Goal: Answer question/provide support

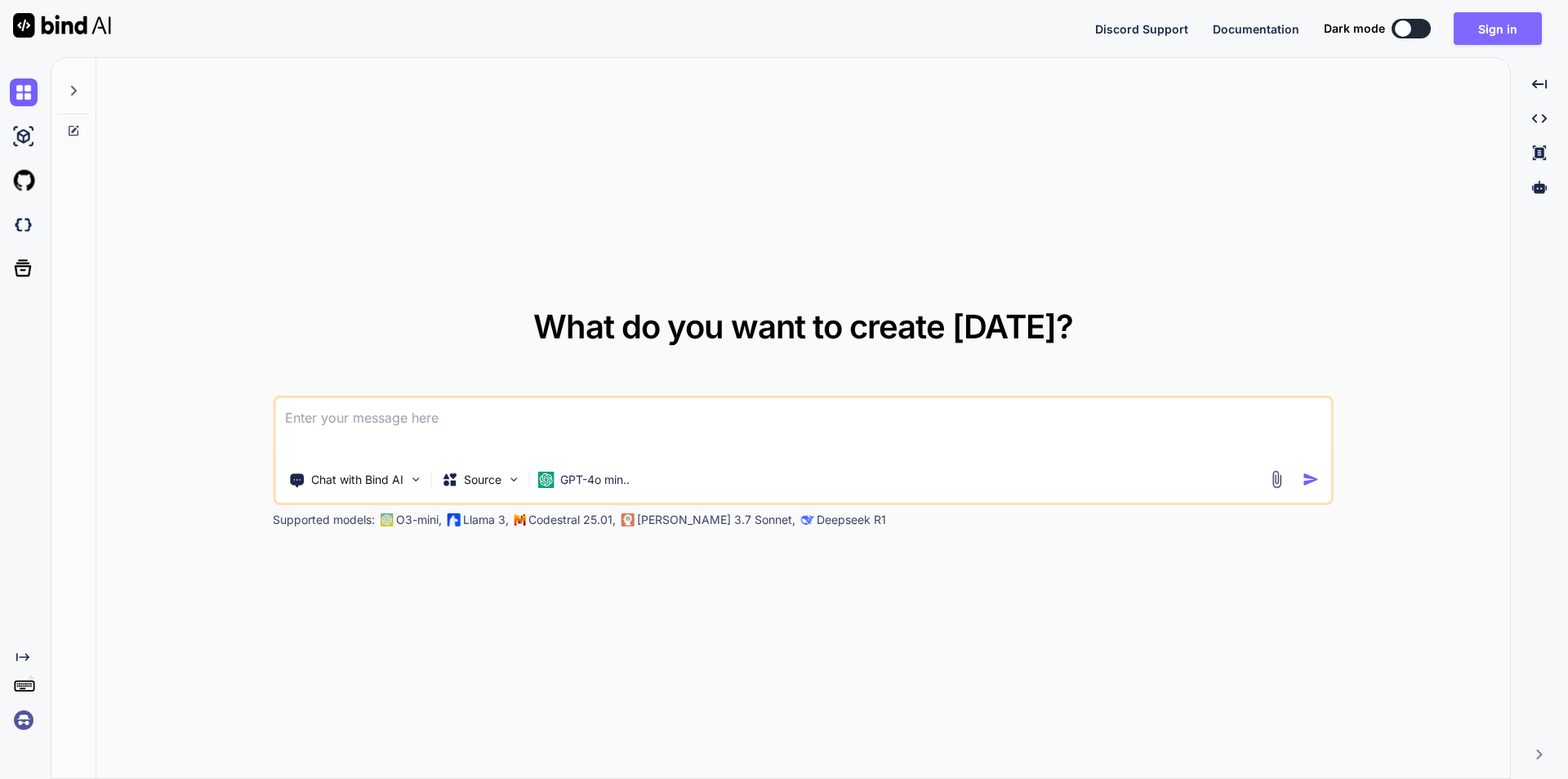
click at [1494, 20] on button "Sign in" at bounding box center [1497, 28] width 89 height 33
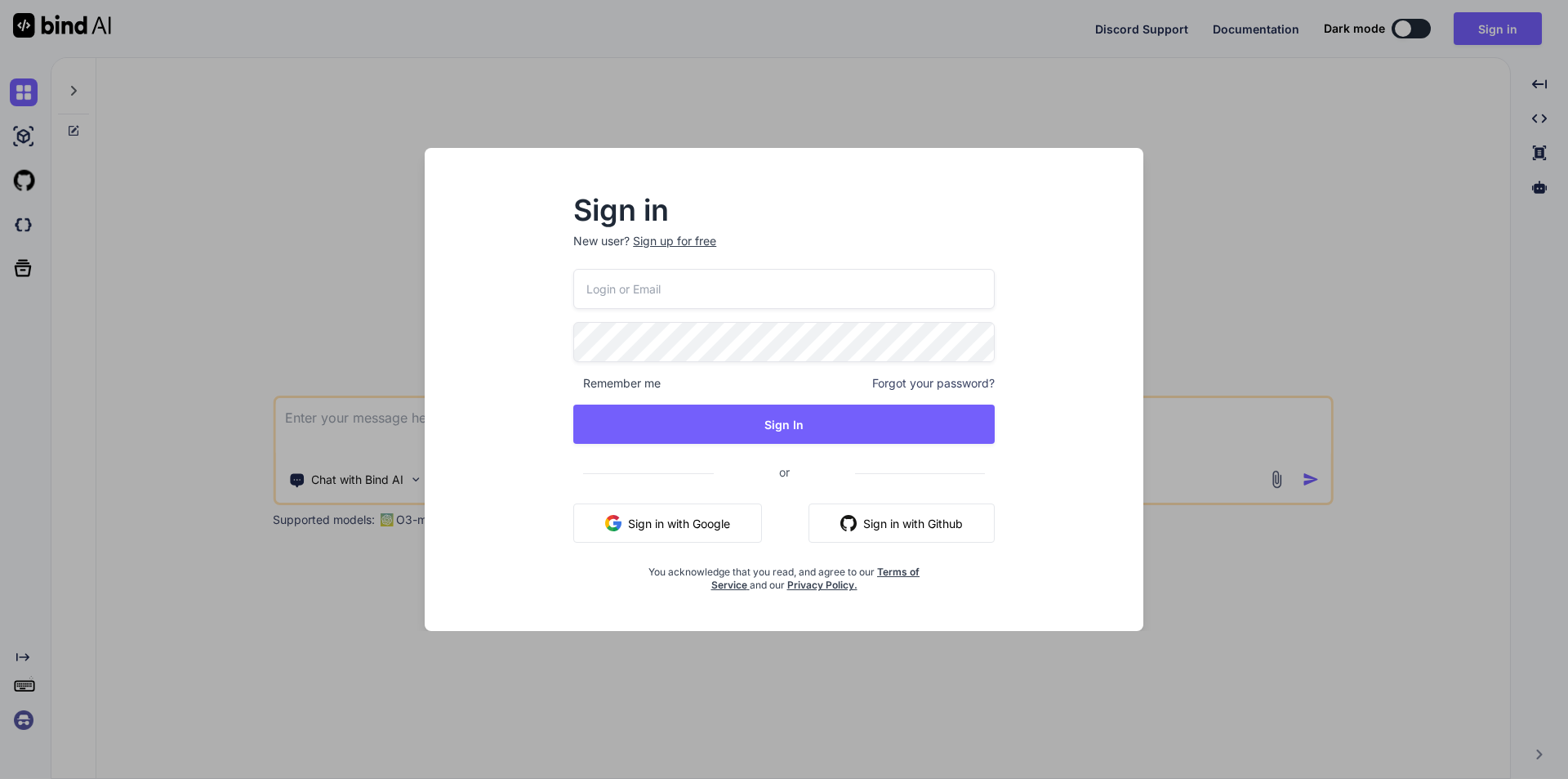
click at [696, 297] on input "email" at bounding box center [784, 289] width 421 height 40
click at [808, 297] on input "email" at bounding box center [784, 289] width 421 height 40
click at [903, 294] on input "email" at bounding box center [784, 289] width 421 height 40
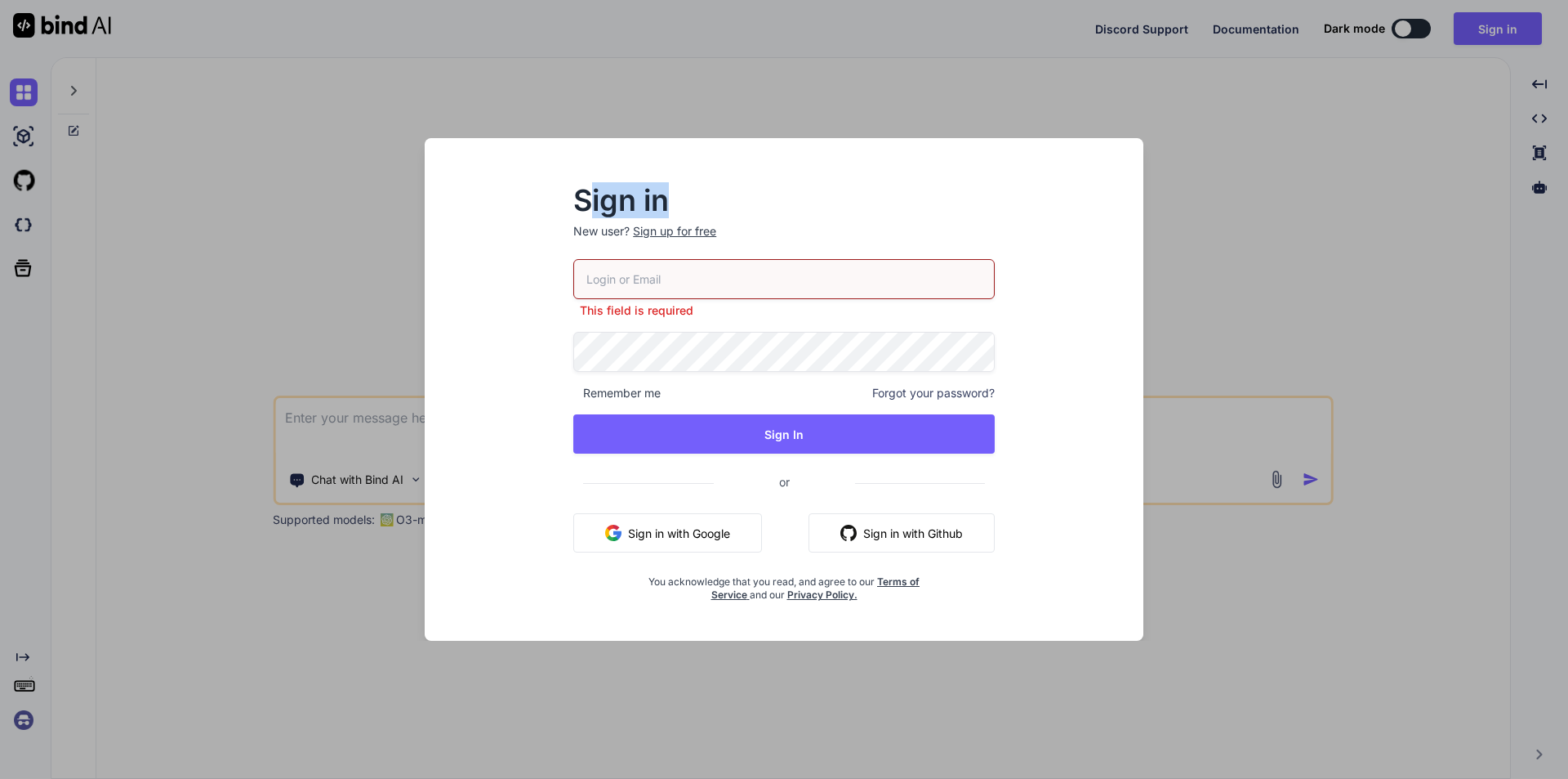
drag, startPoint x: 694, startPoint y: 199, endPoint x: 586, endPoint y: 199, distance: 108.0
click at [586, 199] on h2 "Sign in" at bounding box center [784, 200] width 421 height 26
click at [642, 280] on input "email" at bounding box center [784, 279] width 421 height 40
type input "[EMAIL_ADDRESS][DOMAIN_NAME]"
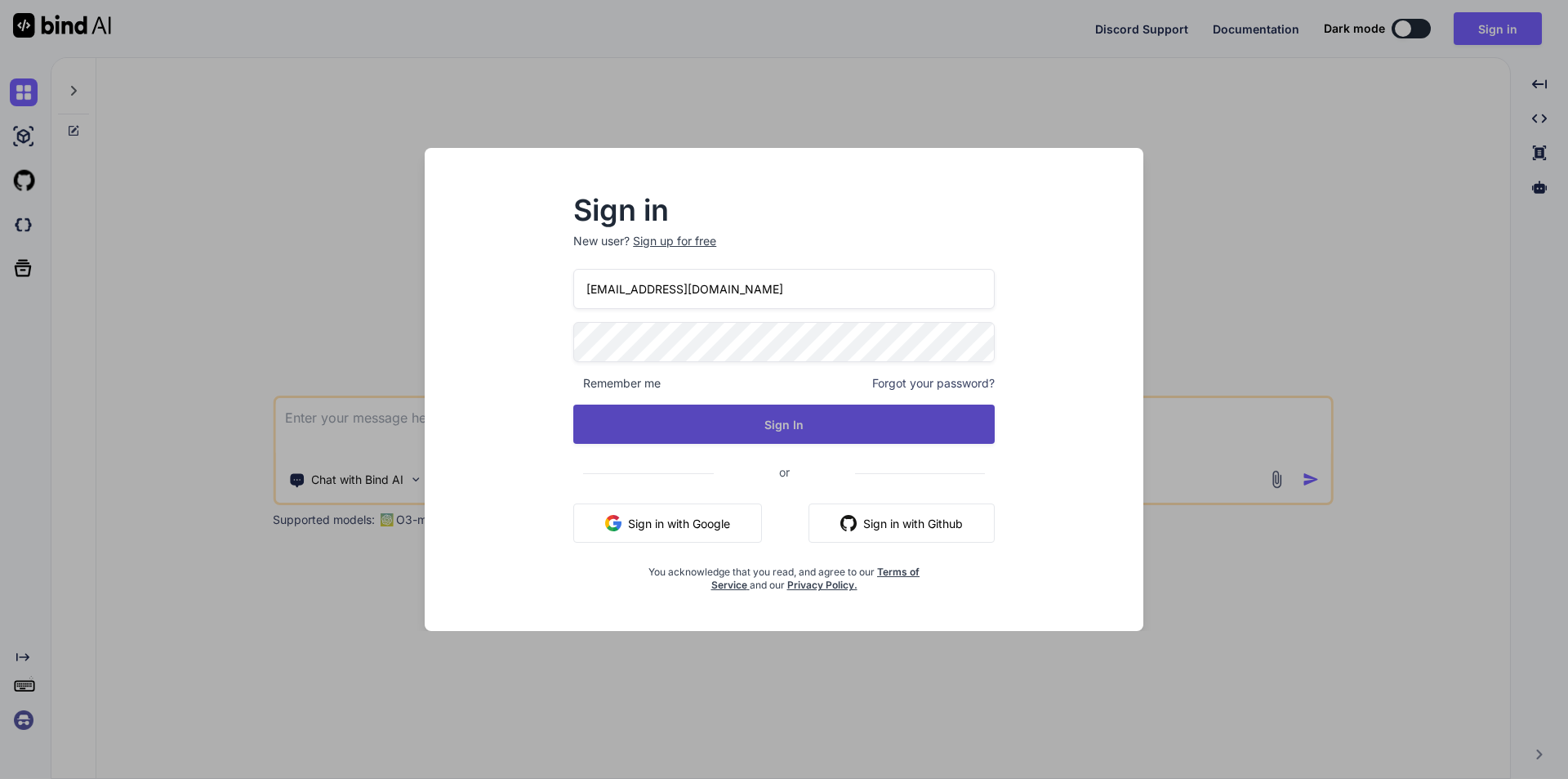
click at [780, 428] on button "Sign In" at bounding box center [784, 423] width 421 height 39
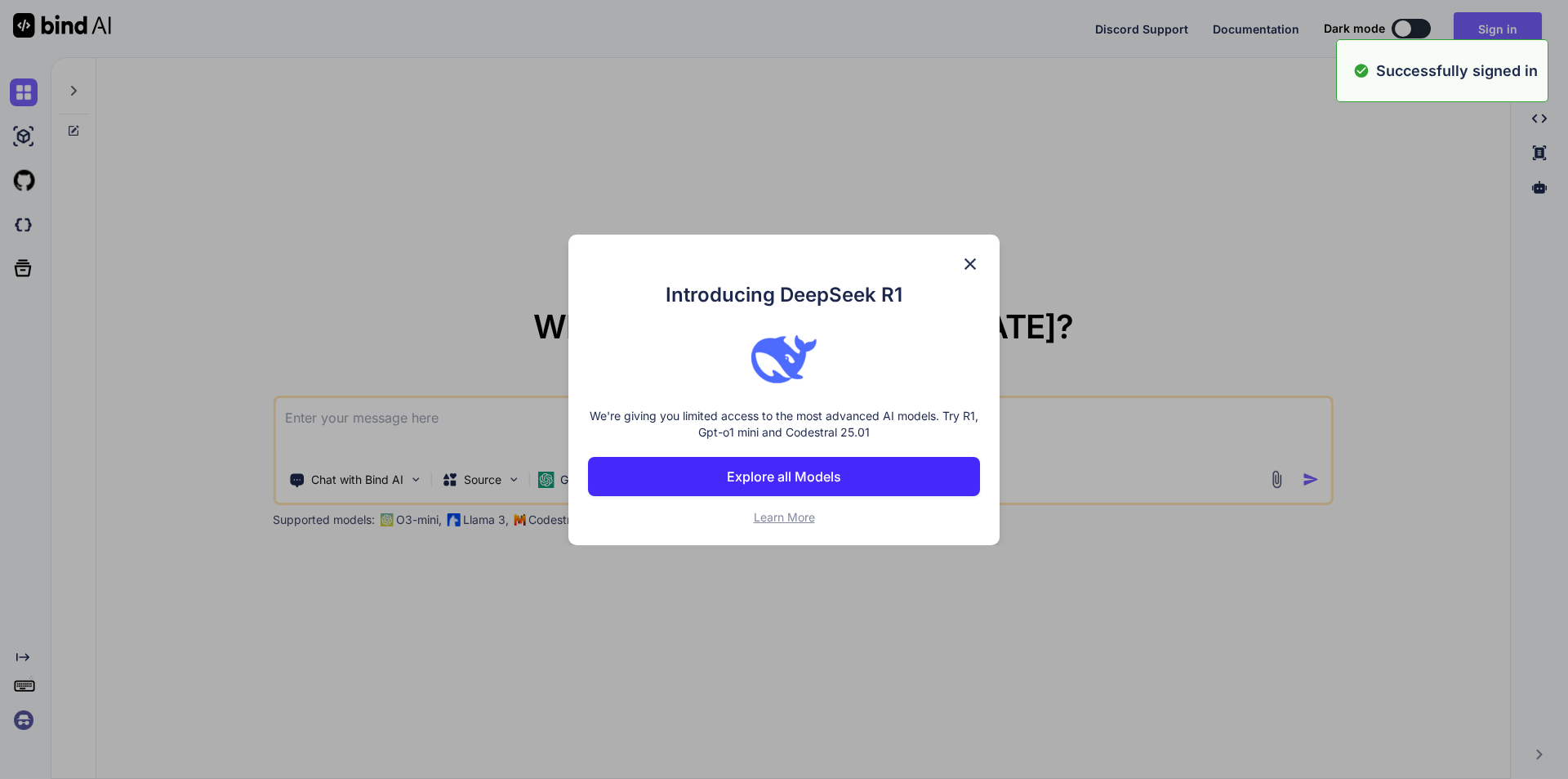
type textarea "x"
click at [975, 269] on img at bounding box center [971, 264] width 20 height 20
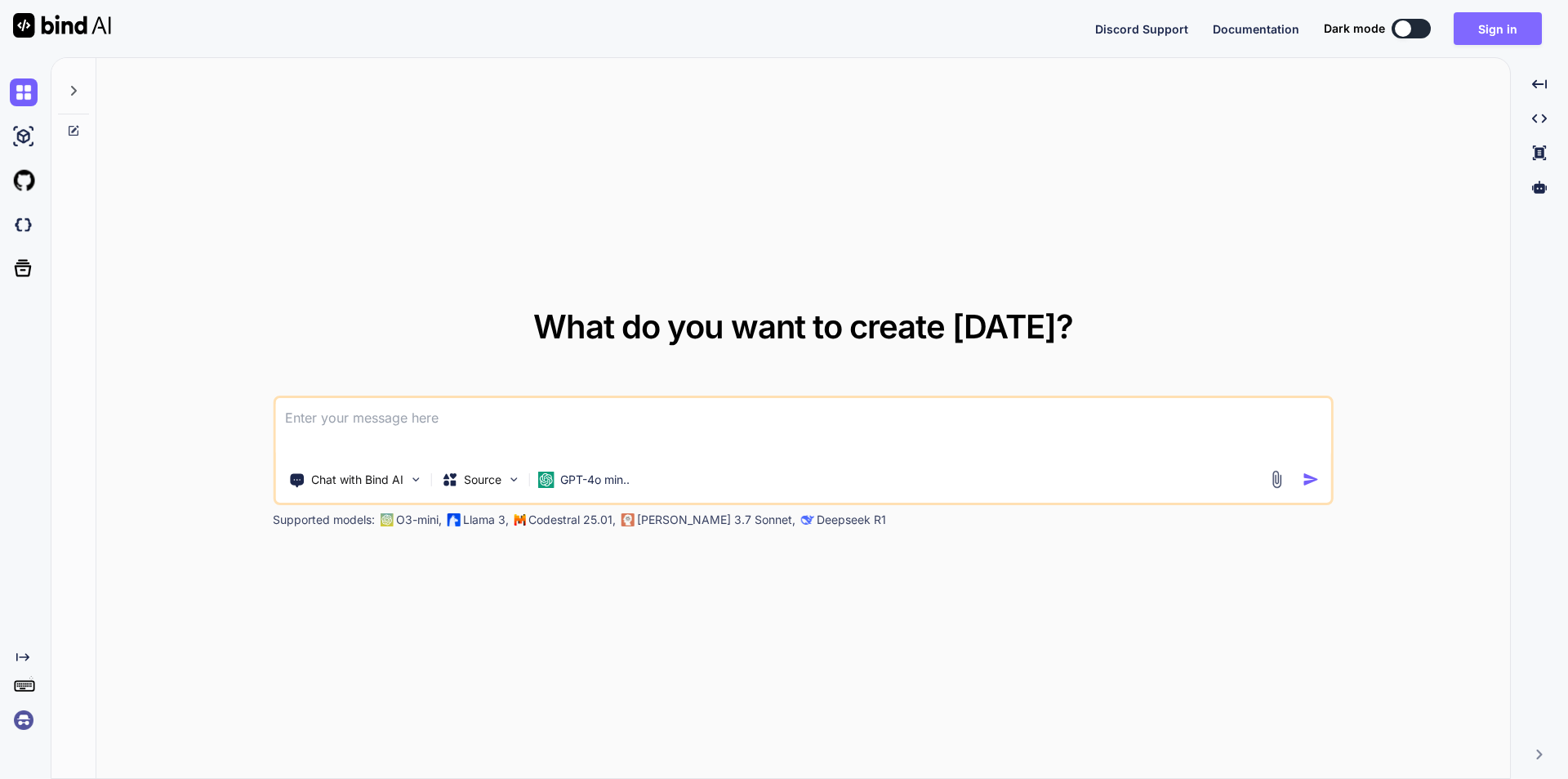
click at [1481, 25] on button "Sign in" at bounding box center [1497, 28] width 89 height 33
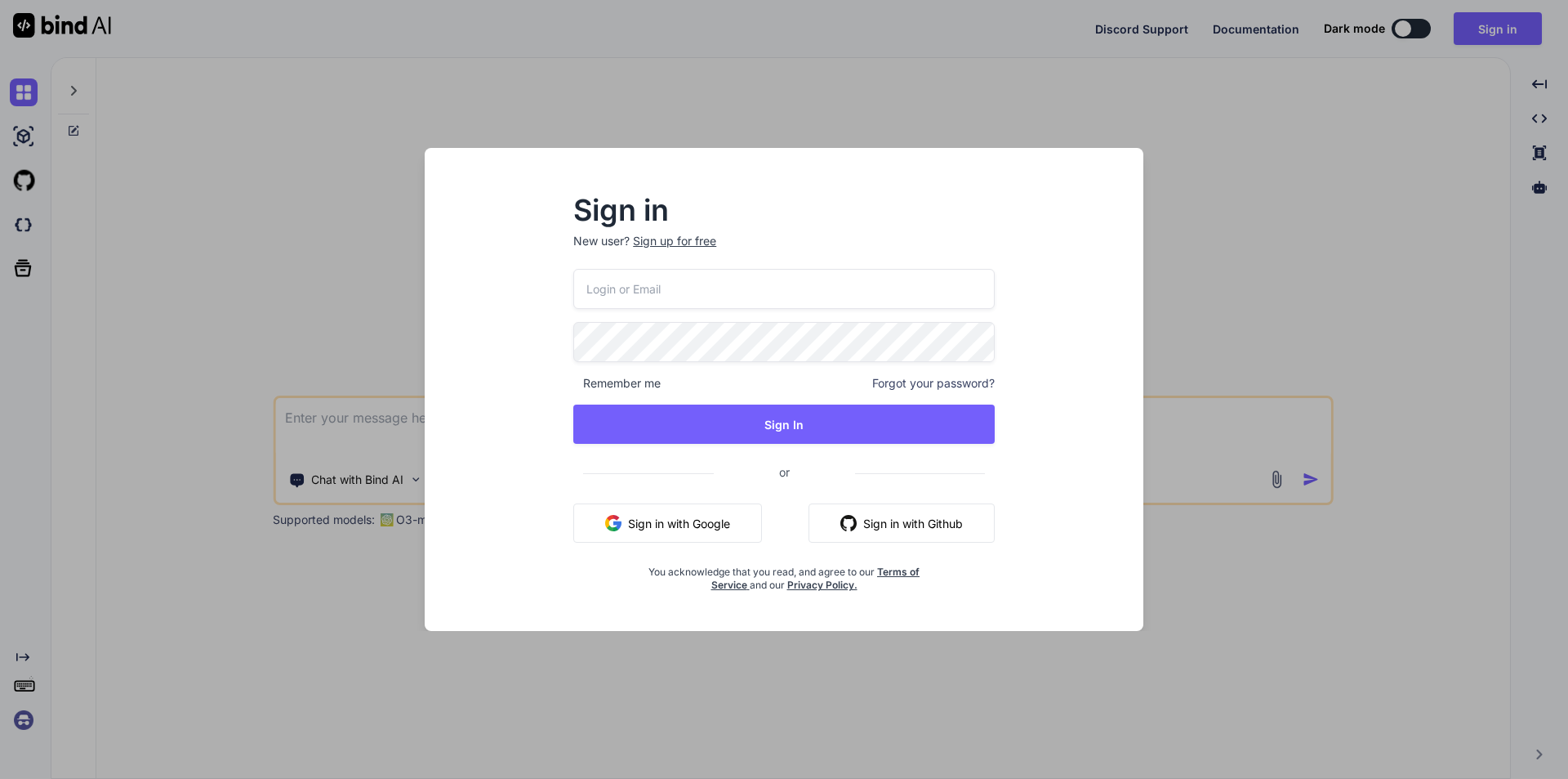
click at [727, 280] on input "email" at bounding box center [784, 289] width 421 height 40
type input "[EMAIL_ADDRESS][DOMAIN_NAME]"
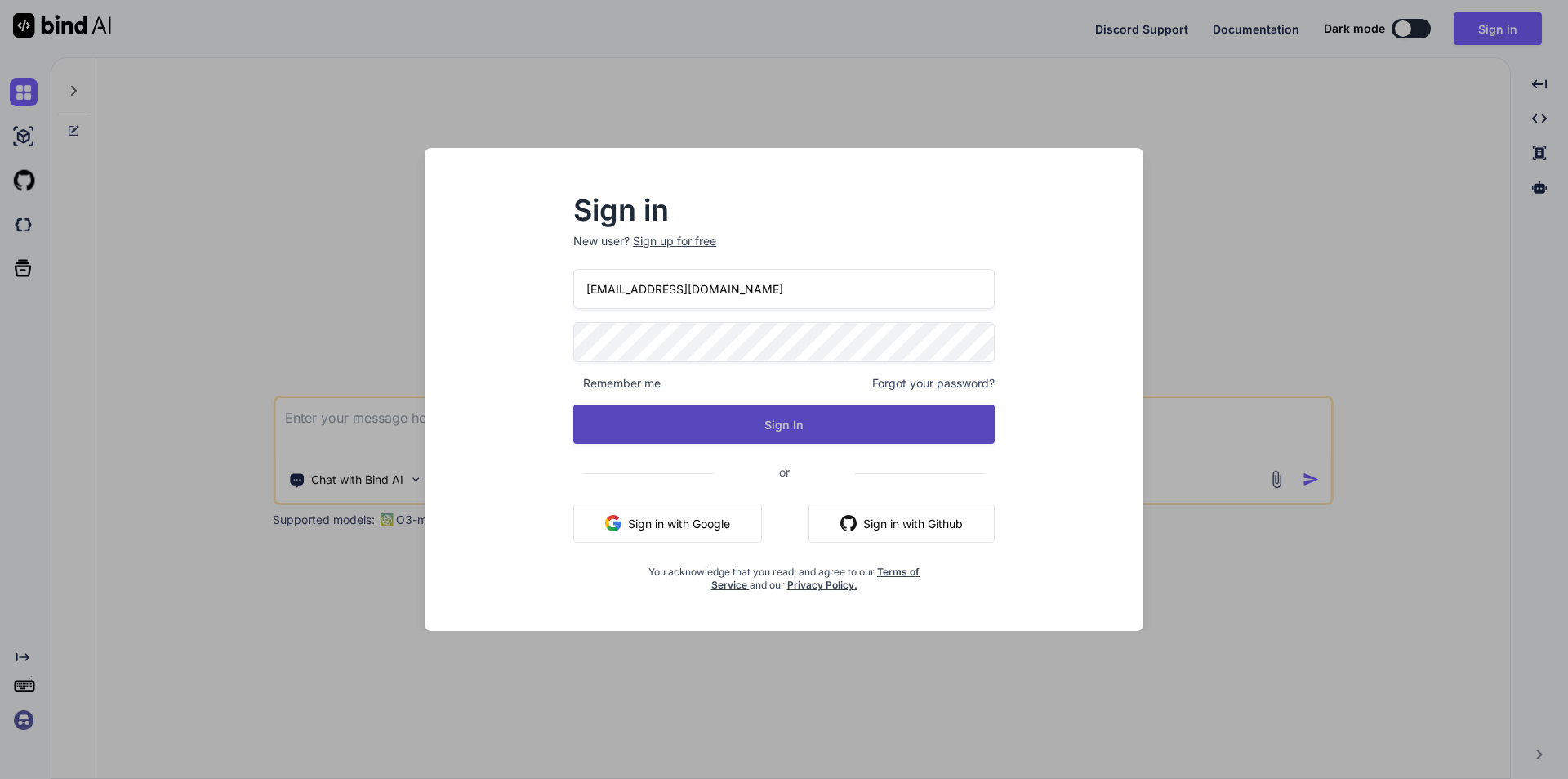
click at [741, 428] on button "Sign In" at bounding box center [784, 423] width 421 height 39
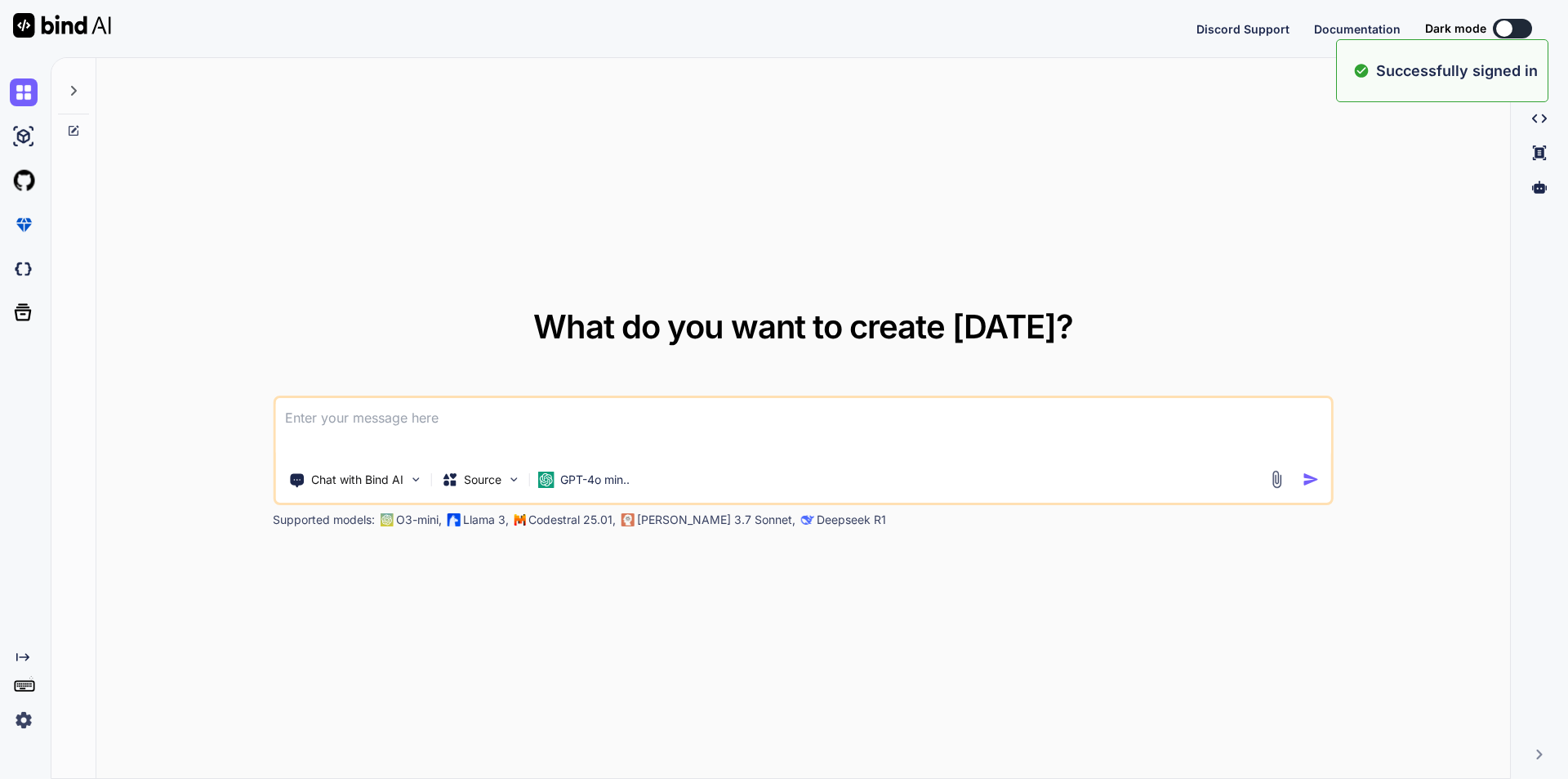
type textarea "x"
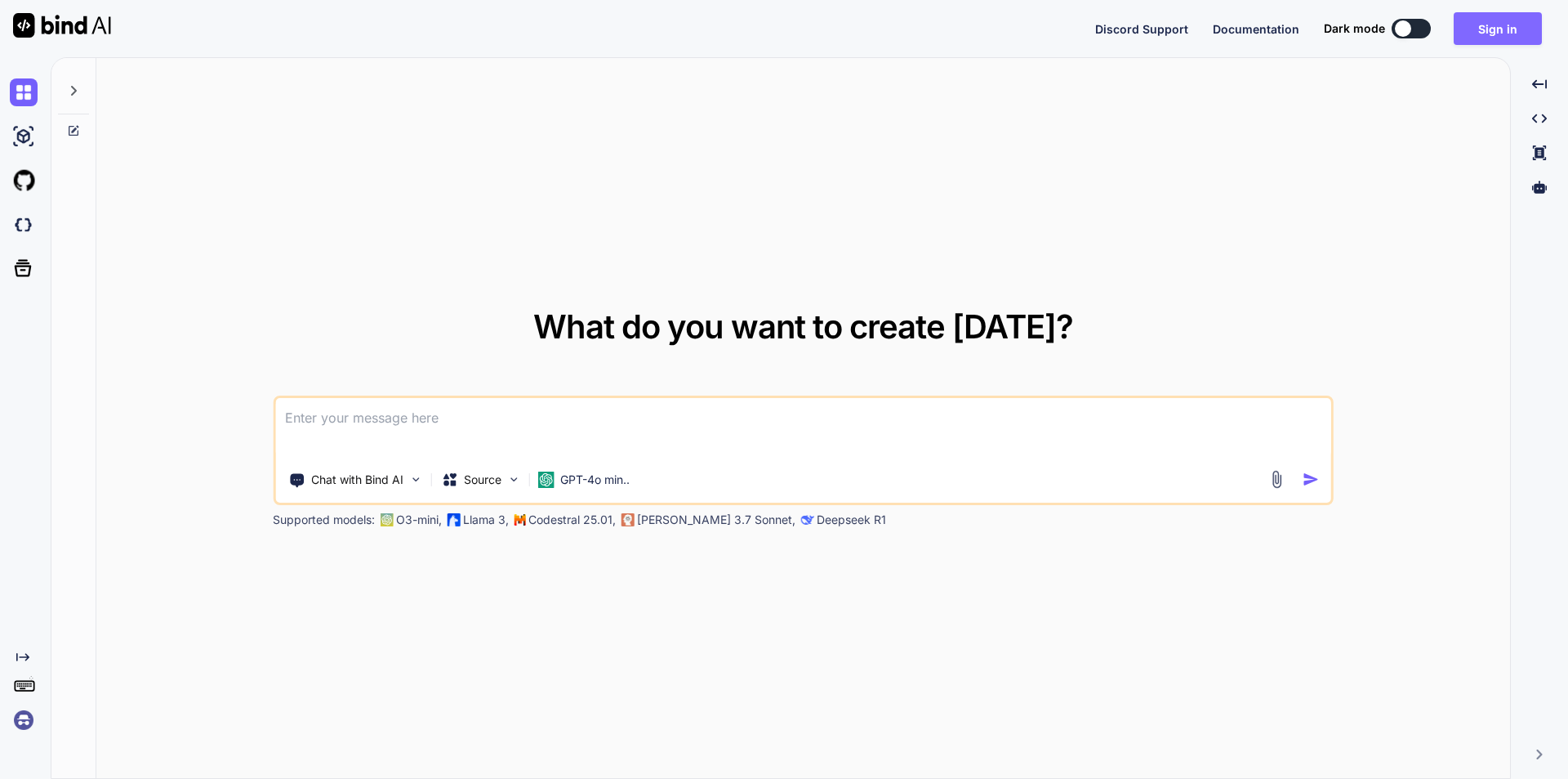
click at [1490, 28] on button "Sign in" at bounding box center [1497, 28] width 89 height 33
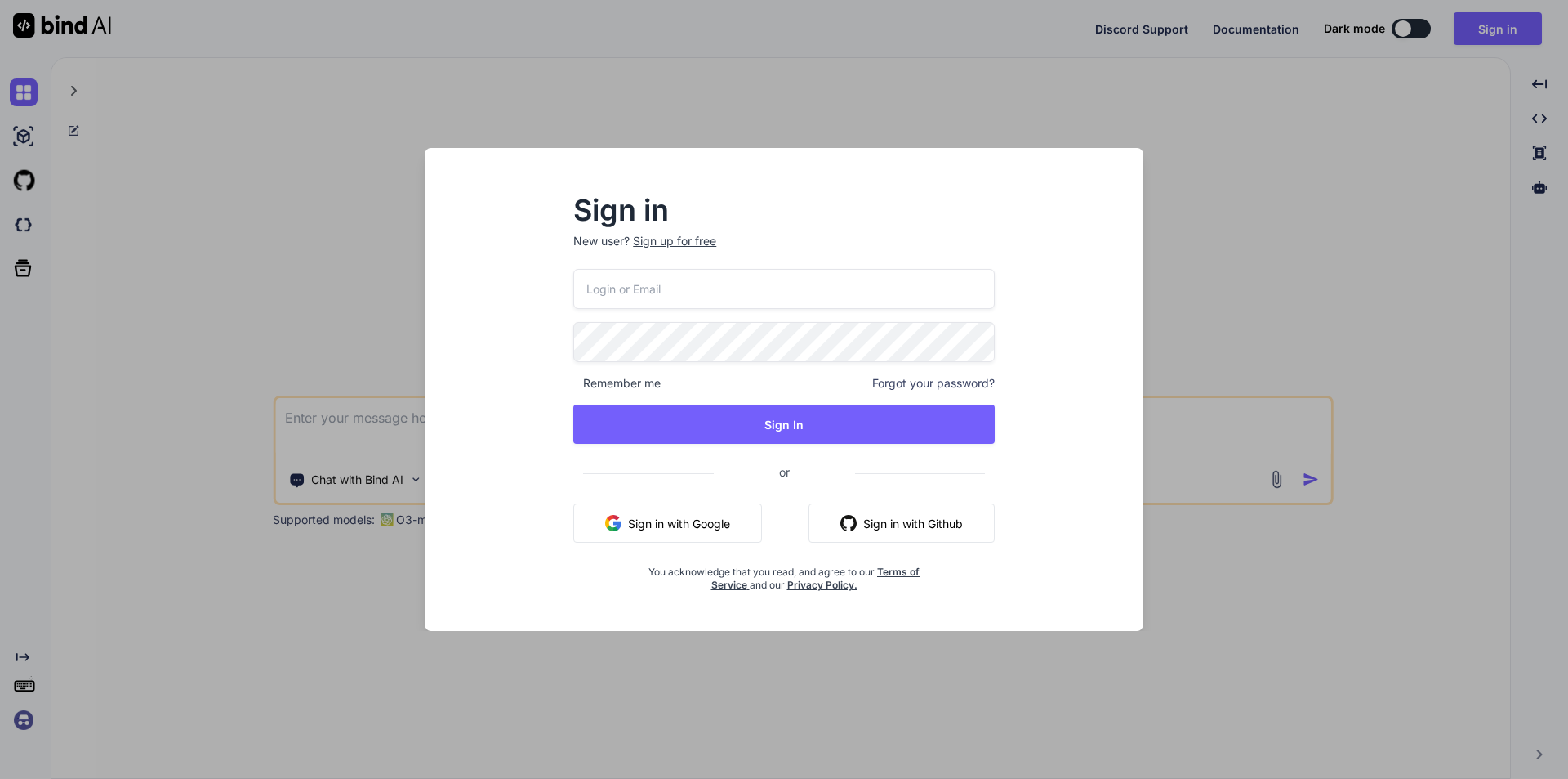
click at [844, 285] on input "email" at bounding box center [784, 289] width 421 height 40
type input "[EMAIL_ADDRESS][DOMAIN_NAME]"
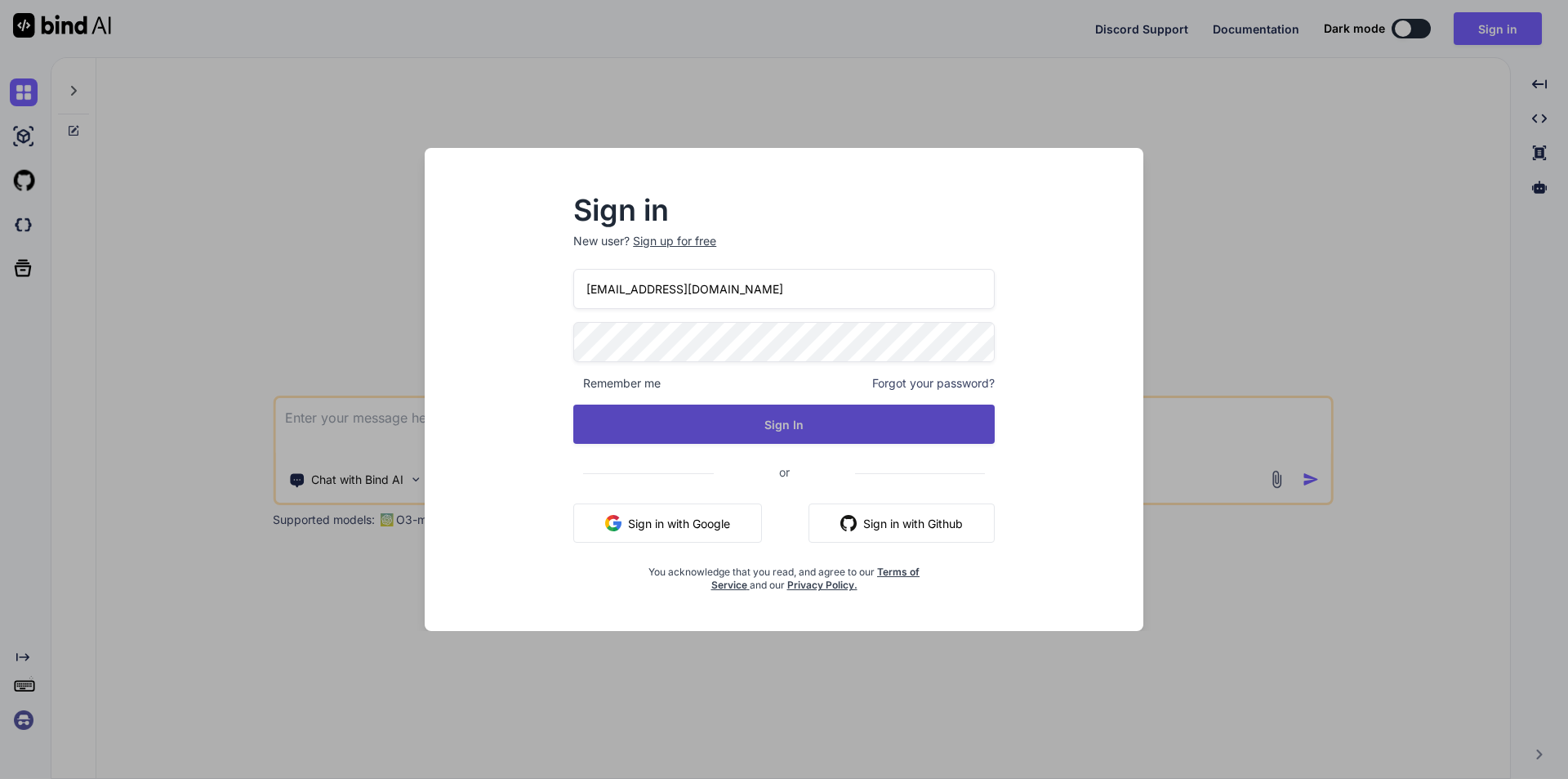
click at [748, 422] on button "Sign In" at bounding box center [784, 423] width 421 height 39
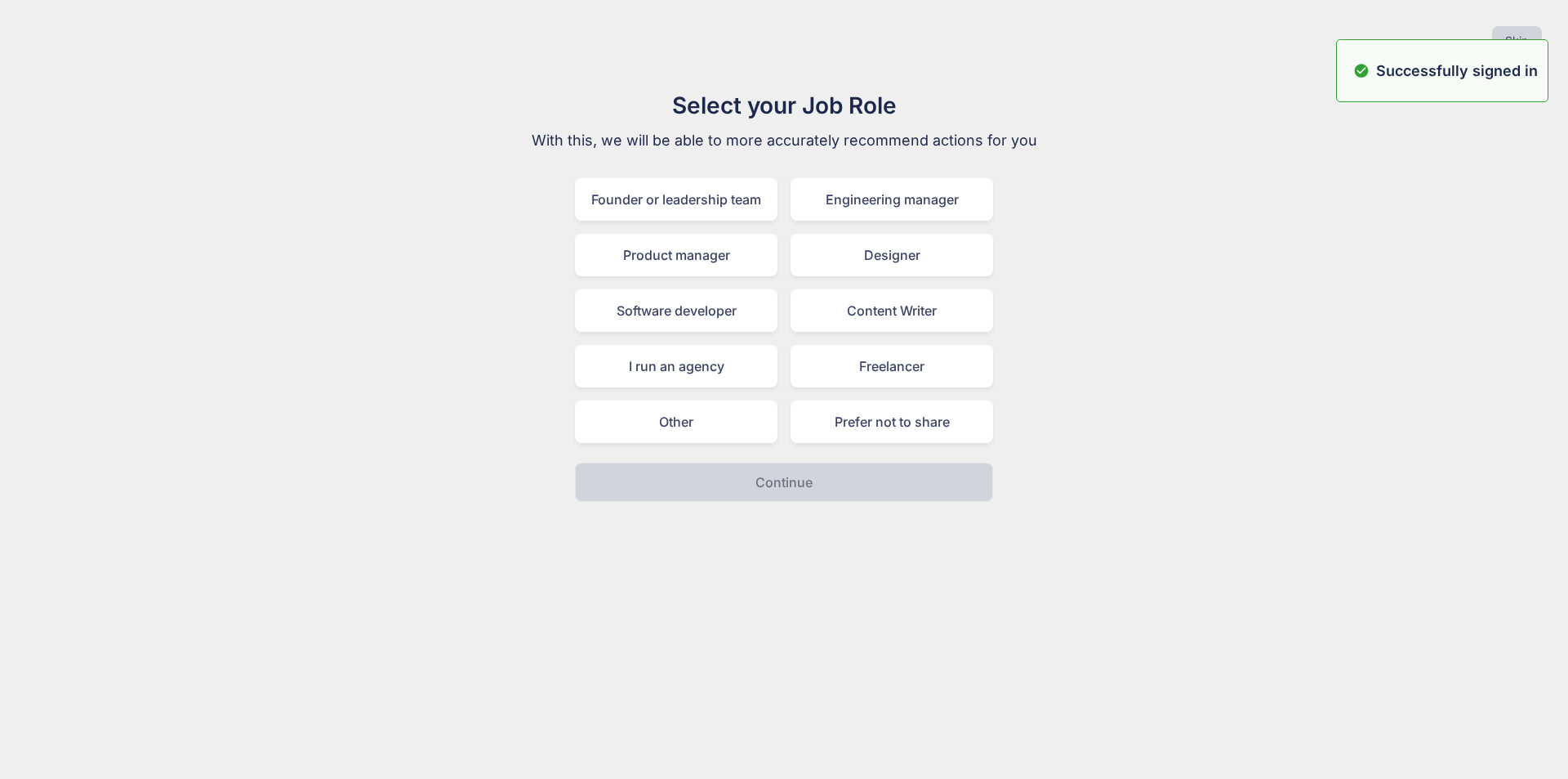
type textarea "x"
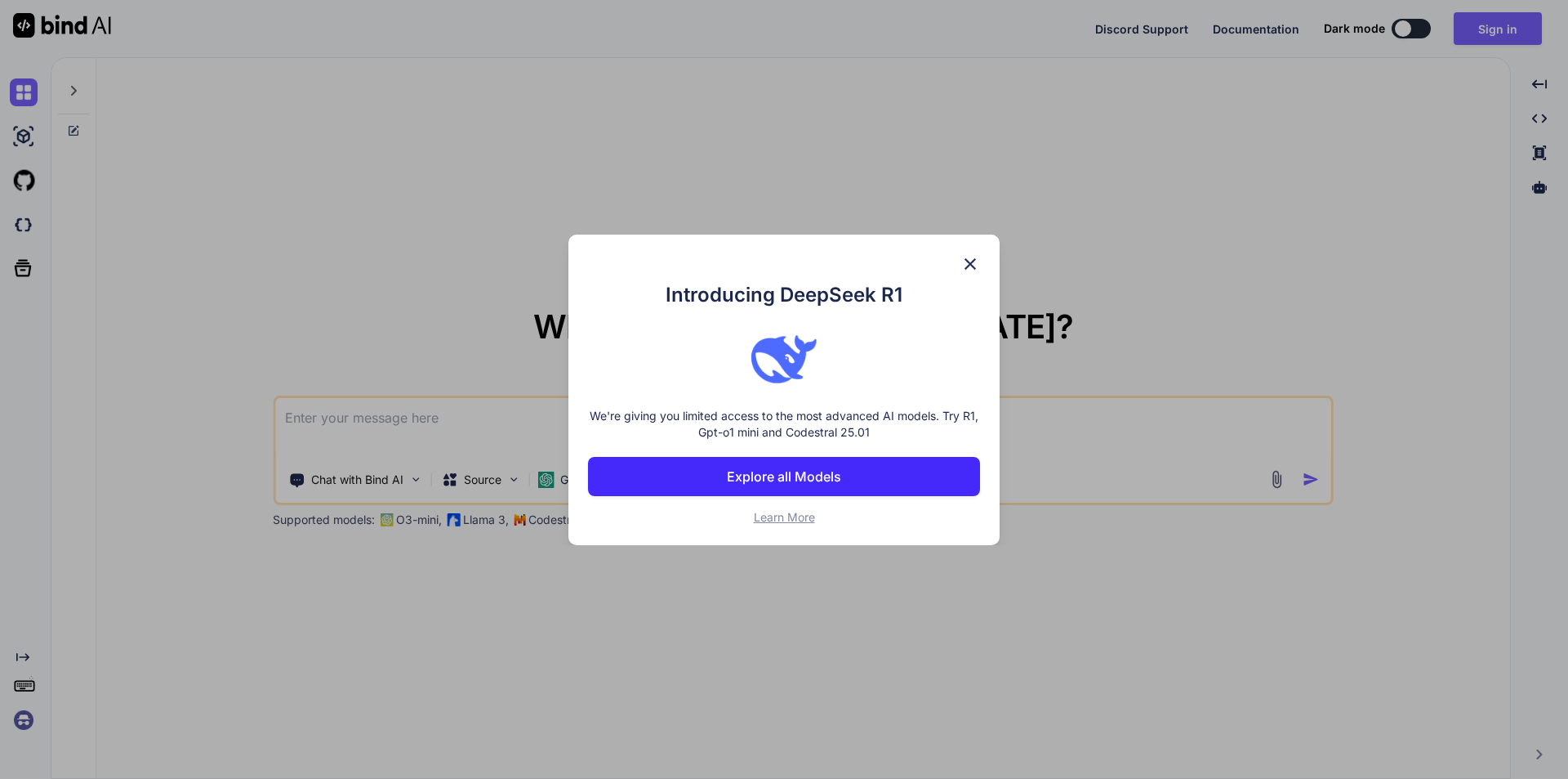
click at [970, 268] on img at bounding box center [971, 264] width 20 height 20
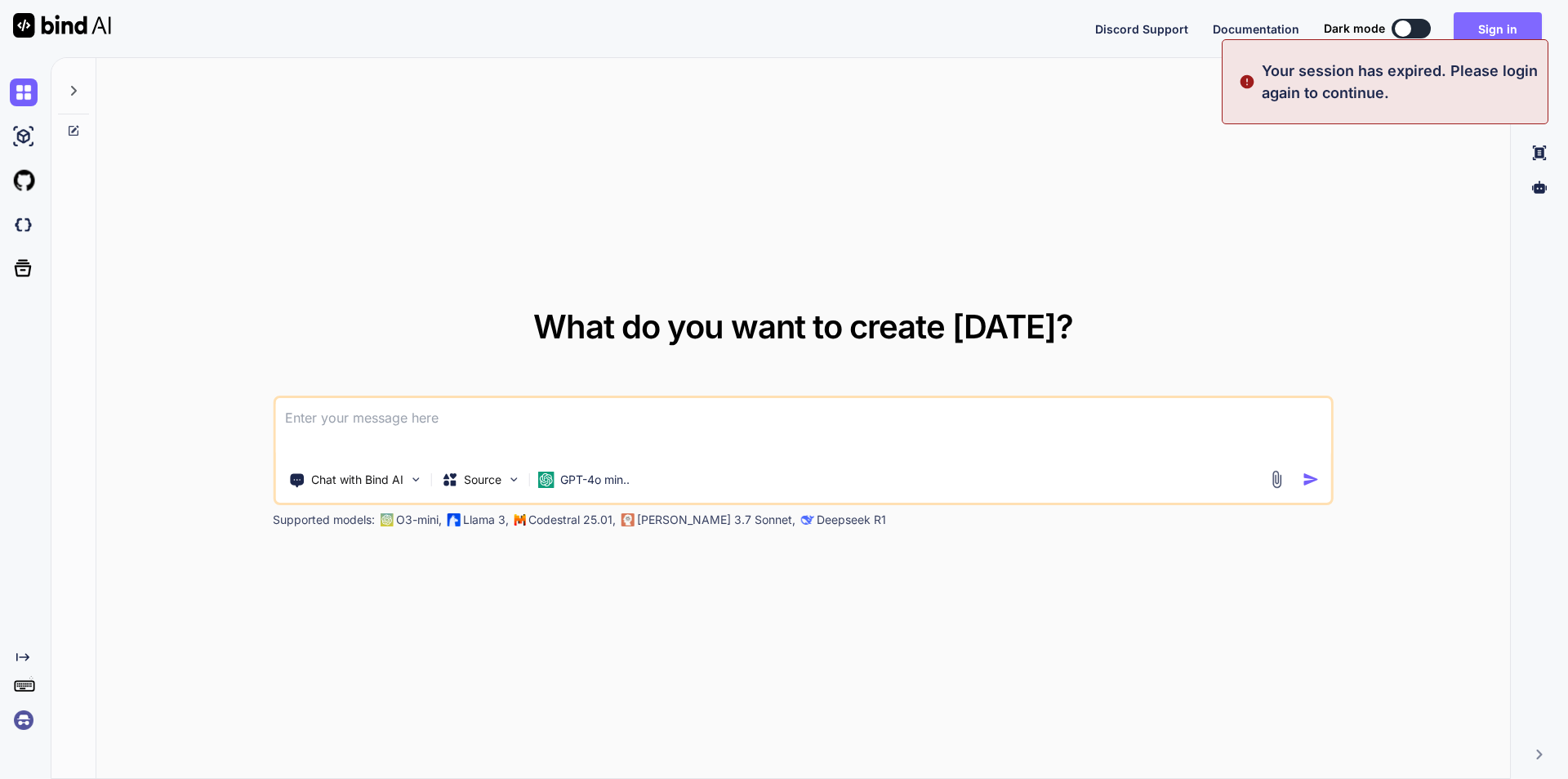
click at [1499, 39] on div "Your session has expired. Please login again to continue." at bounding box center [1385, 81] width 327 height 85
click at [1039, 307] on span "What do you want to create [DATE]?" at bounding box center [803, 327] width 540 height 40
click at [744, 283] on div "What do you want to create [DATE]? Chat with Bind AI Source GPT-4o min.. Suppor…" at bounding box center [803, 418] width 1414 height 721
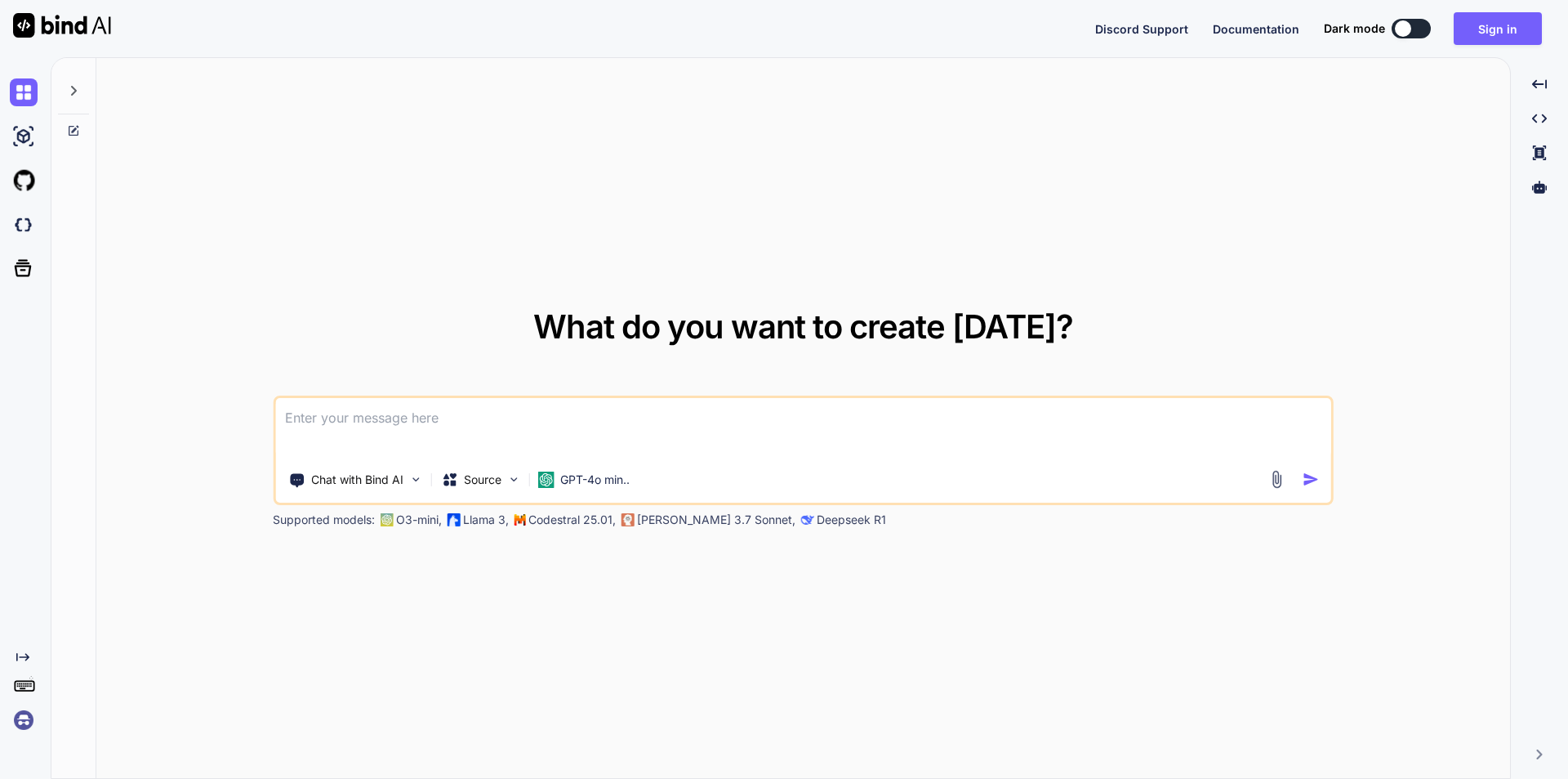
click at [1002, 323] on span "What do you want to create [DATE]?" at bounding box center [803, 327] width 540 height 40
click at [760, 332] on span "What do you want to create [DATE]?" at bounding box center [803, 327] width 540 height 40
click at [909, 331] on span "What do you want to create [DATE]?" at bounding box center [803, 327] width 540 height 40
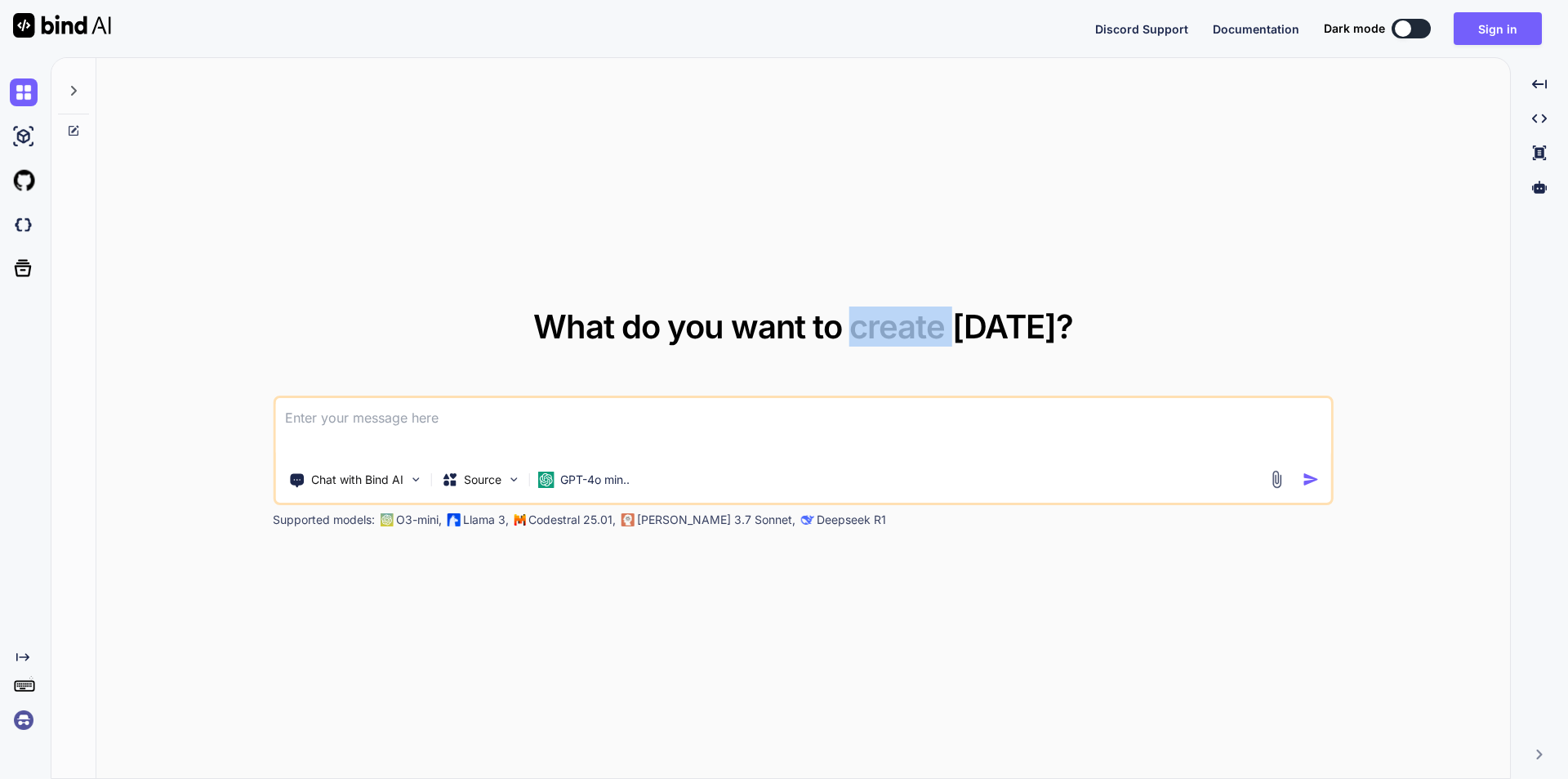
click at [909, 331] on span "What do you want to create [DATE]?" at bounding box center [803, 327] width 540 height 40
click at [1007, 328] on span "What do you want to create [DATE]?" at bounding box center [803, 327] width 540 height 40
click at [1006, 329] on span "What do you want to create [DATE]?" at bounding box center [803, 327] width 540 height 40
click at [580, 323] on span "What do you want to create [DATE]?" at bounding box center [803, 327] width 540 height 40
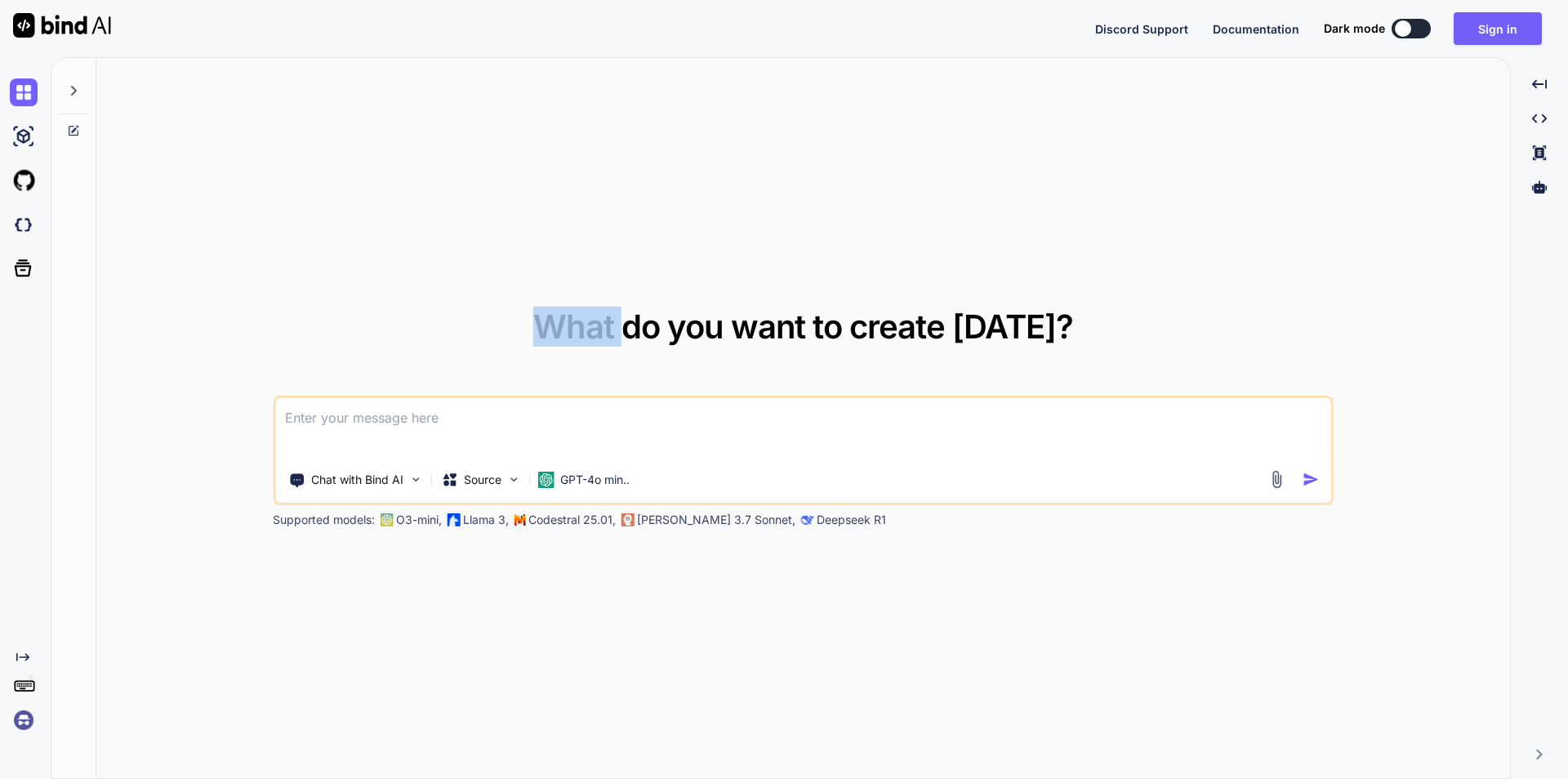
click at [580, 323] on span "What do you want to create [DATE]?" at bounding box center [803, 327] width 540 height 40
click at [1510, 30] on button "Sign in" at bounding box center [1497, 28] width 89 height 33
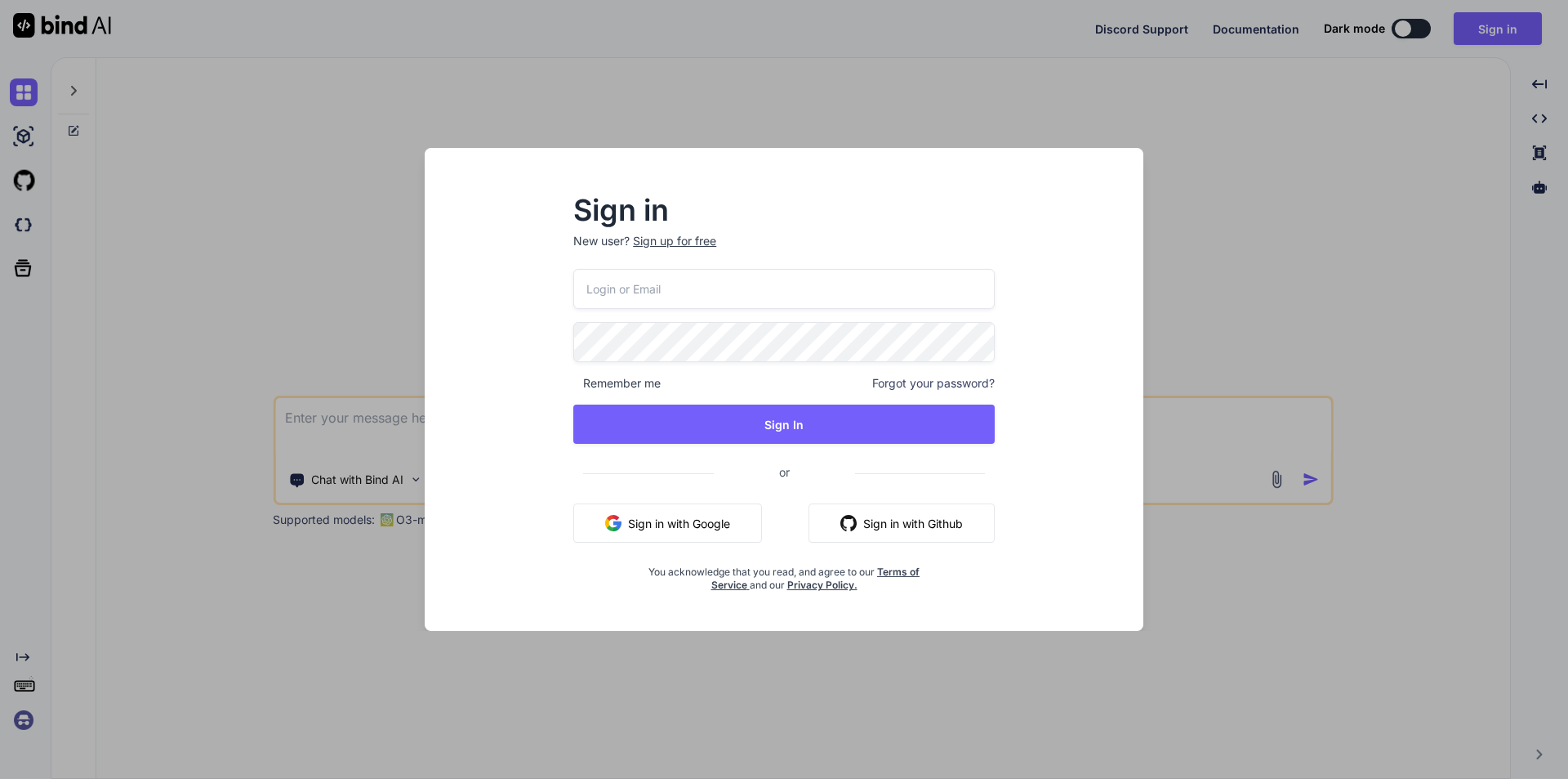
click at [765, 292] on input "email" at bounding box center [784, 289] width 421 height 40
type input "[EMAIL_ADDRESS][DOMAIN_NAME]"
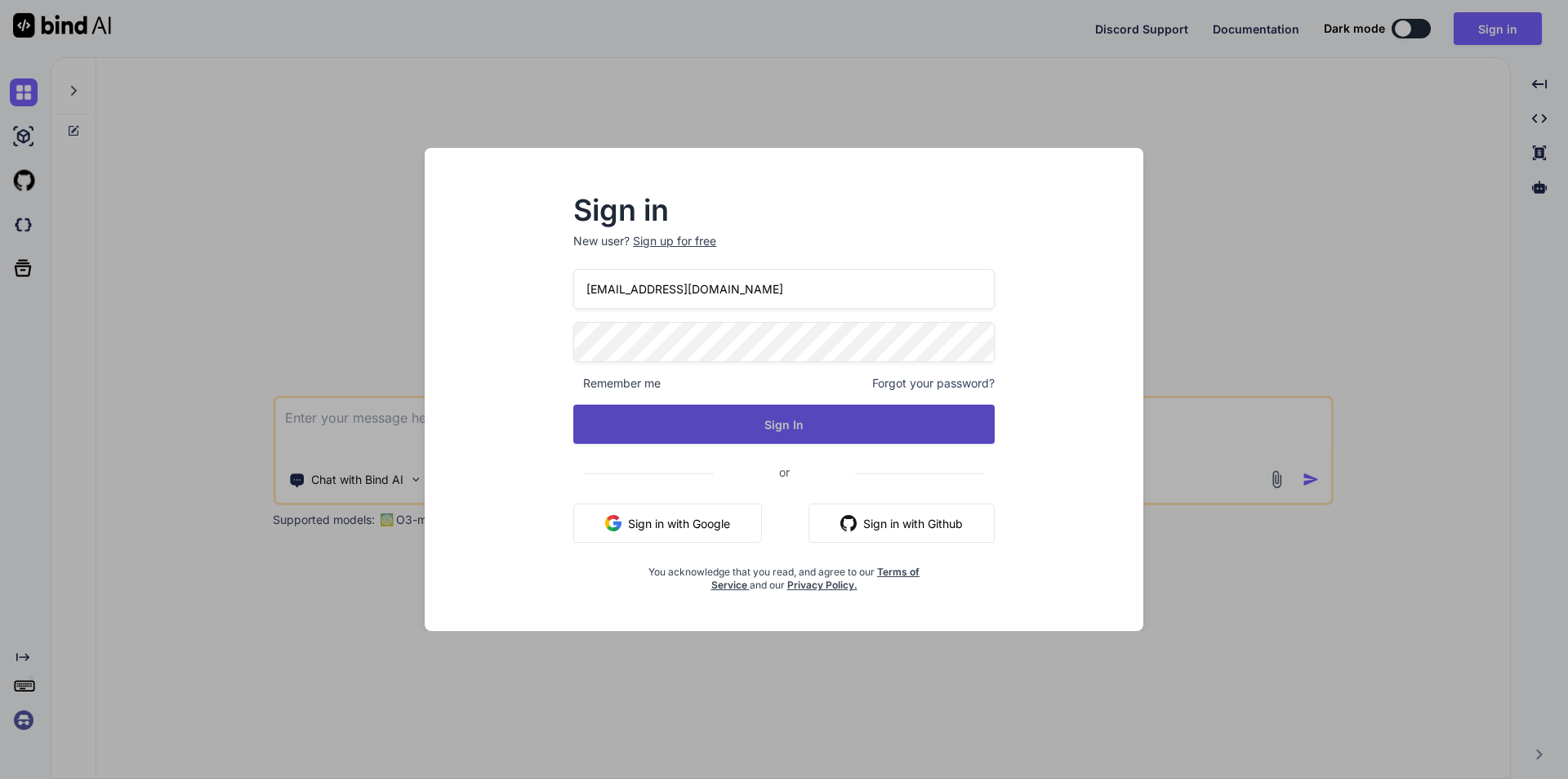
click at [775, 414] on button "Sign In" at bounding box center [784, 423] width 421 height 39
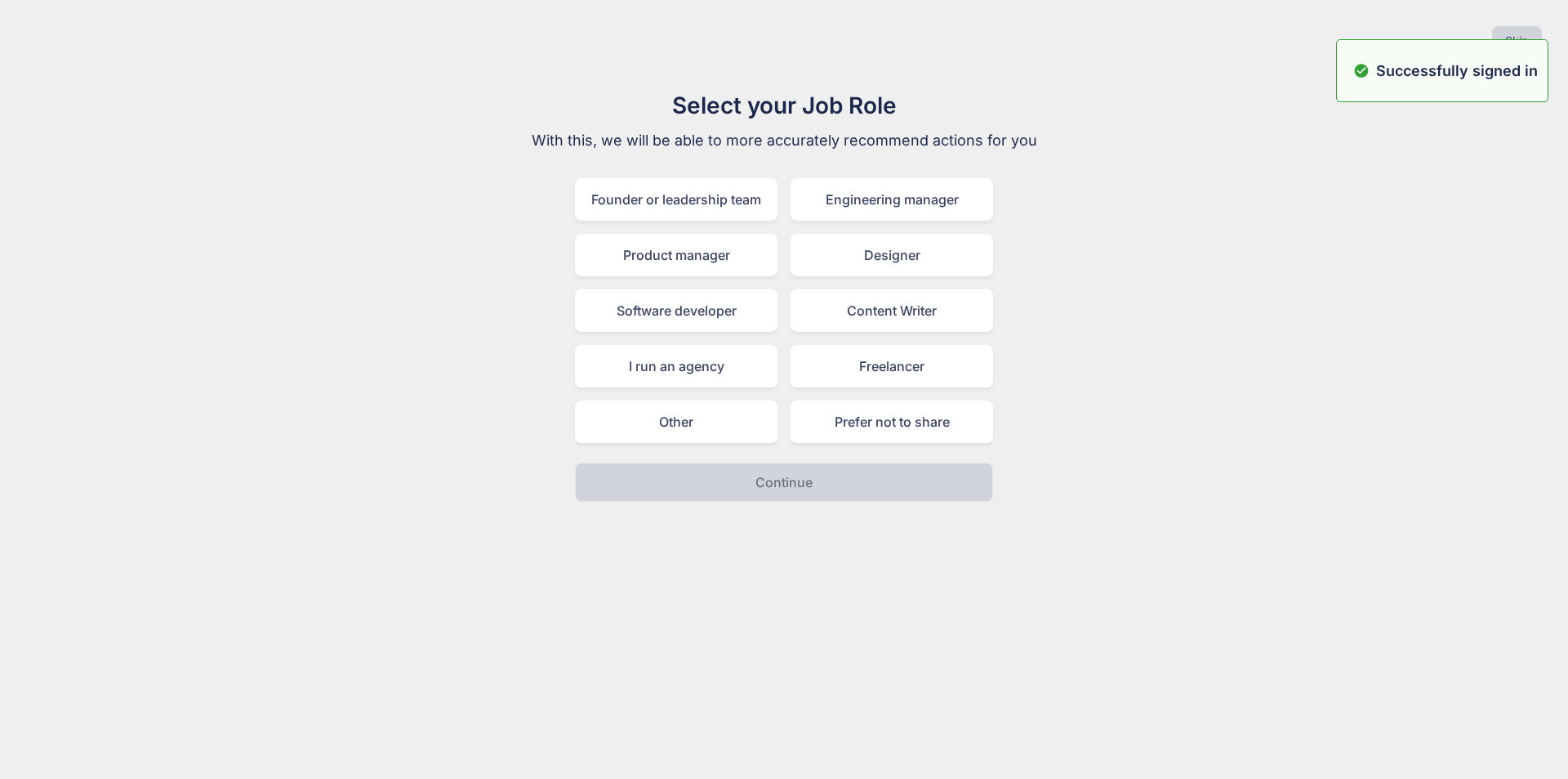
type textarea "x"
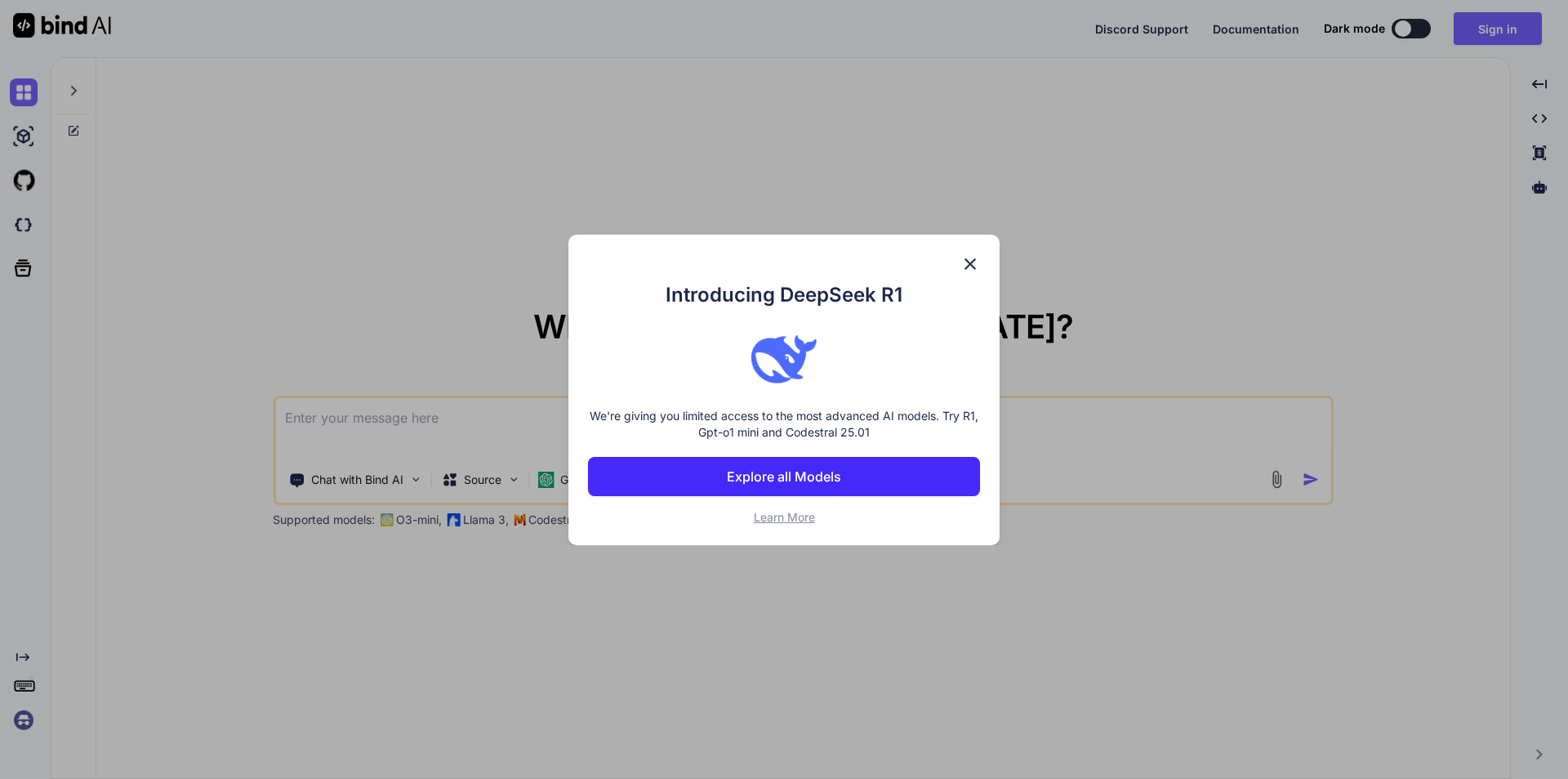
click at [973, 262] on img at bounding box center [971, 264] width 20 height 20
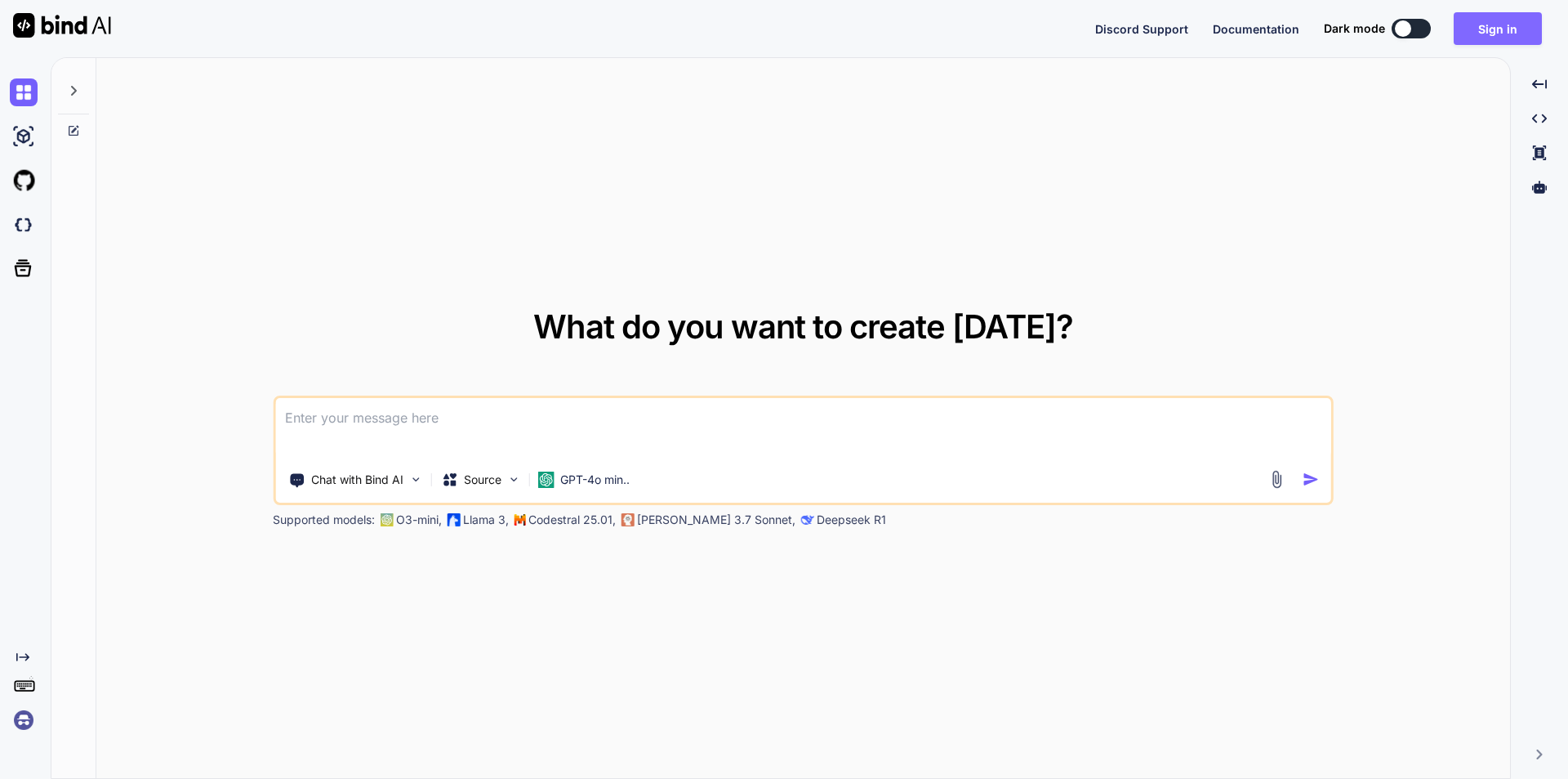
click at [1489, 25] on button "Sign in" at bounding box center [1497, 28] width 89 height 33
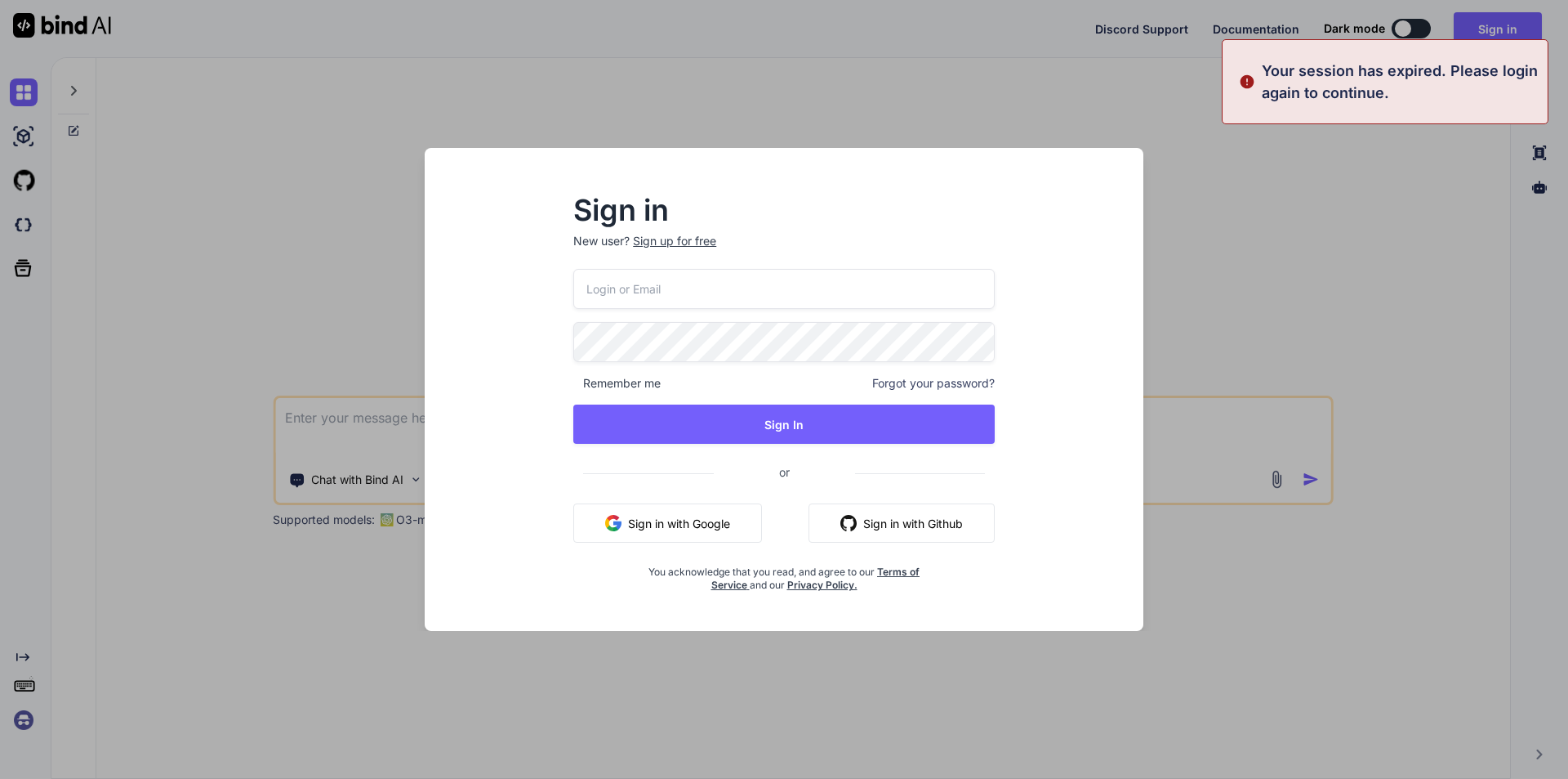
click at [785, 275] on input "email" at bounding box center [784, 289] width 421 height 40
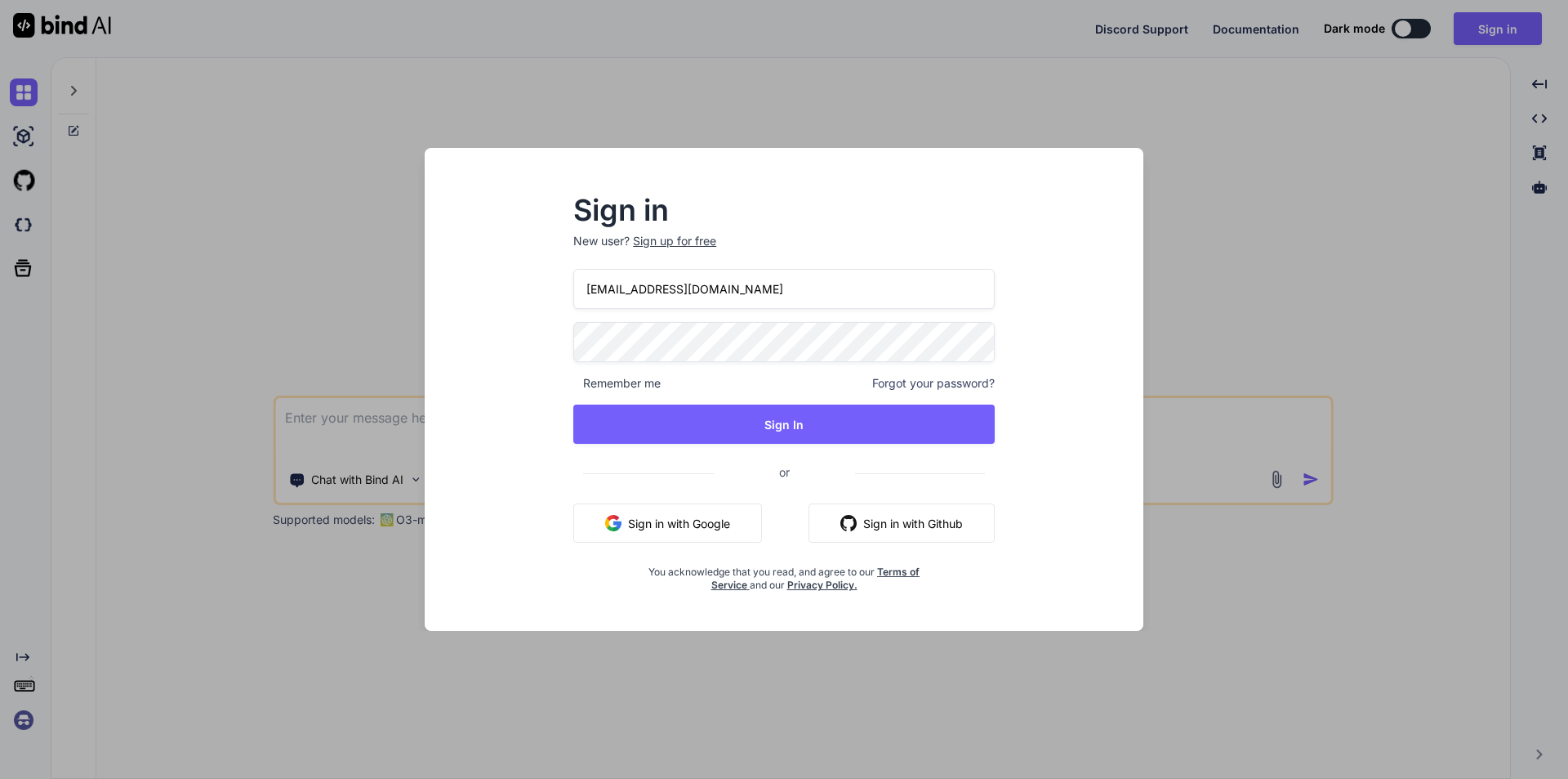
type input "[EMAIL_ADDRESS][DOMAIN_NAME]"
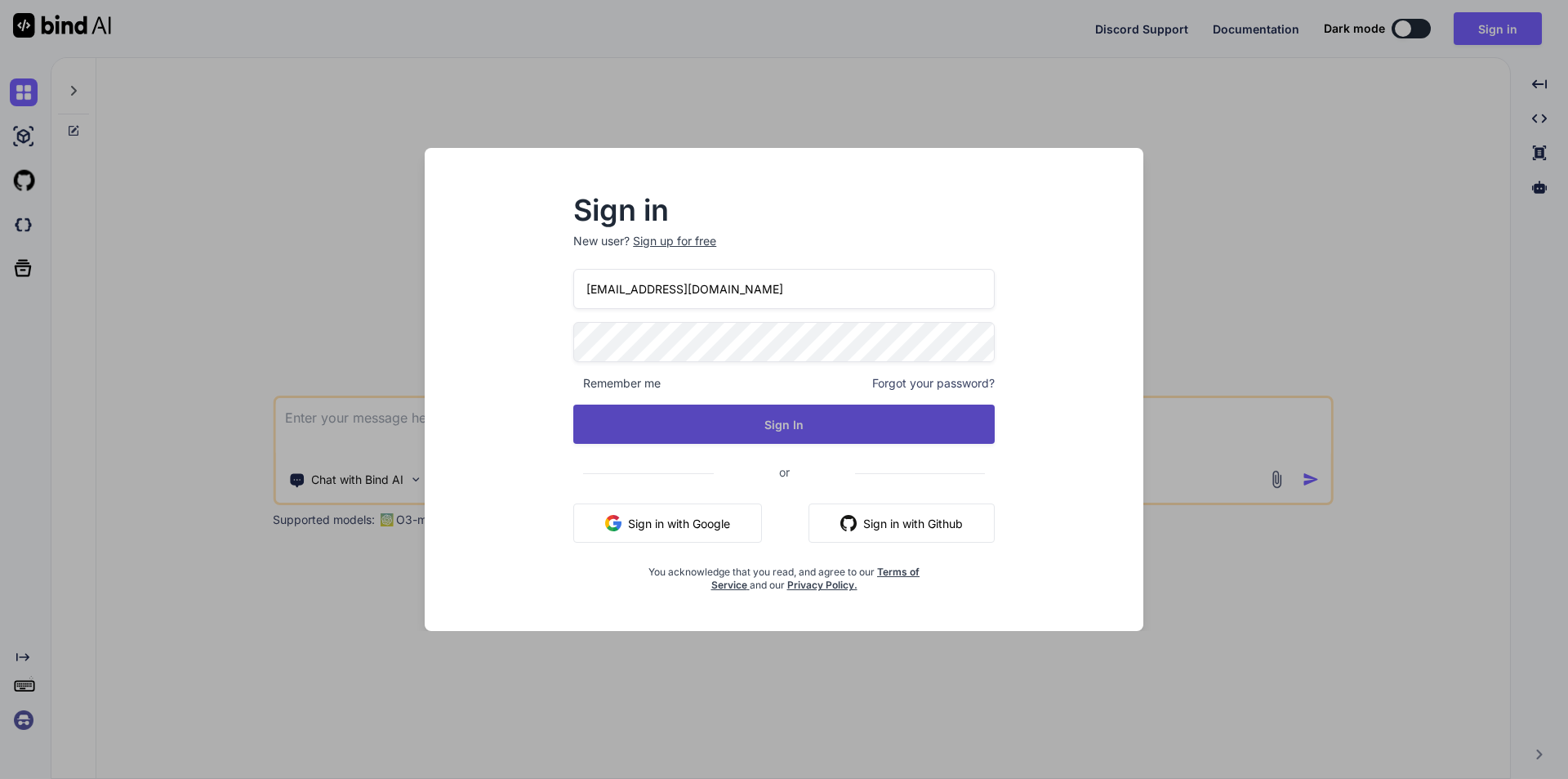
click at [872, 416] on button "Sign In" at bounding box center [784, 423] width 421 height 39
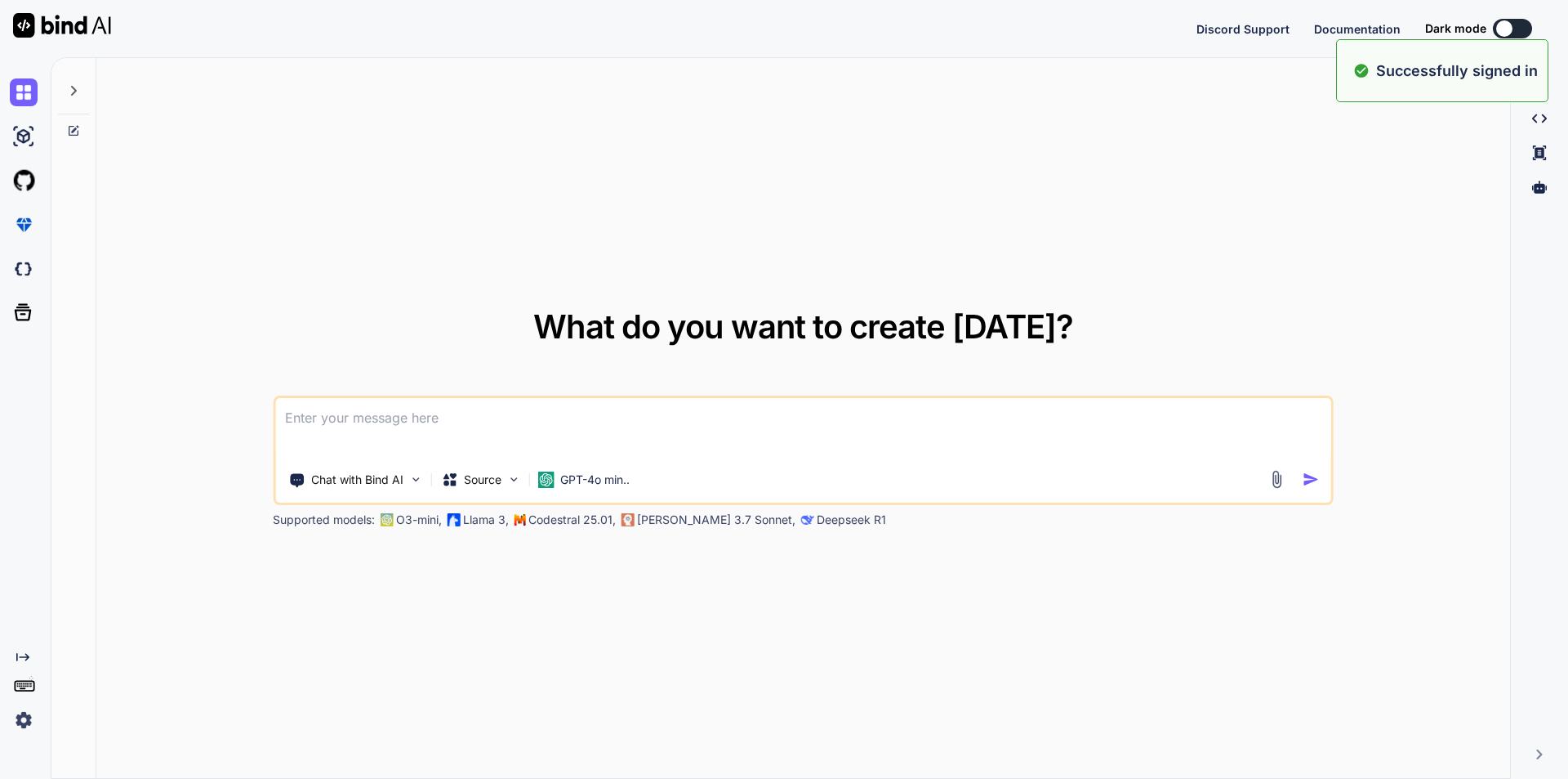
type textarea "x"
click at [1318, 218] on div "What do you want to create [DATE]? Chat with Bind AI Source GPT-4o min.. Suppor…" at bounding box center [803, 418] width 1414 height 721
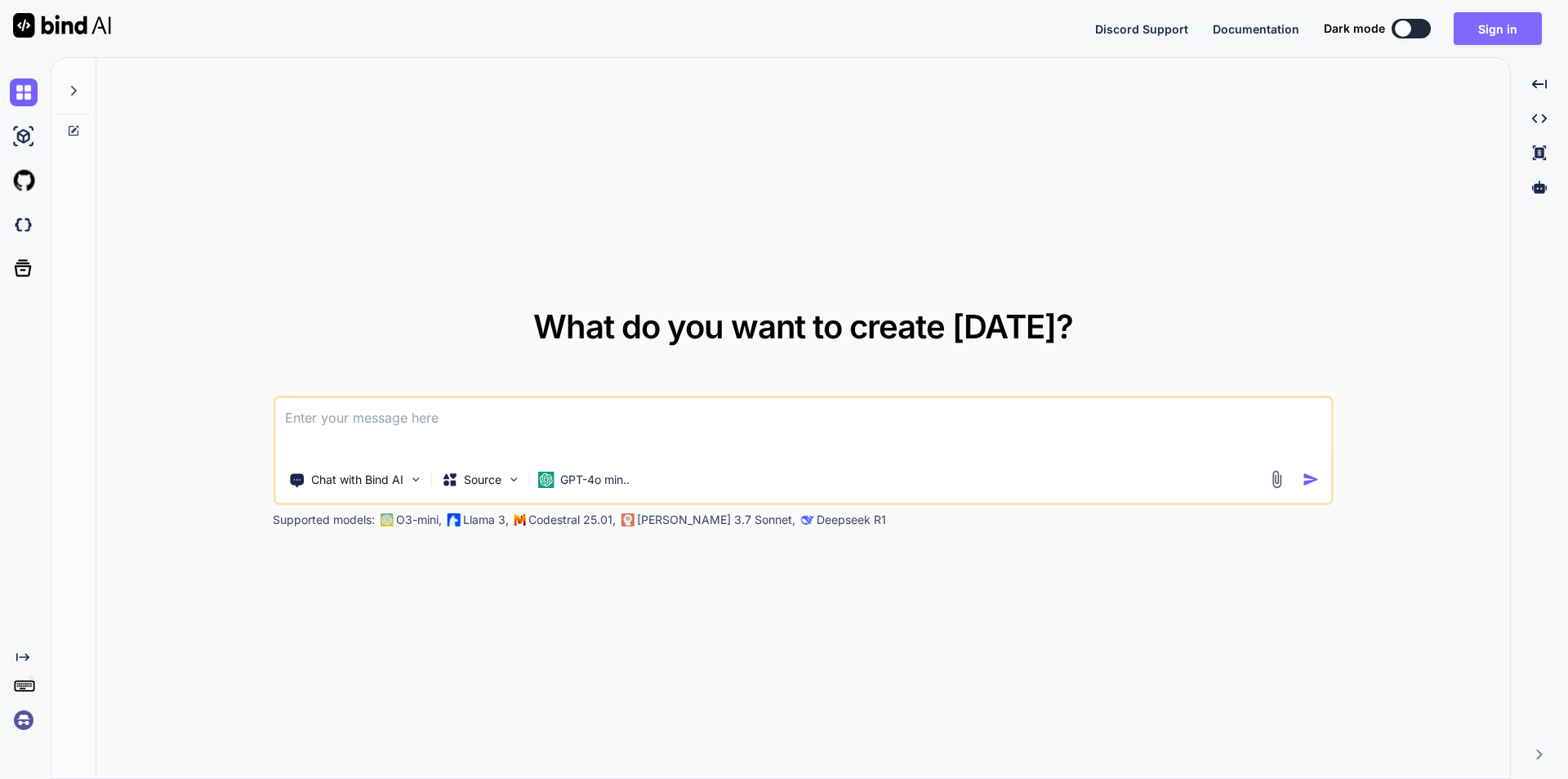
click at [1506, 33] on button "Sign in" at bounding box center [1497, 28] width 89 height 33
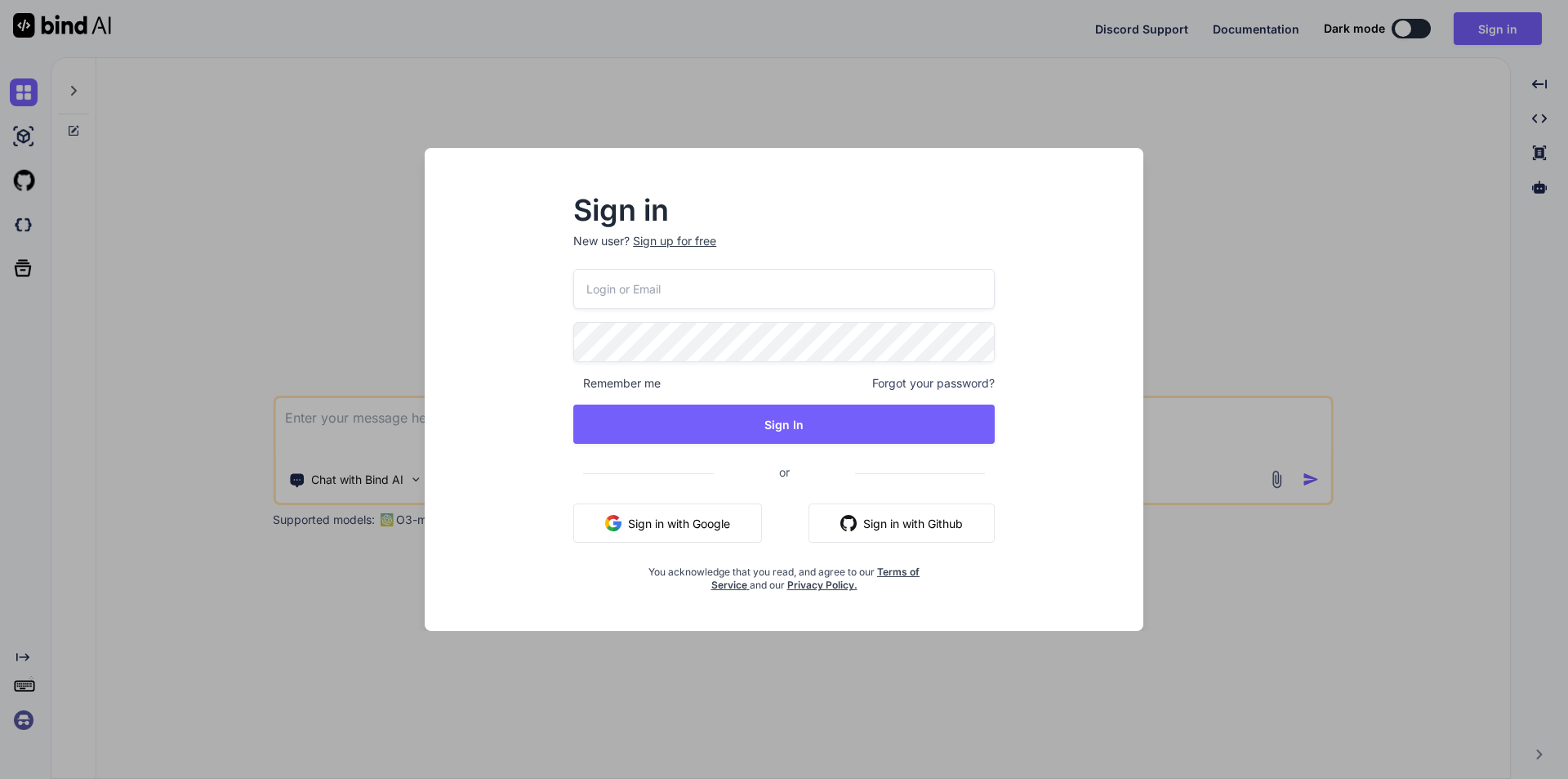
click at [644, 289] on input "email" at bounding box center [784, 289] width 421 height 40
drag, startPoint x: 742, startPoint y: 290, endPoint x: 569, endPoint y: 290, distance: 173.0
click at [569, 290] on div "Sign in New user? Sign up for free [EMAIL_ADDRESS][DOMAIN_NAME] Remember me For…" at bounding box center [784, 394] width 474 height 394
type input "[EMAIL_ADDRESS][DOMAIN_NAME]"
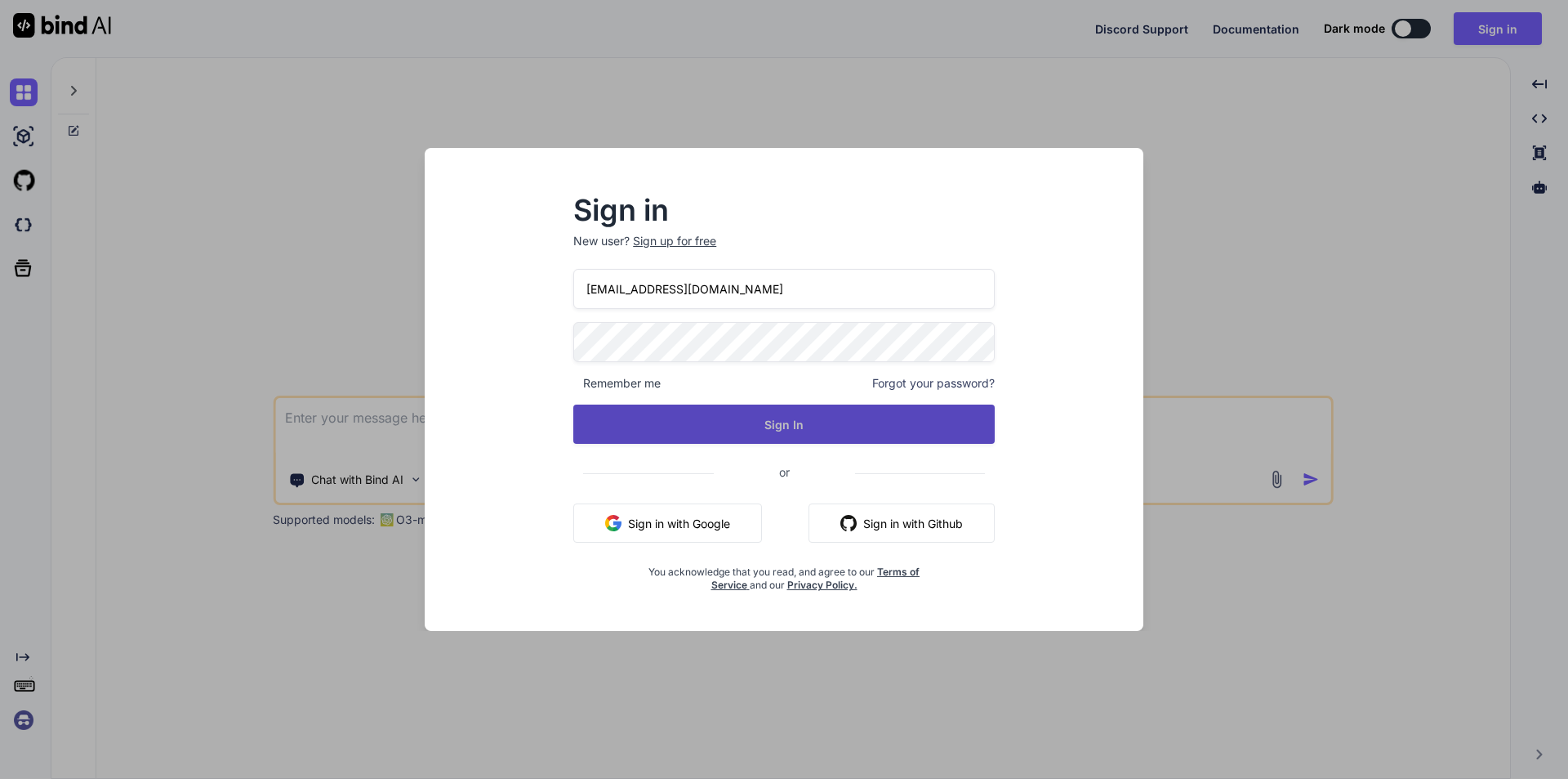
click at [753, 420] on button "Sign In" at bounding box center [784, 423] width 421 height 39
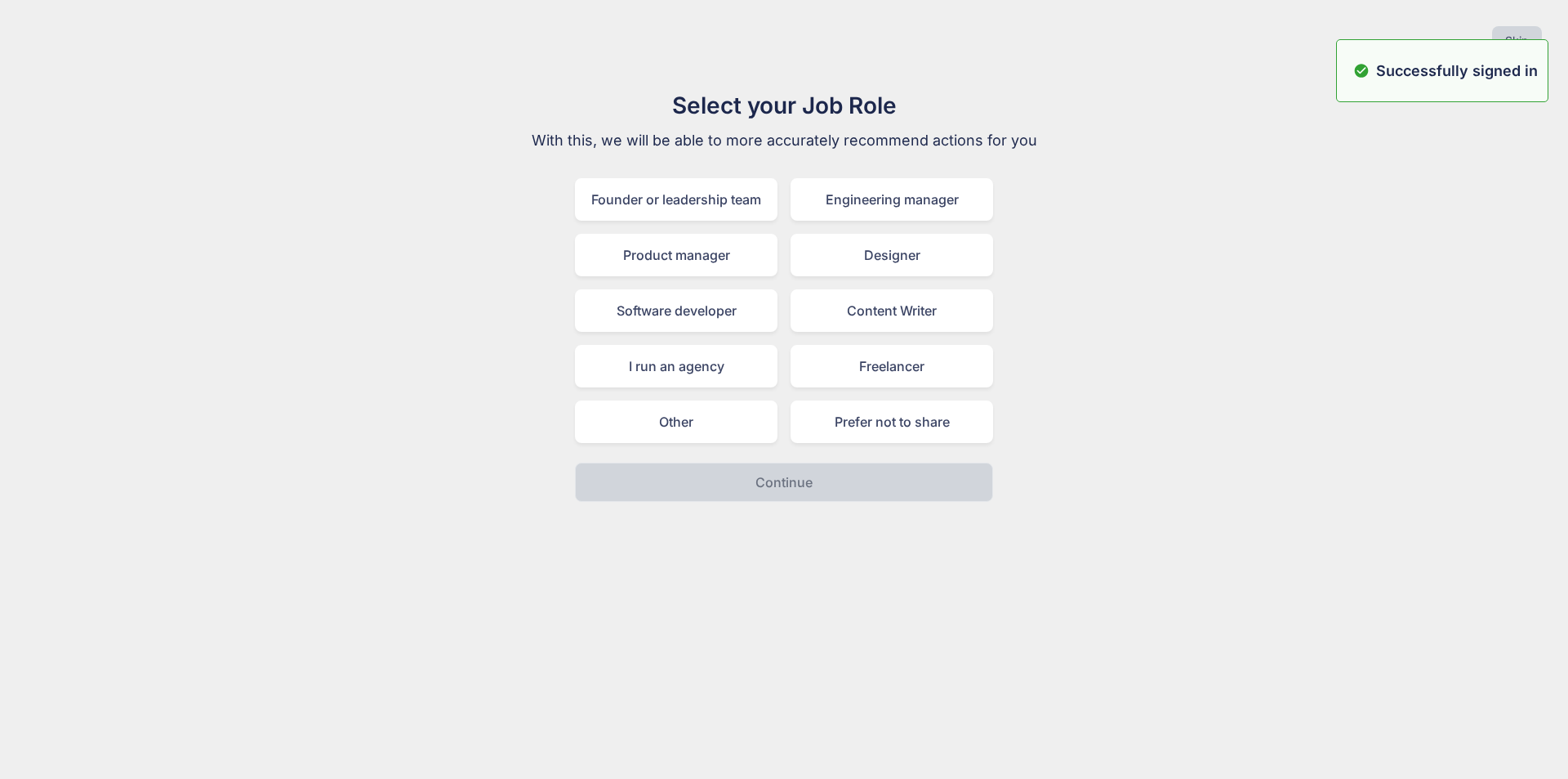
type textarea "x"
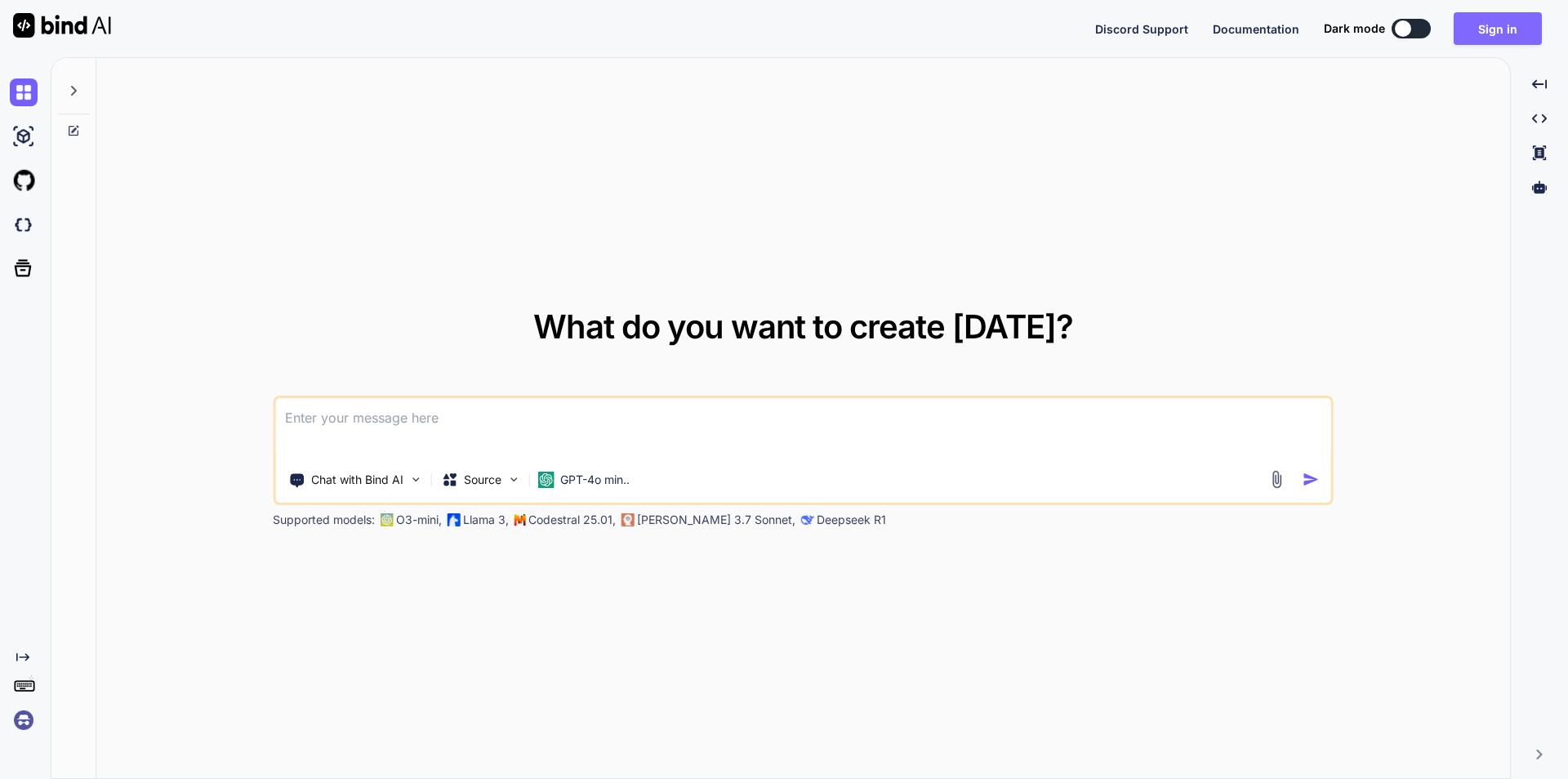
click at [1517, 29] on button "Sign in" at bounding box center [1497, 28] width 89 height 33
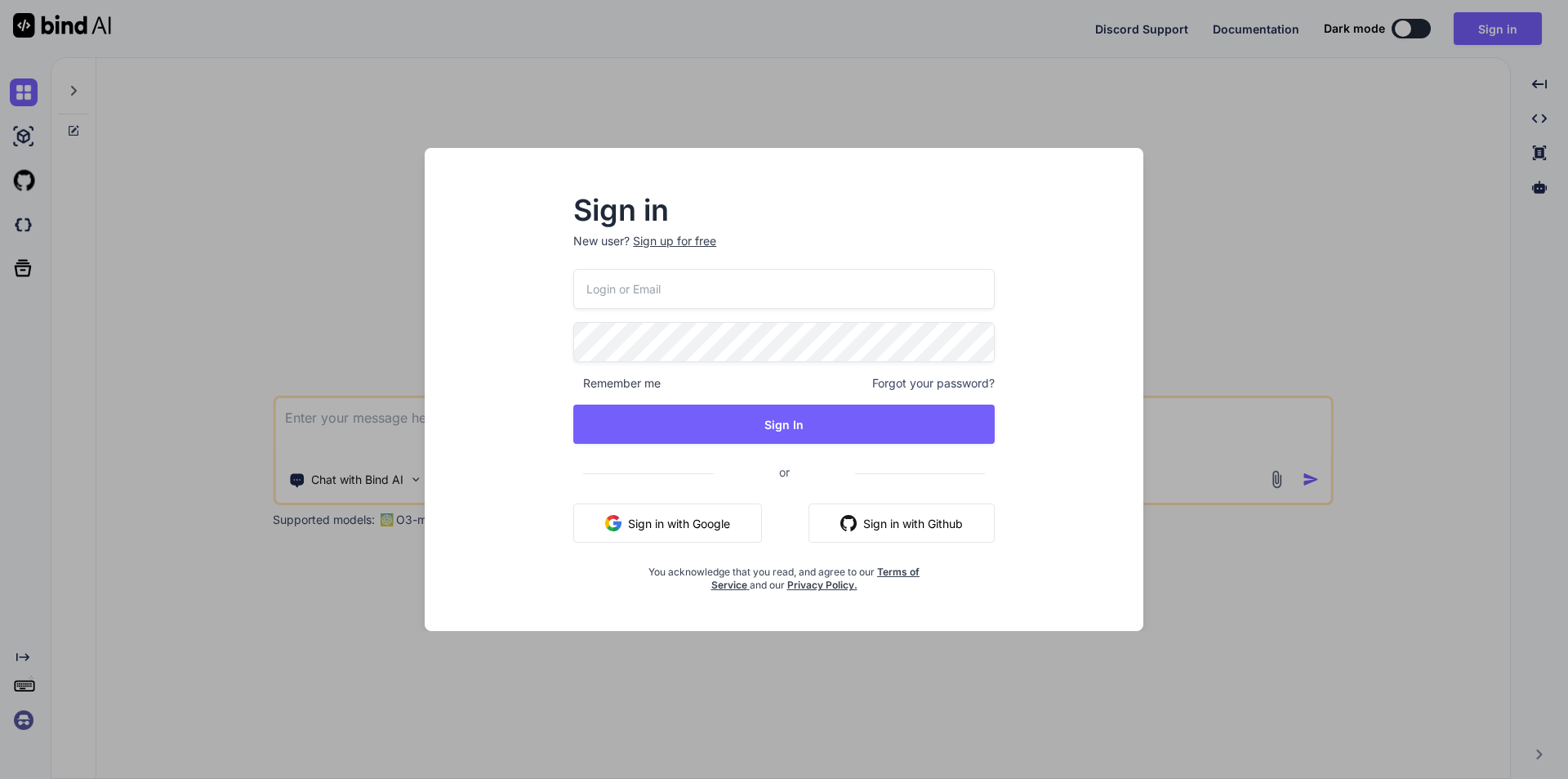
click at [785, 290] on input "email" at bounding box center [784, 289] width 421 height 40
paste input "[EMAIL_ADDRESS][DOMAIN_NAME]"
type input "[EMAIL_ADDRESS][DOMAIN_NAME]"
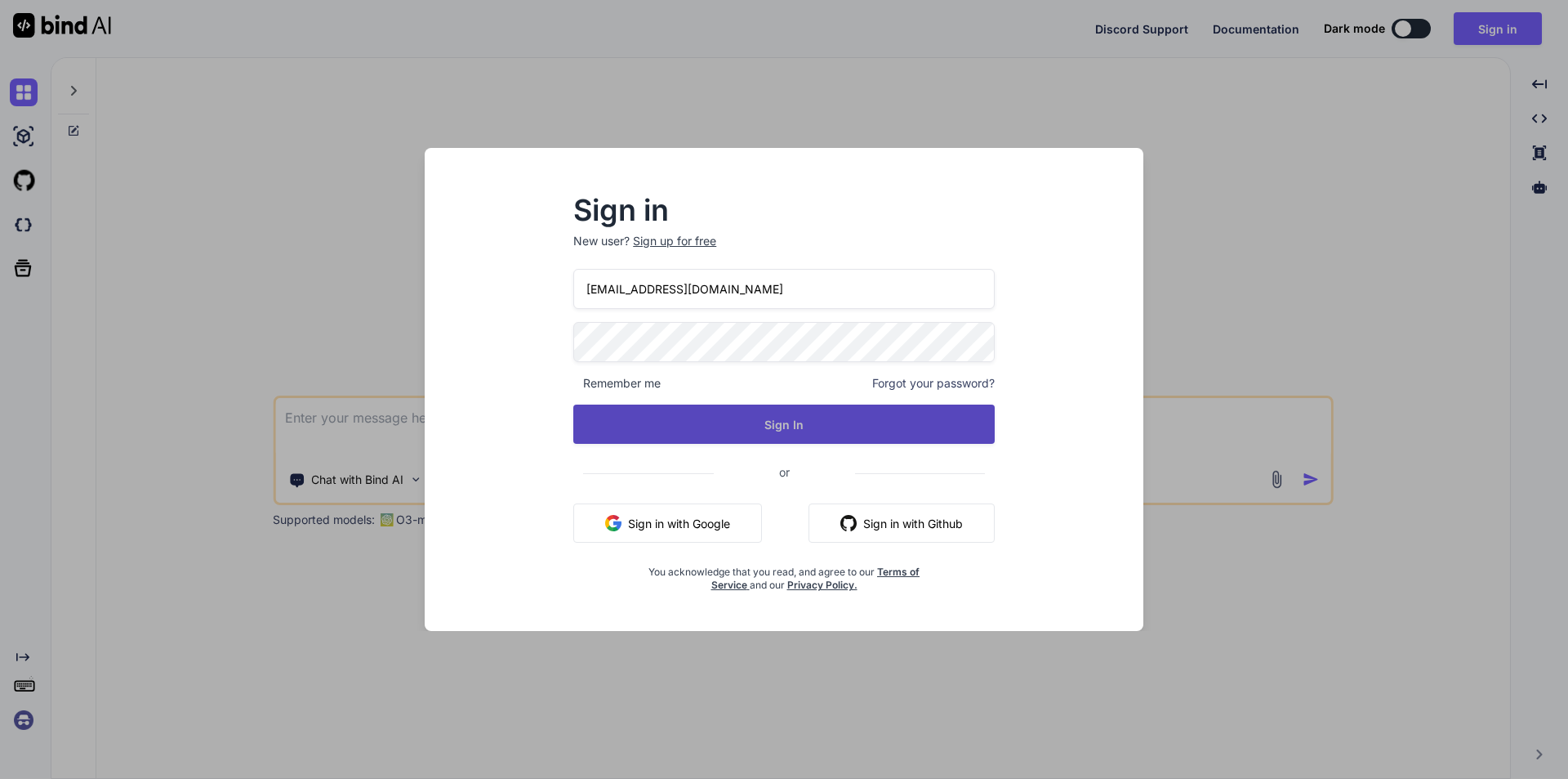
click at [789, 422] on button "Sign In" at bounding box center [784, 423] width 421 height 39
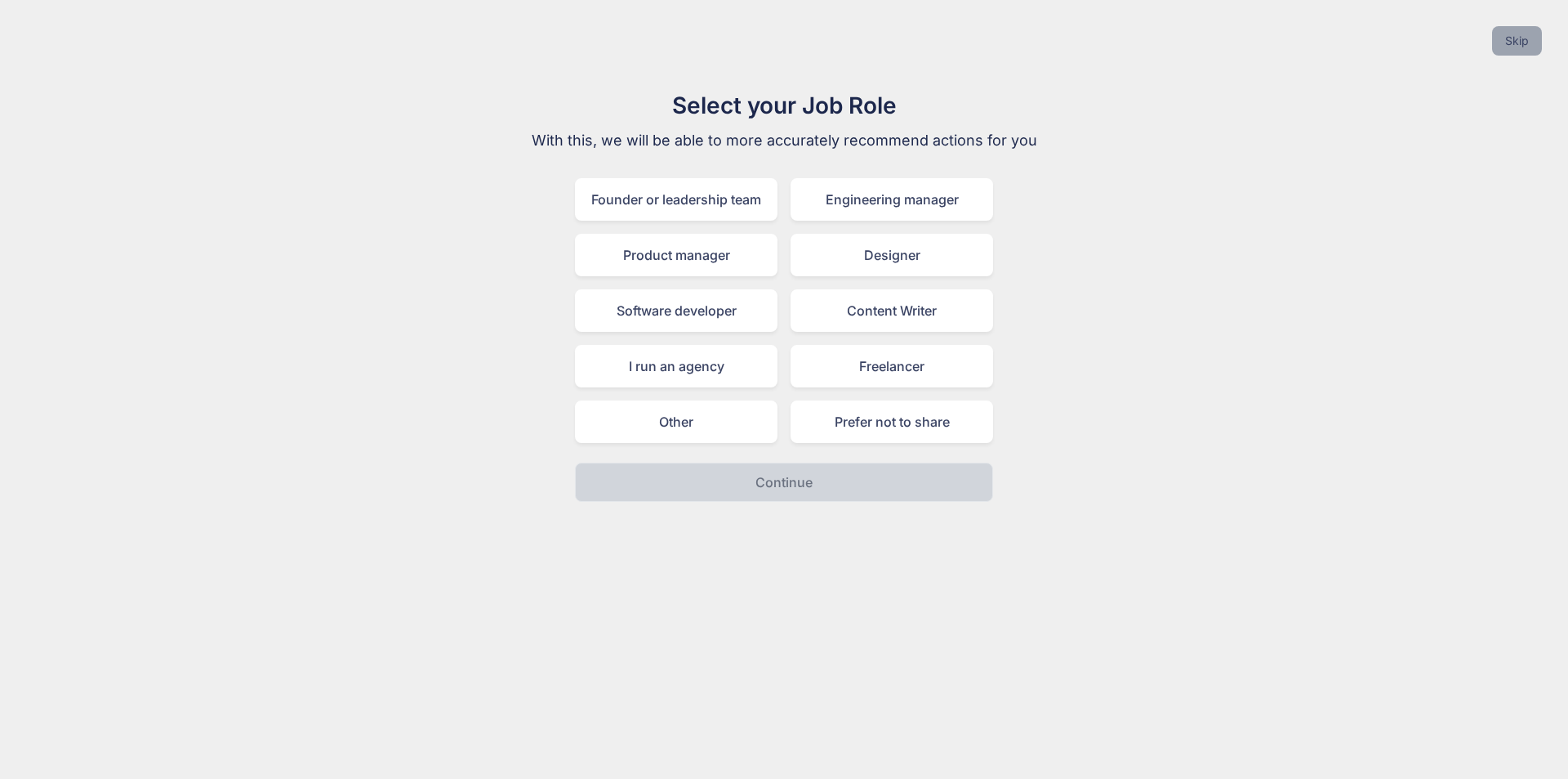
click at [1517, 34] on button "Skip" at bounding box center [1517, 41] width 50 height 30
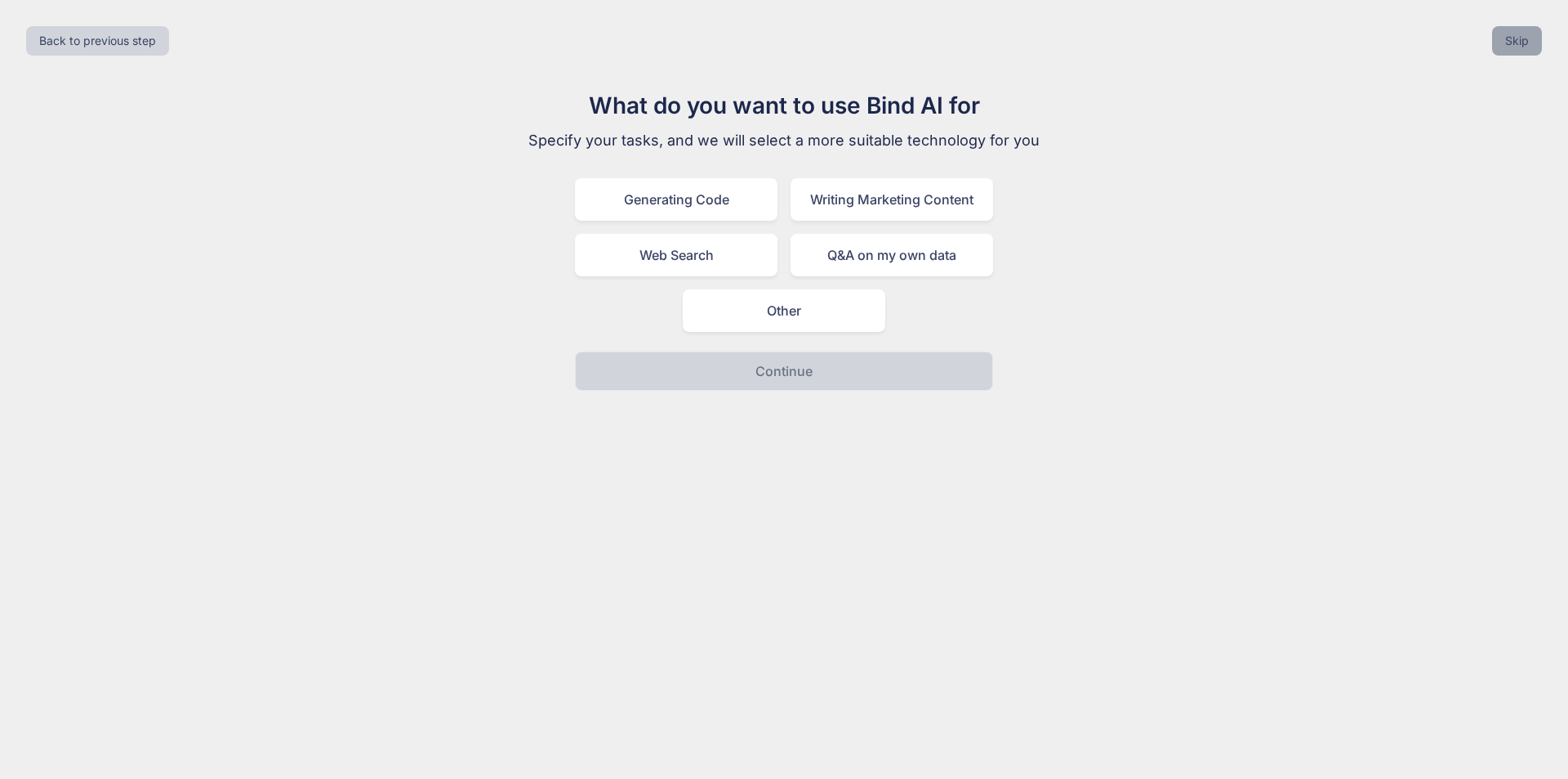
click at [1506, 51] on button "Skip" at bounding box center [1517, 41] width 50 height 30
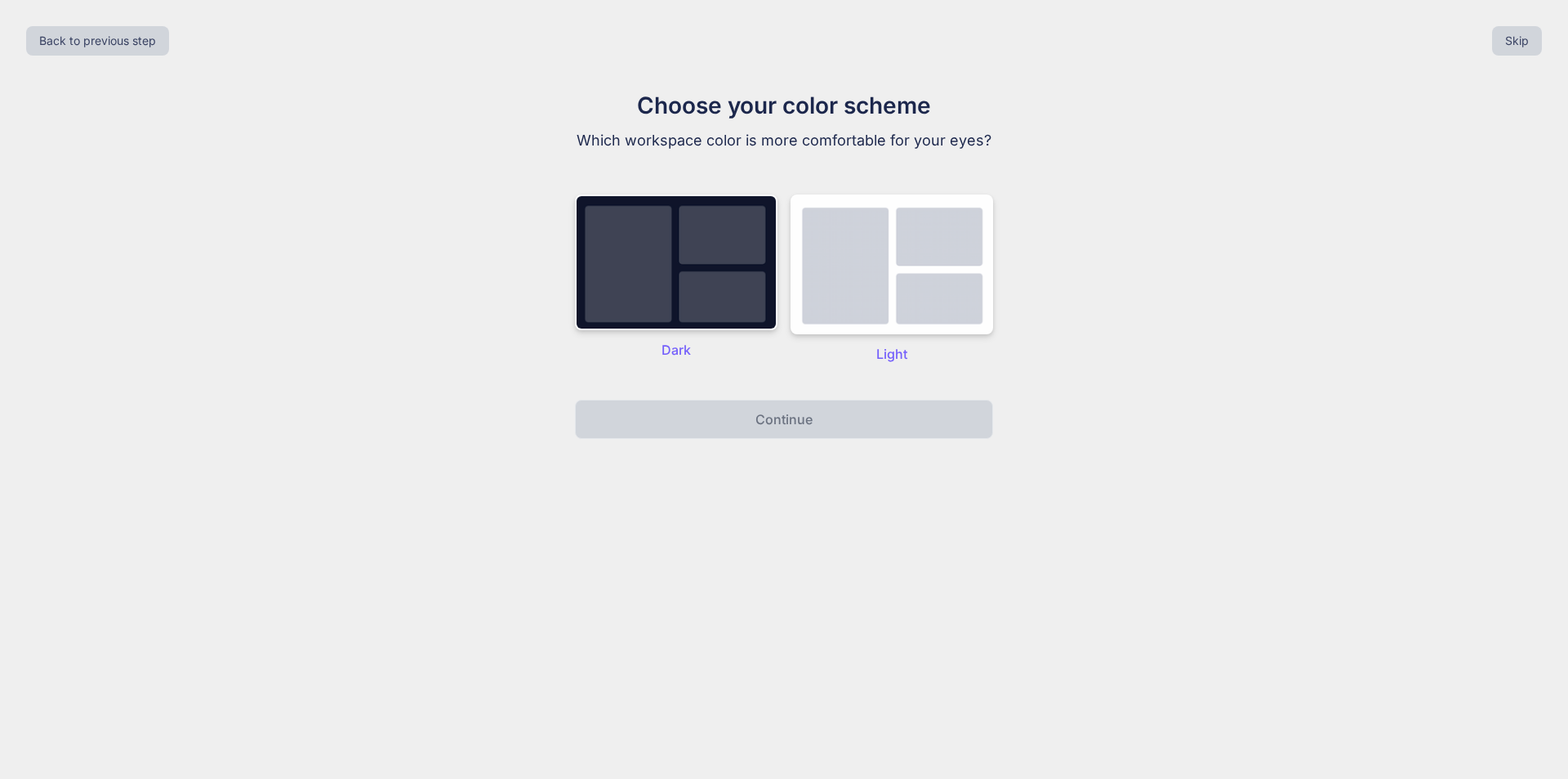
click at [1526, 32] on button "Skip" at bounding box center [1517, 41] width 50 height 30
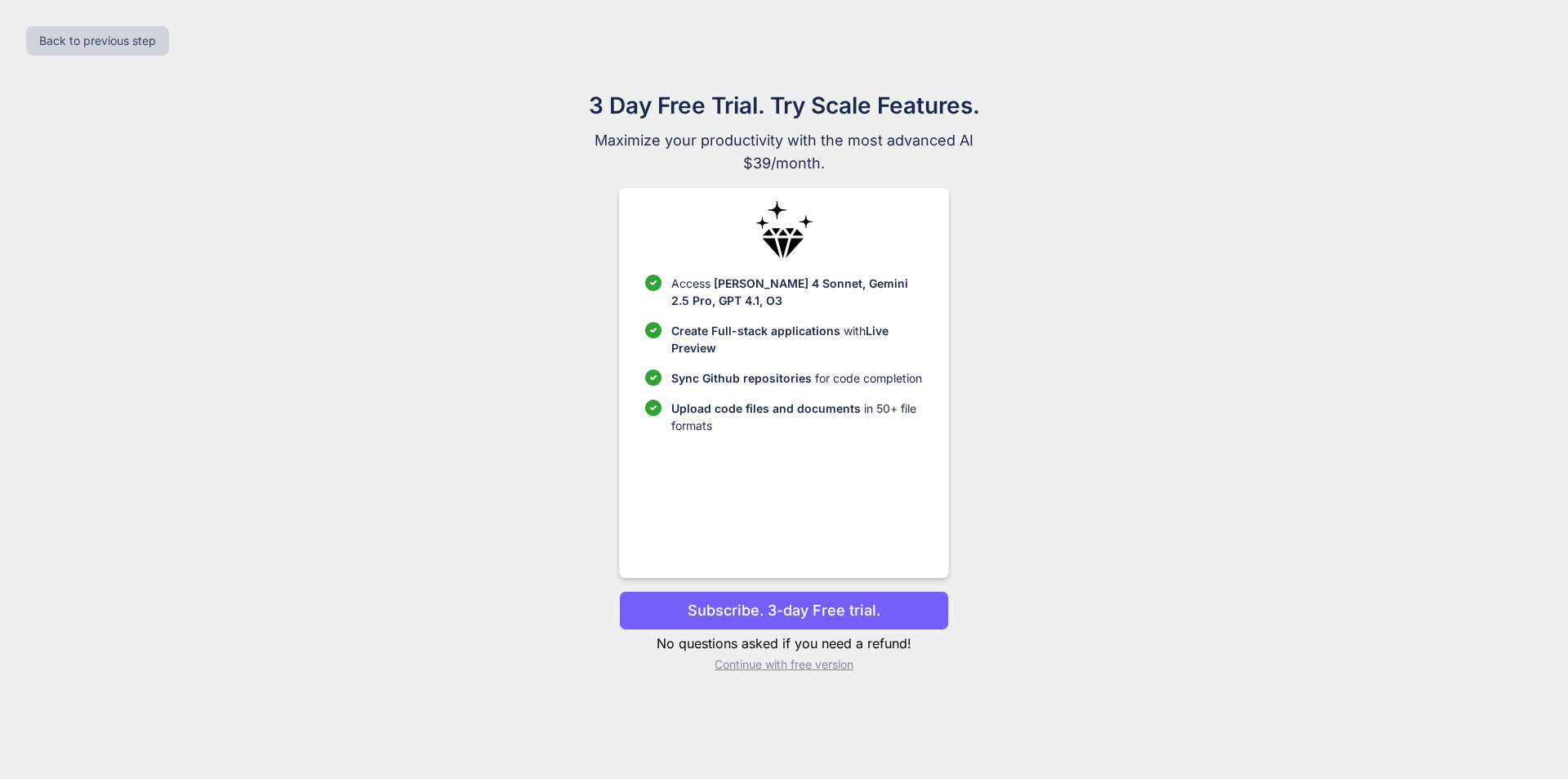
click at [832, 661] on p "Continue with free version" at bounding box center [784, 664] width 330 height 16
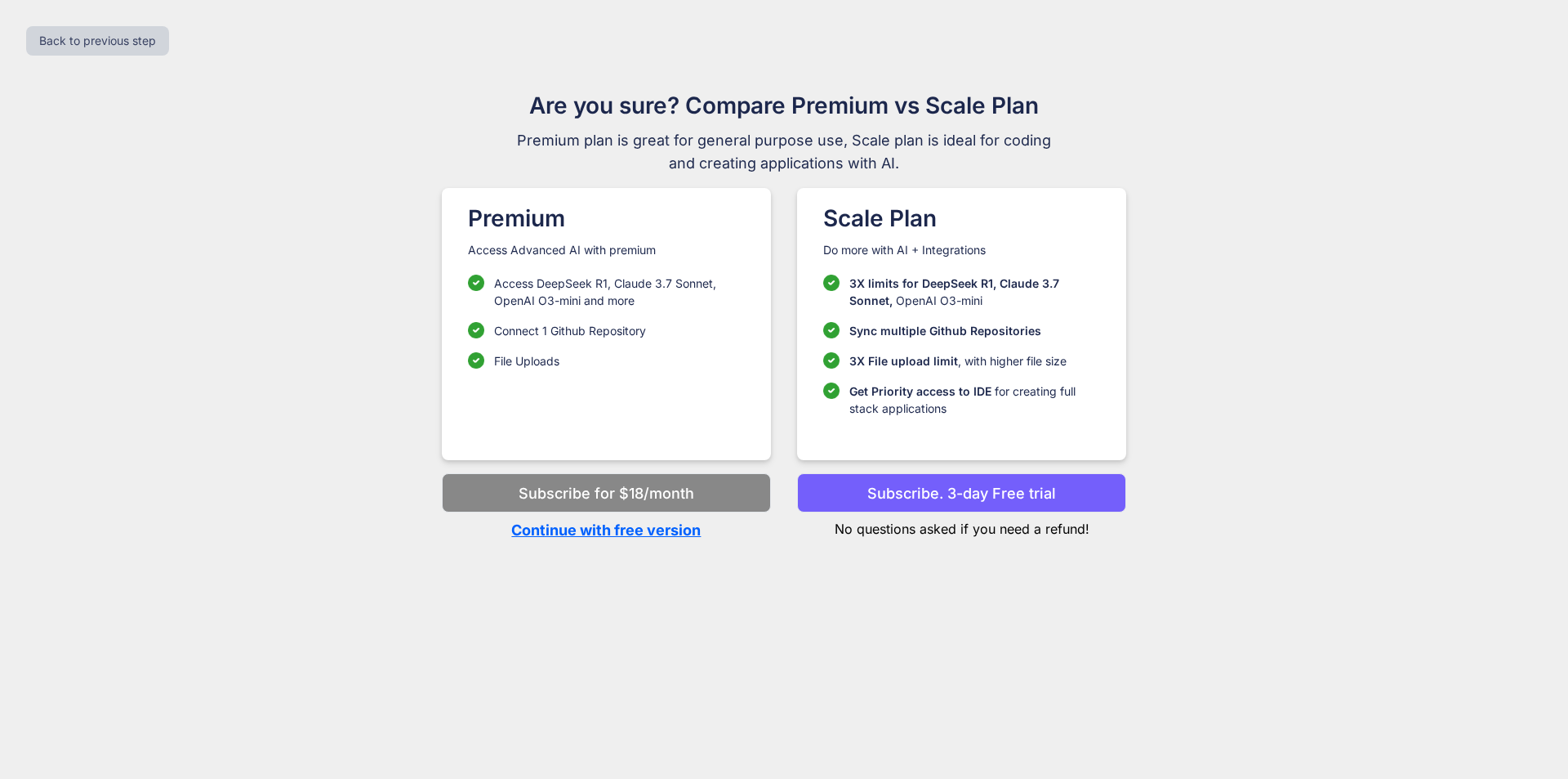
click at [583, 526] on p "Continue with free version" at bounding box center [606, 530] width 330 height 22
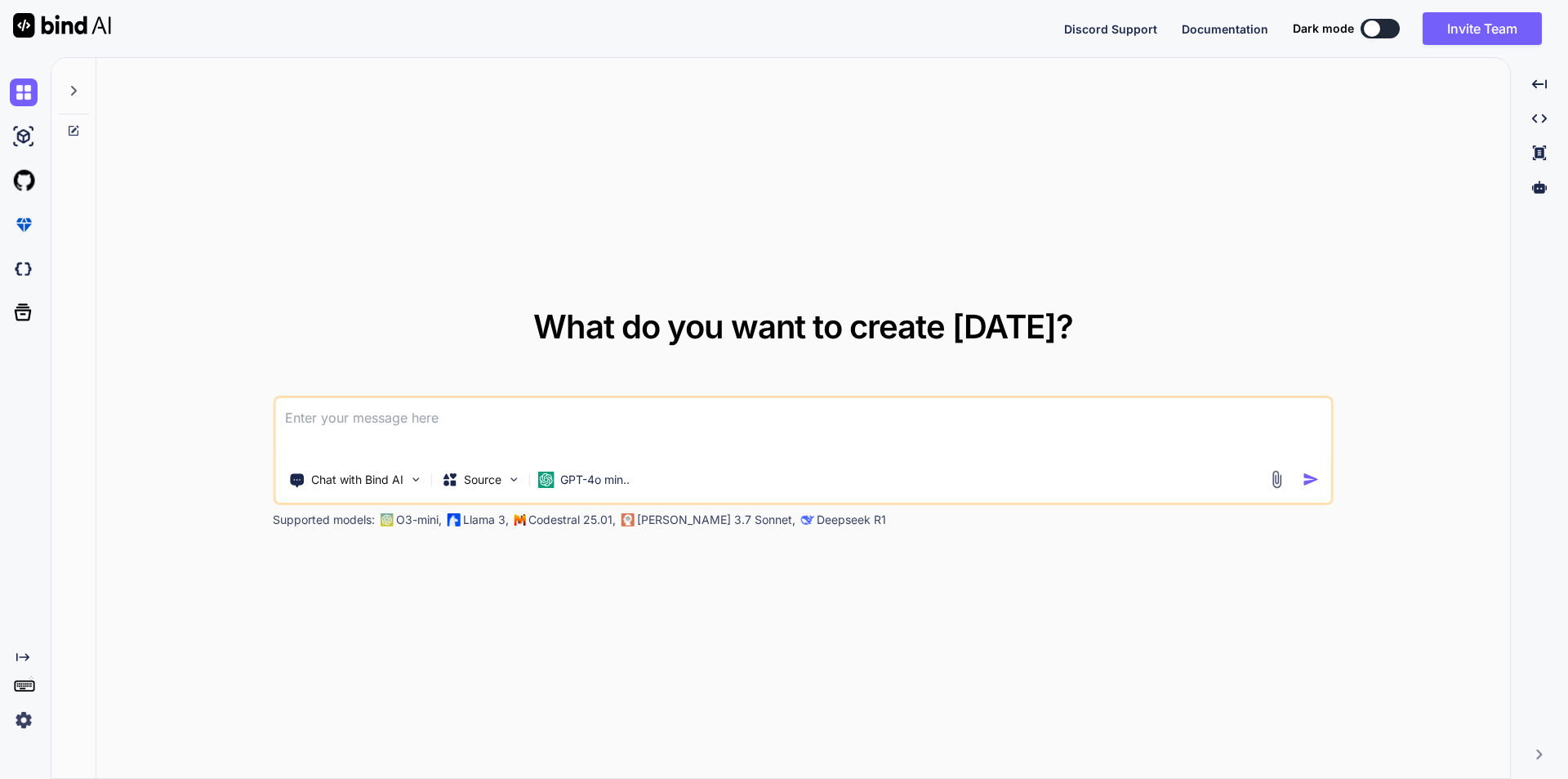
type textarea "x"
click at [607, 416] on textarea at bounding box center [802, 428] width 1056 height 61
paste textarea "// blade file code <div class="heading-section"> <div class="content-title">Add…"
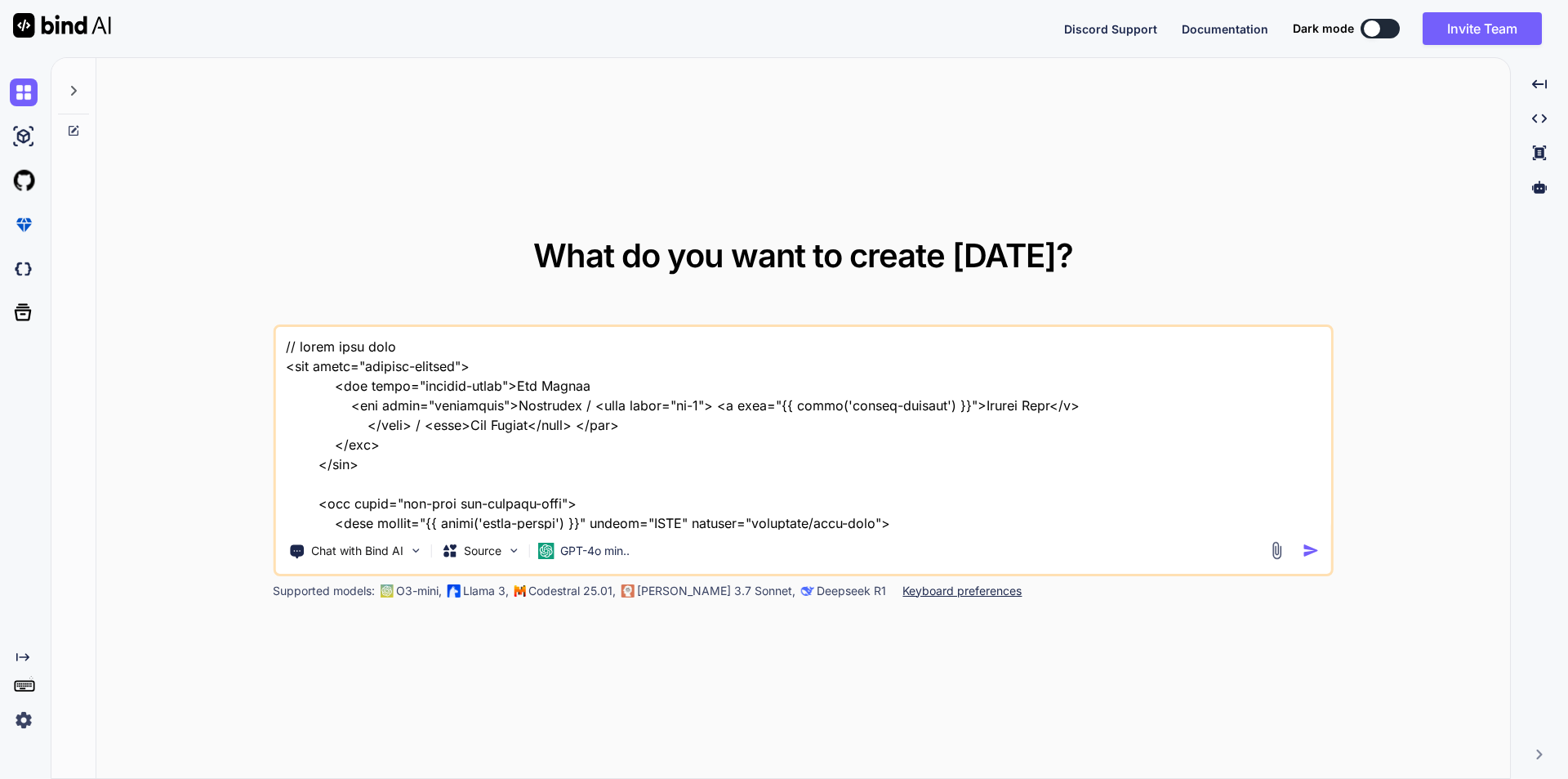
scroll to position [6181, 0]
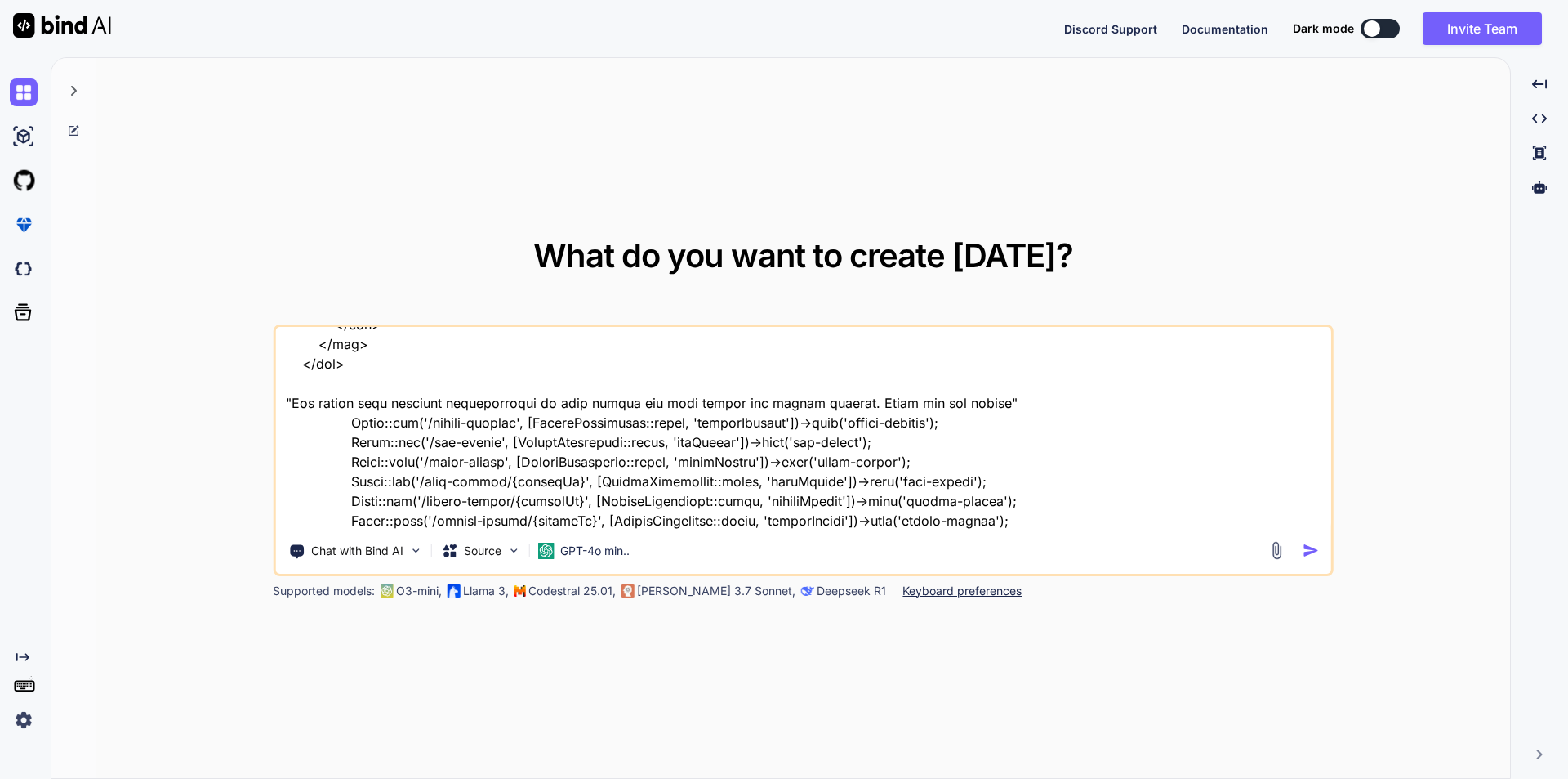
drag, startPoint x: 631, startPoint y: 402, endPoint x: 727, endPoint y: 406, distance: 96.1
click at [727, 406] on textarea at bounding box center [802, 427] width 1056 height 202
click at [582, 404] on textarea at bounding box center [802, 427] width 1056 height 202
drag, startPoint x: 1017, startPoint y: 516, endPoint x: 1018, endPoint y: 503, distance: 13.0
click at [1018, 503] on textarea at bounding box center [802, 427] width 1056 height 202
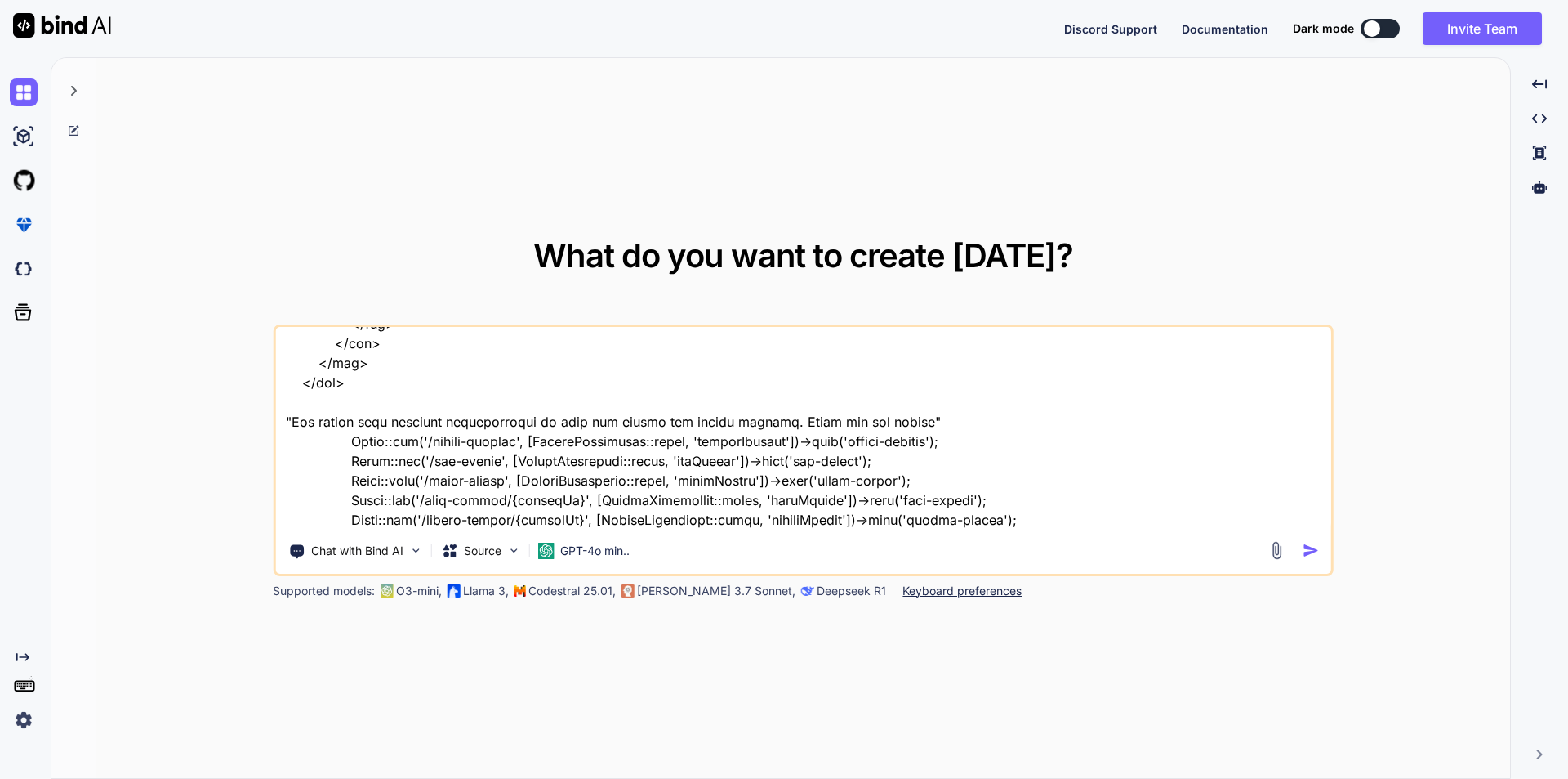
scroll to position [6162, 0]
type textarea "// blade file code <div class="heading-section"> <div class="content-title">Add…"
click at [1312, 548] on img "button" at bounding box center [1311, 550] width 17 height 17
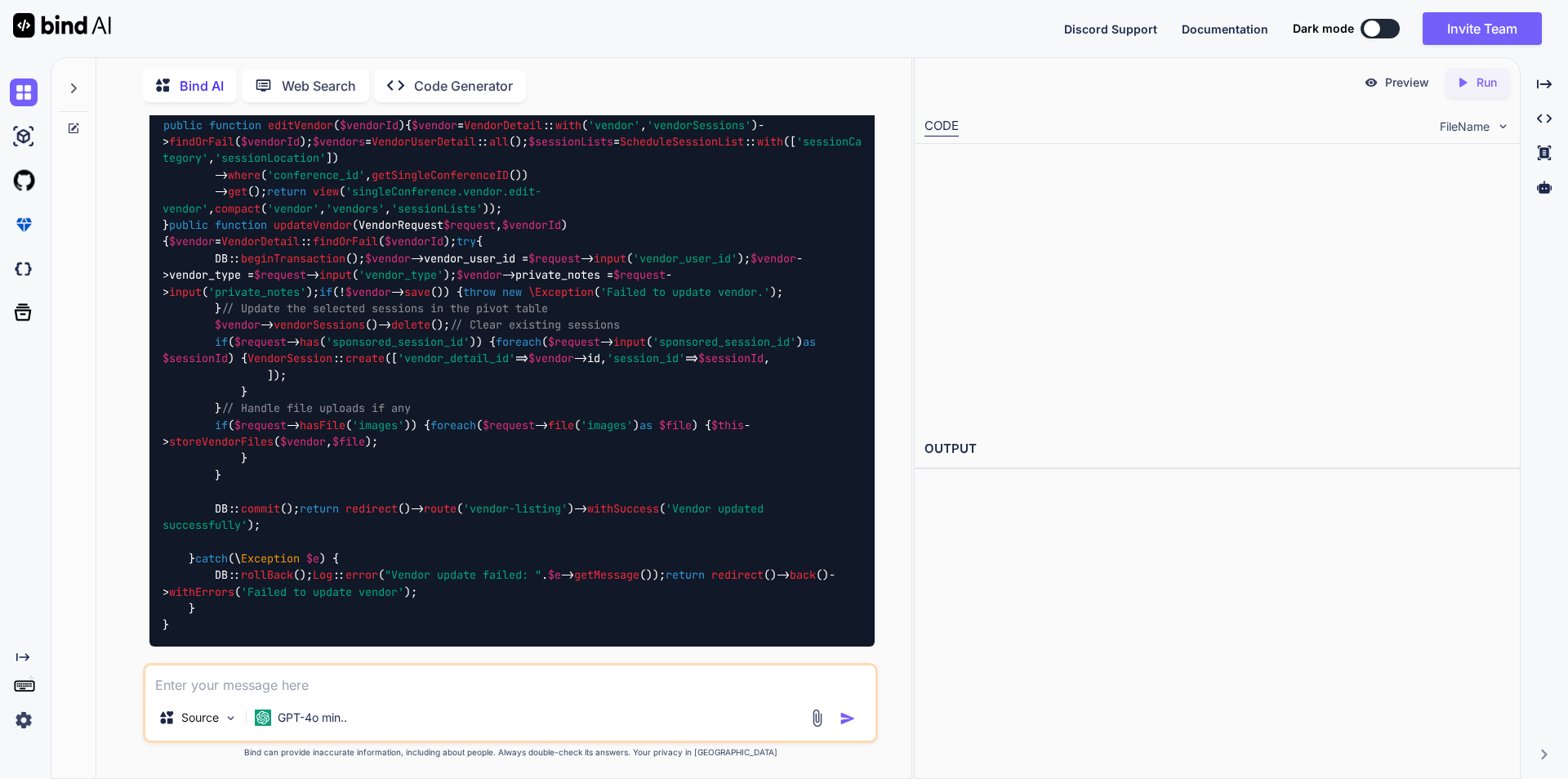
scroll to position [1928, 0]
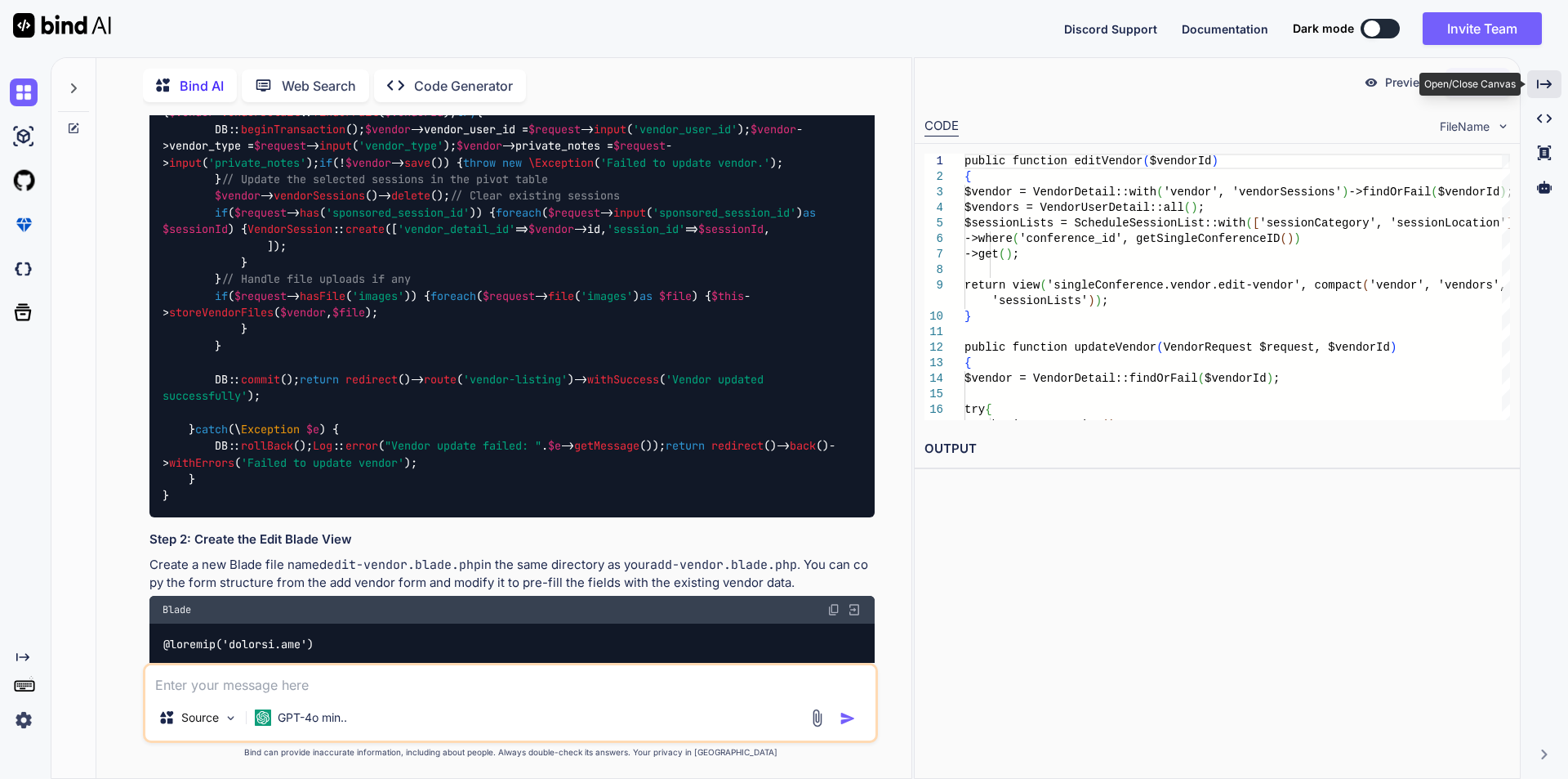
click at [1543, 84] on icon "Created with Pixso." at bounding box center [1544, 84] width 15 height 15
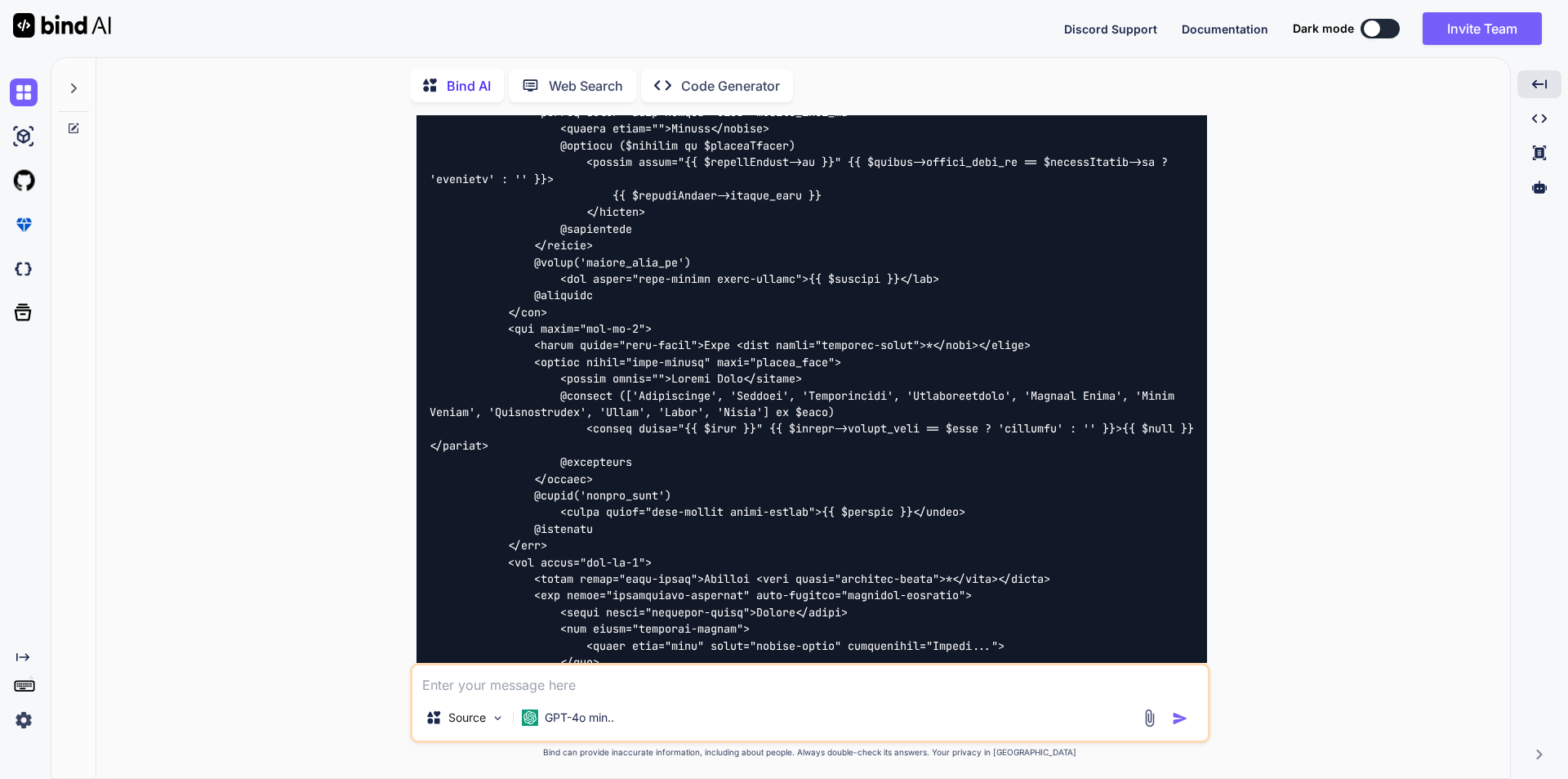
scroll to position [2685, 0]
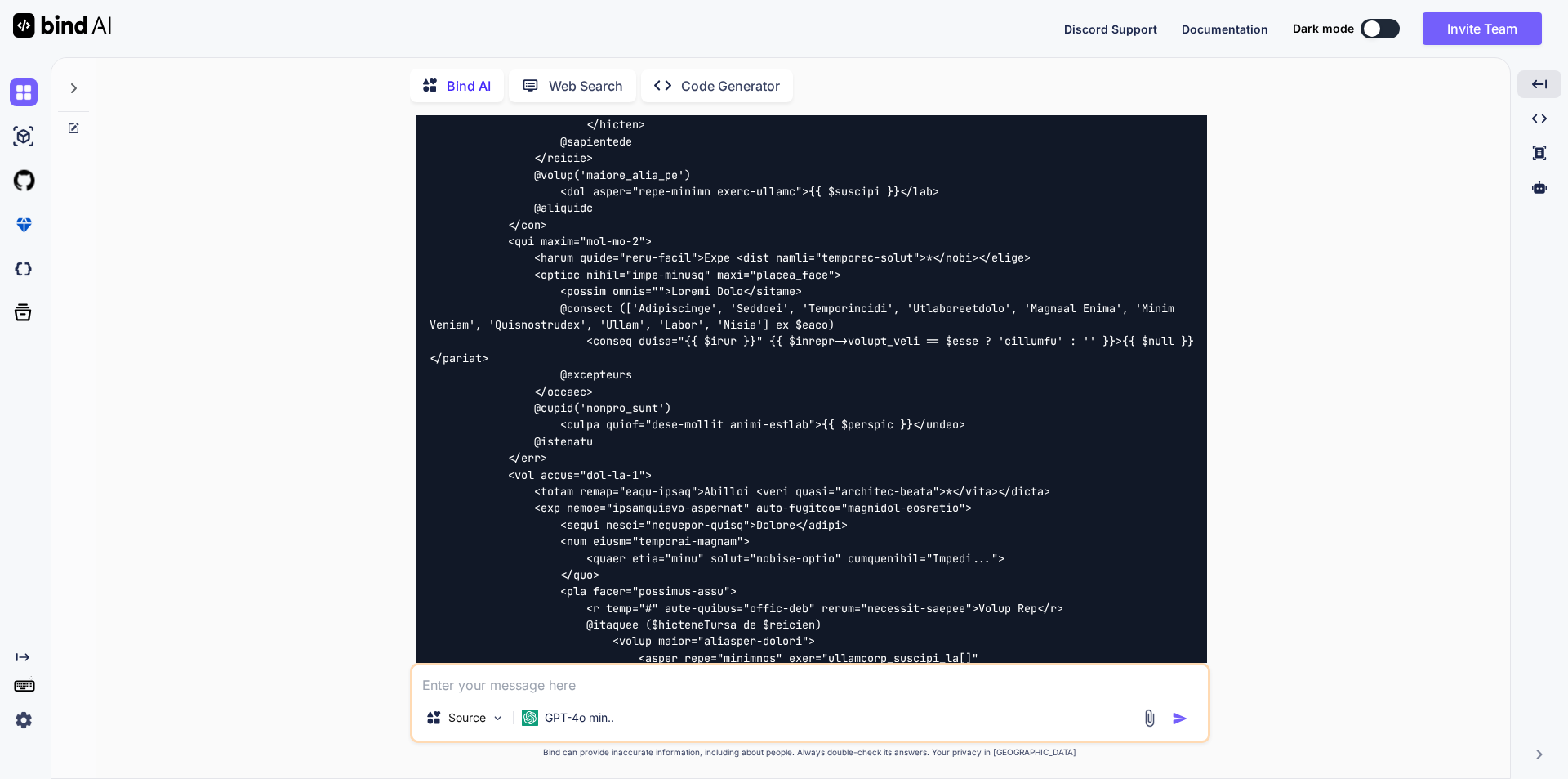
drag, startPoint x: 430, startPoint y: 307, endPoint x: 544, endPoint y: 513, distance: 235.4
click at [544, 513] on code at bounding box center [812, 517] width 765 height 1634
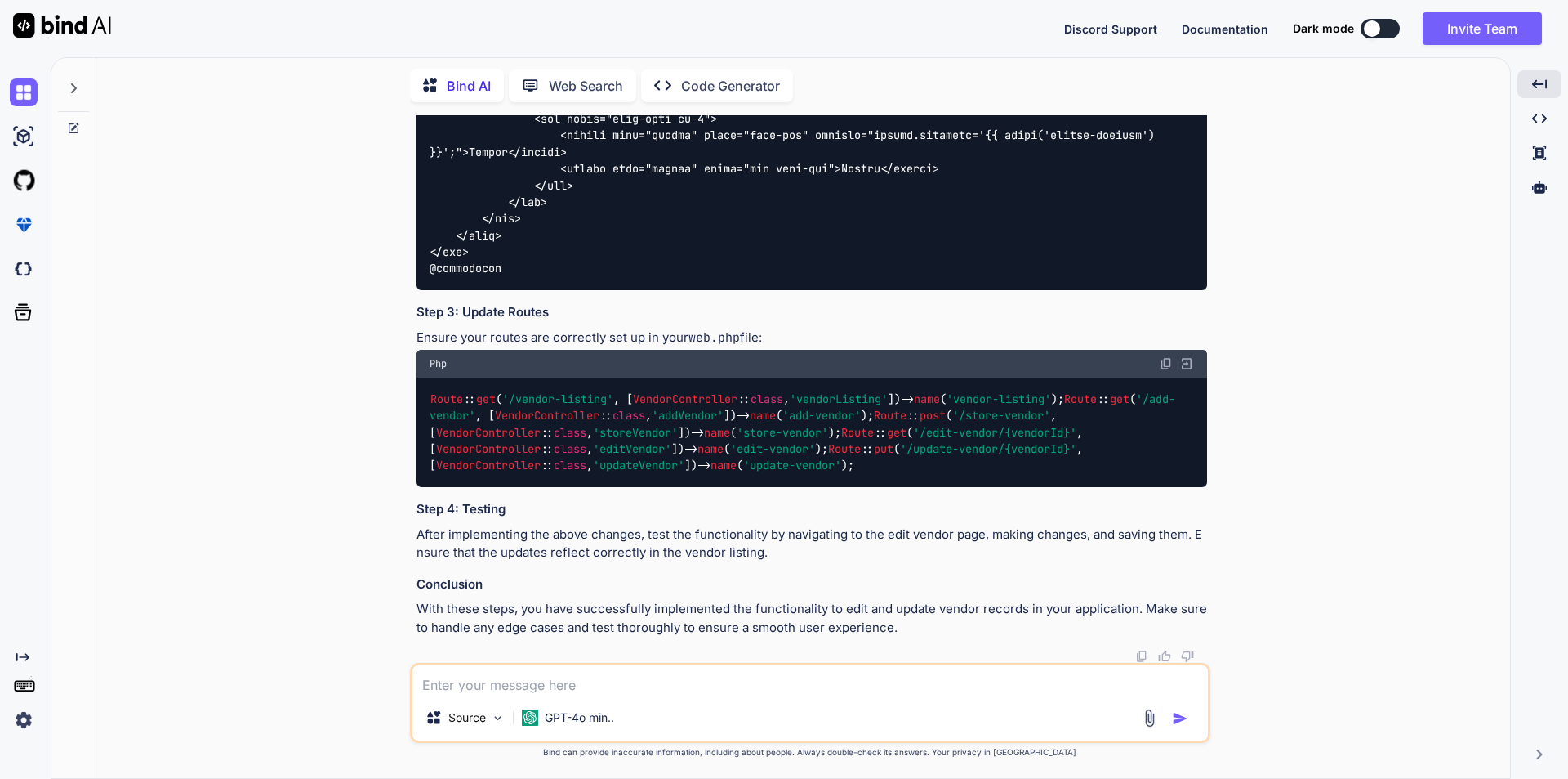
scroll to position [3911, 0]
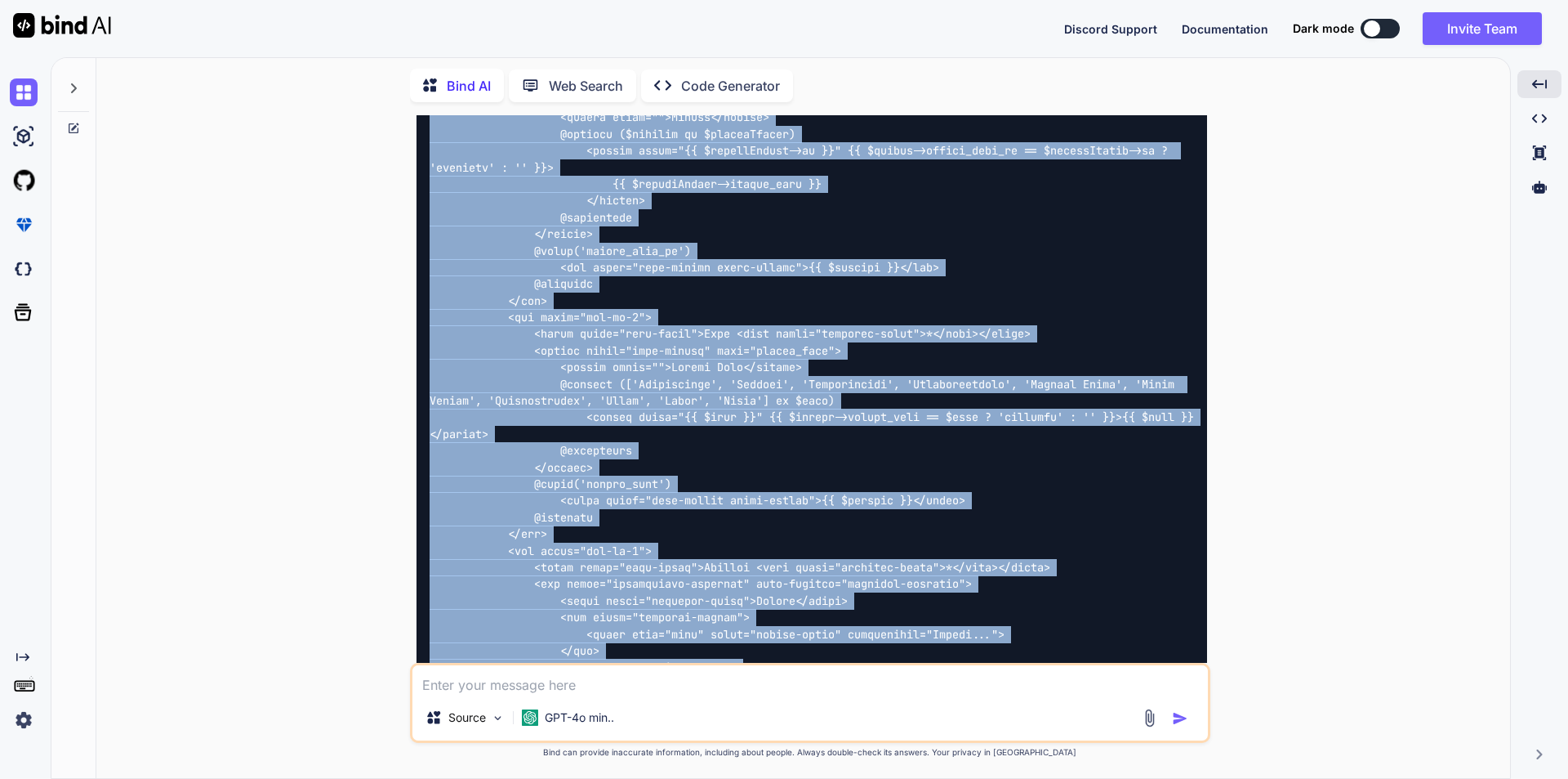
scroll to position [2603, 0]
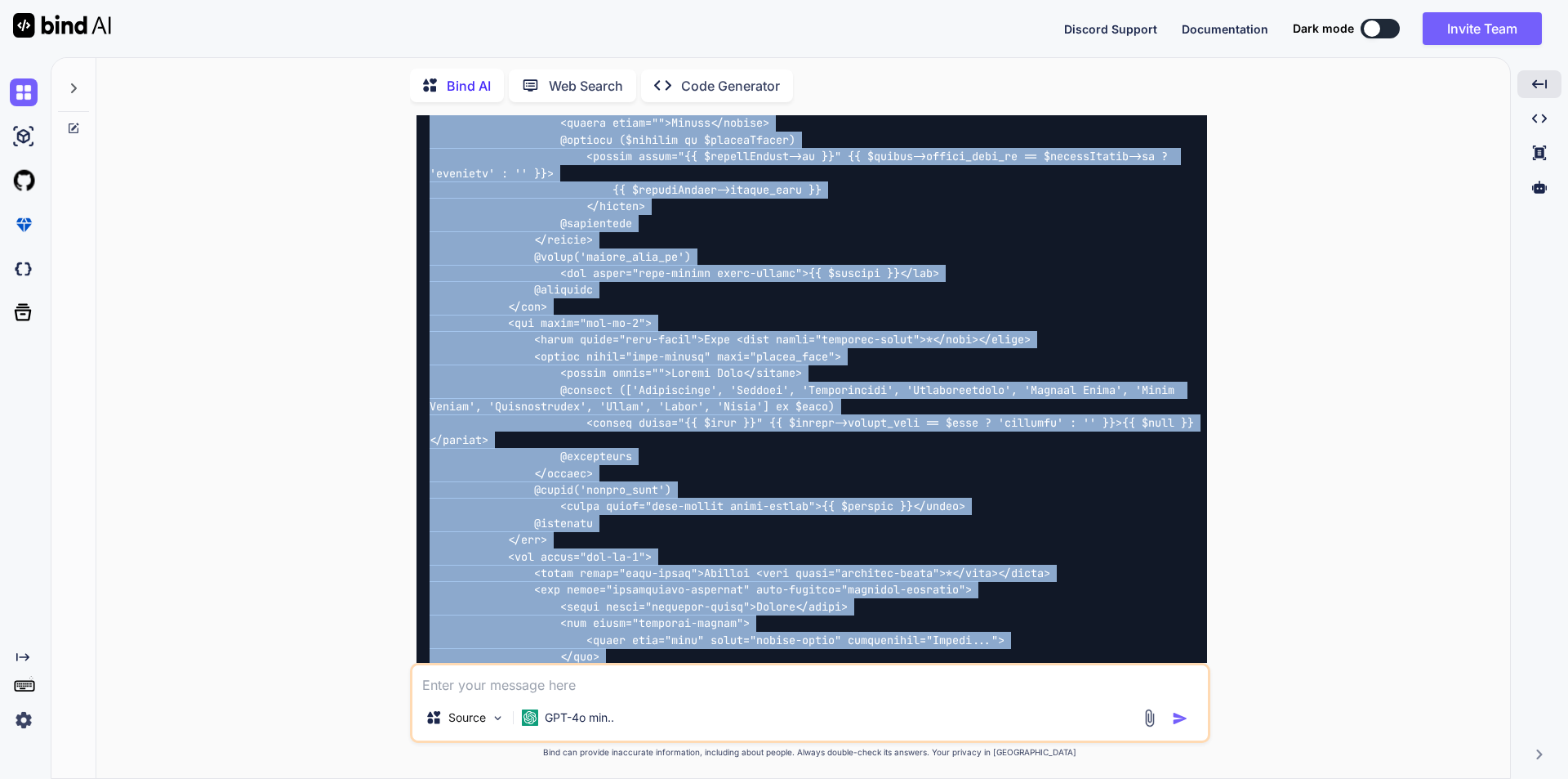
copy code "<div class="add-form add-company-form"> <form action="{{ route('update-vendor',…"
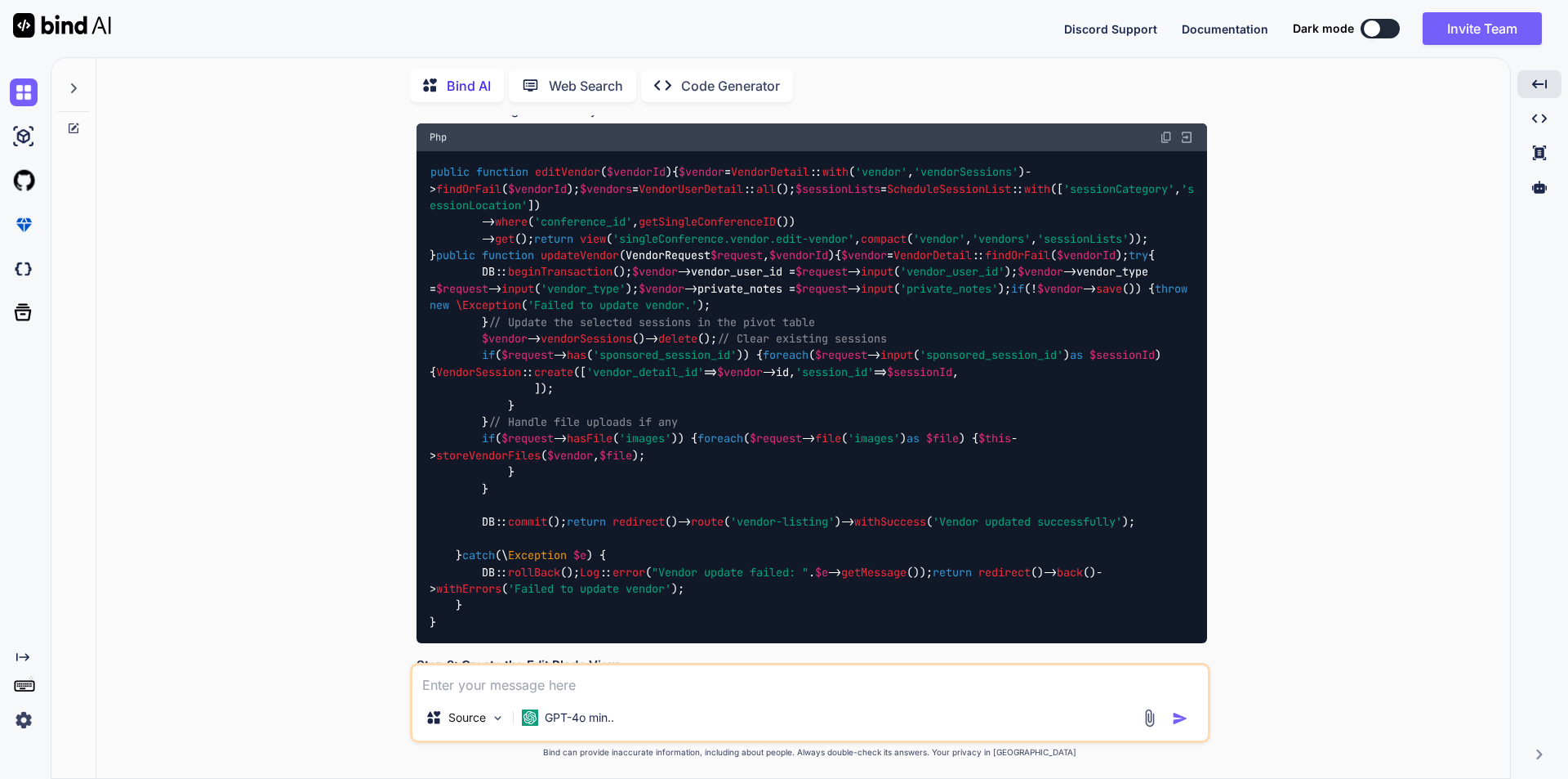
scroll to position [1704, 0]
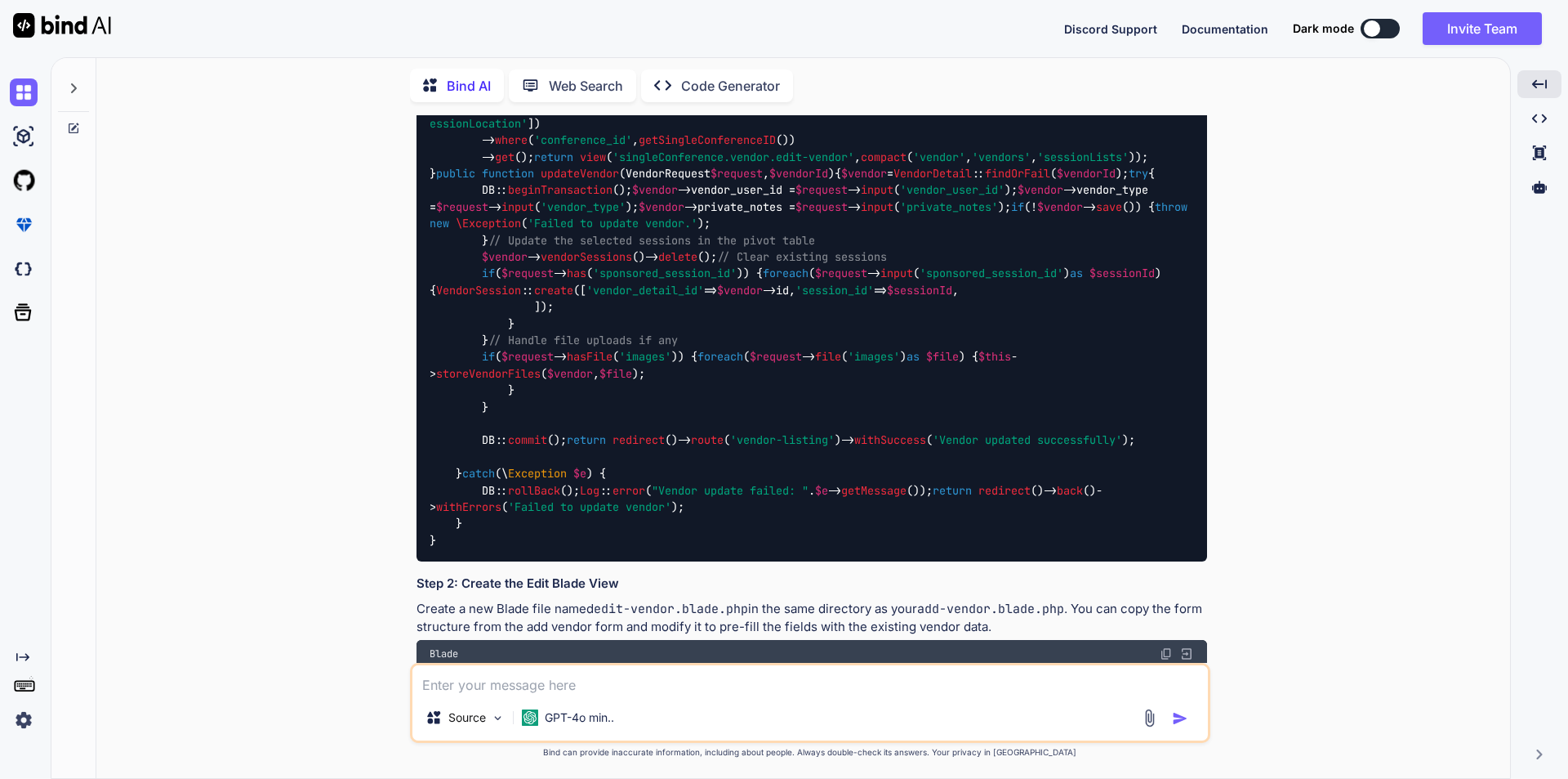
drag, startPoint x: 427, startPoint y: 255, endPoint x: 494, endPoint y: 461, distance: 216.6
click at [494, 461] on div "public function editVendor ( $vendorId ) { $vendor = VendorDetail :: with ( 've…" at bounding box center [811, 316] width 790 height 493
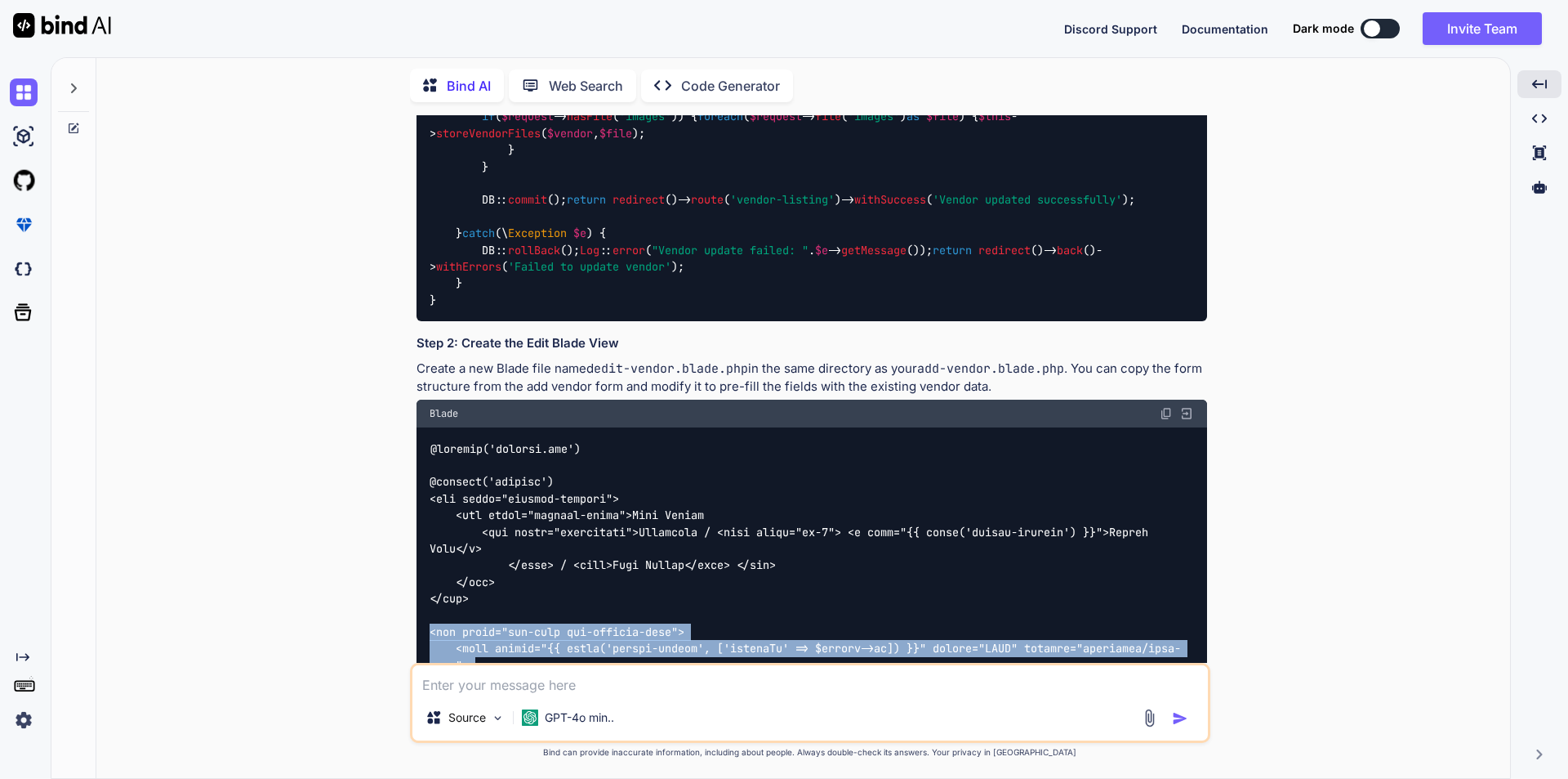
scroll to position [2195, 0]
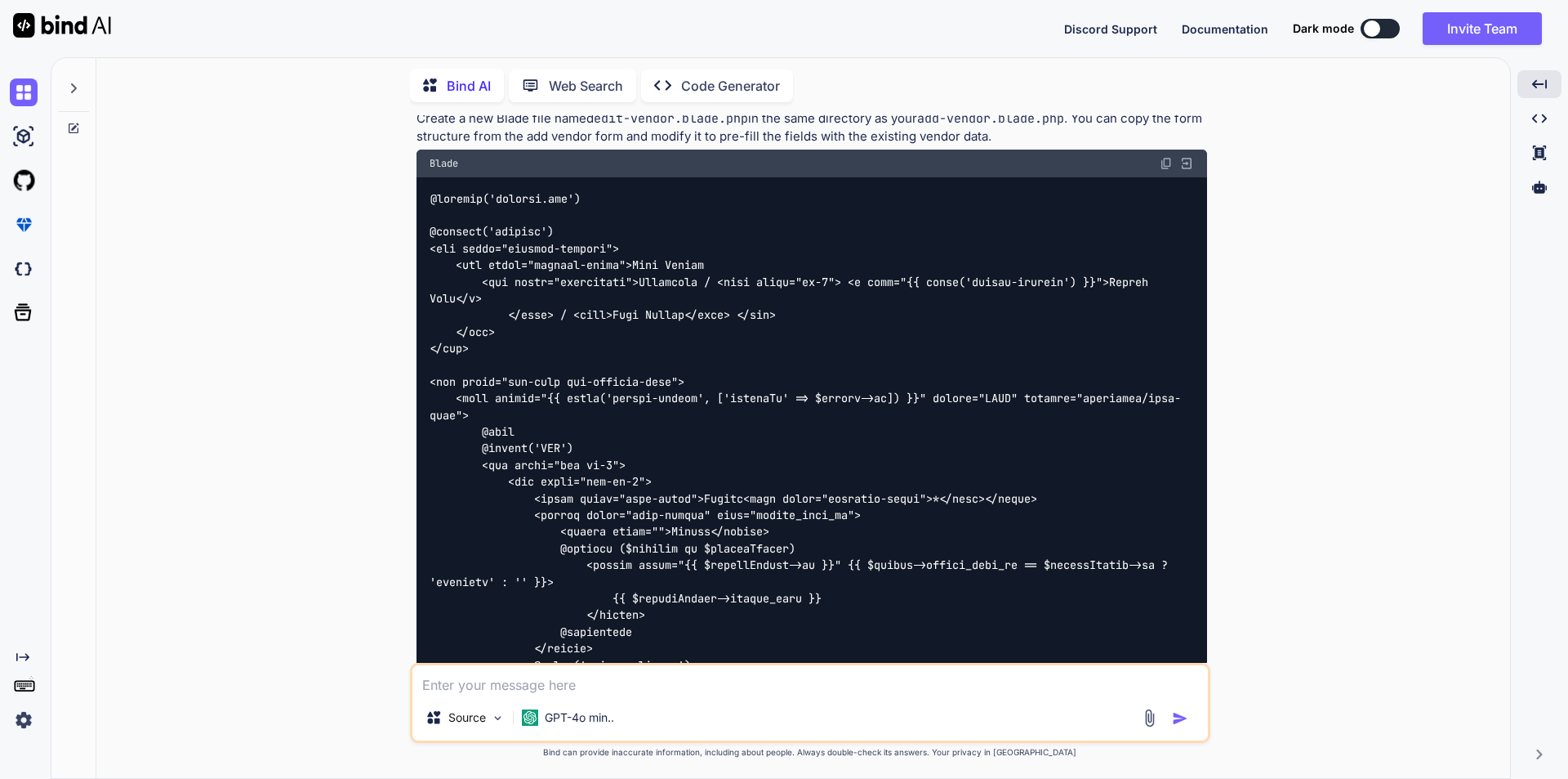
copy code "public function updateVendor ( VendorRequest $request , $vendorId ) { $vendor =…"
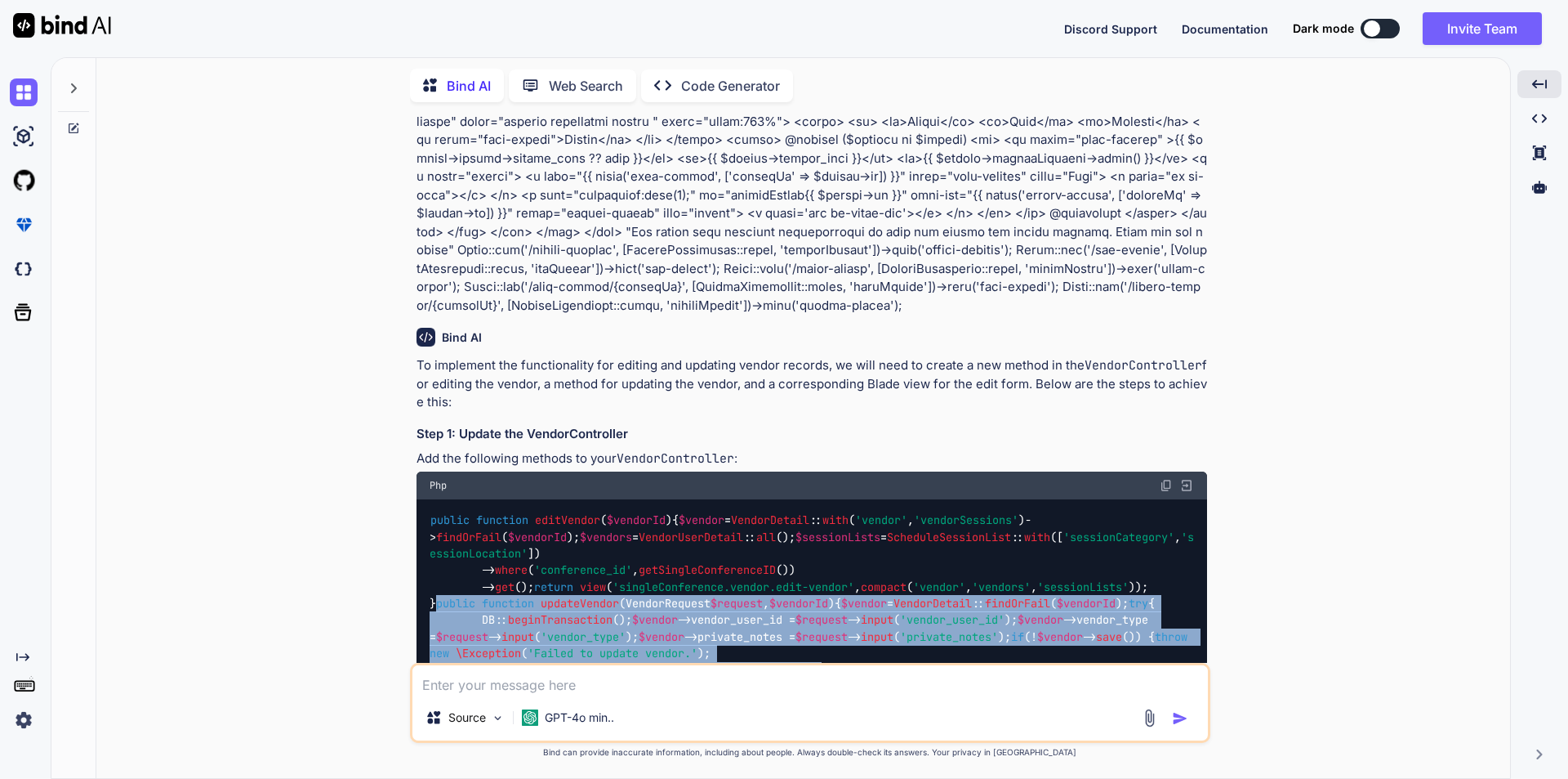
scroll to position [1623, 0]
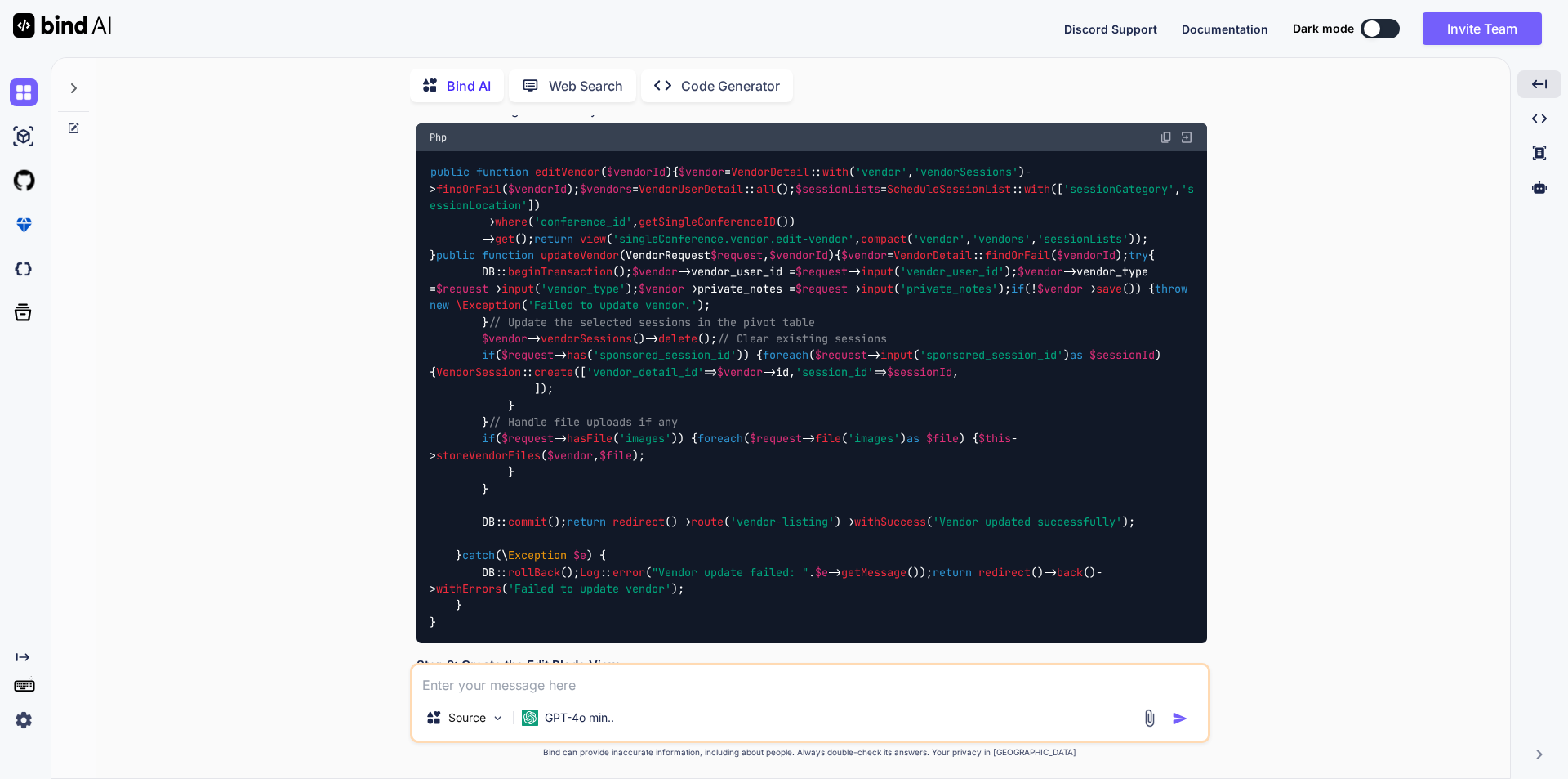
click at [650, 258] on div "public function editVendor ( $vendorId ) { $vendor = VendorDetail :: with ( 've…" at bounding box center [811, 397] width 790 height 493
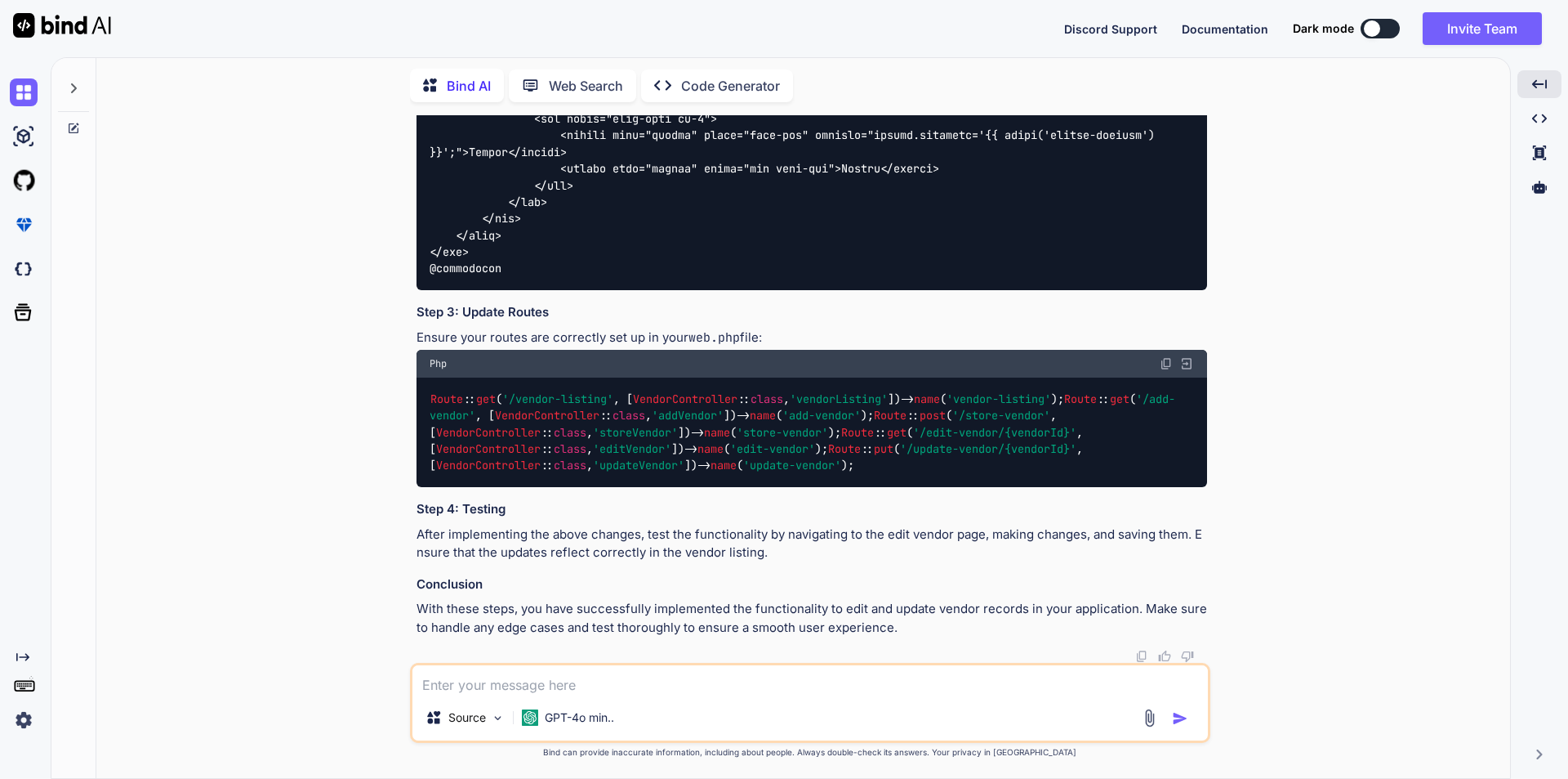
scroll to position [4156, 0]
click at [597, 680] on textarea at bounding box center [809, 680] width 795 height 30
type textarea "not able to get files in edit form"
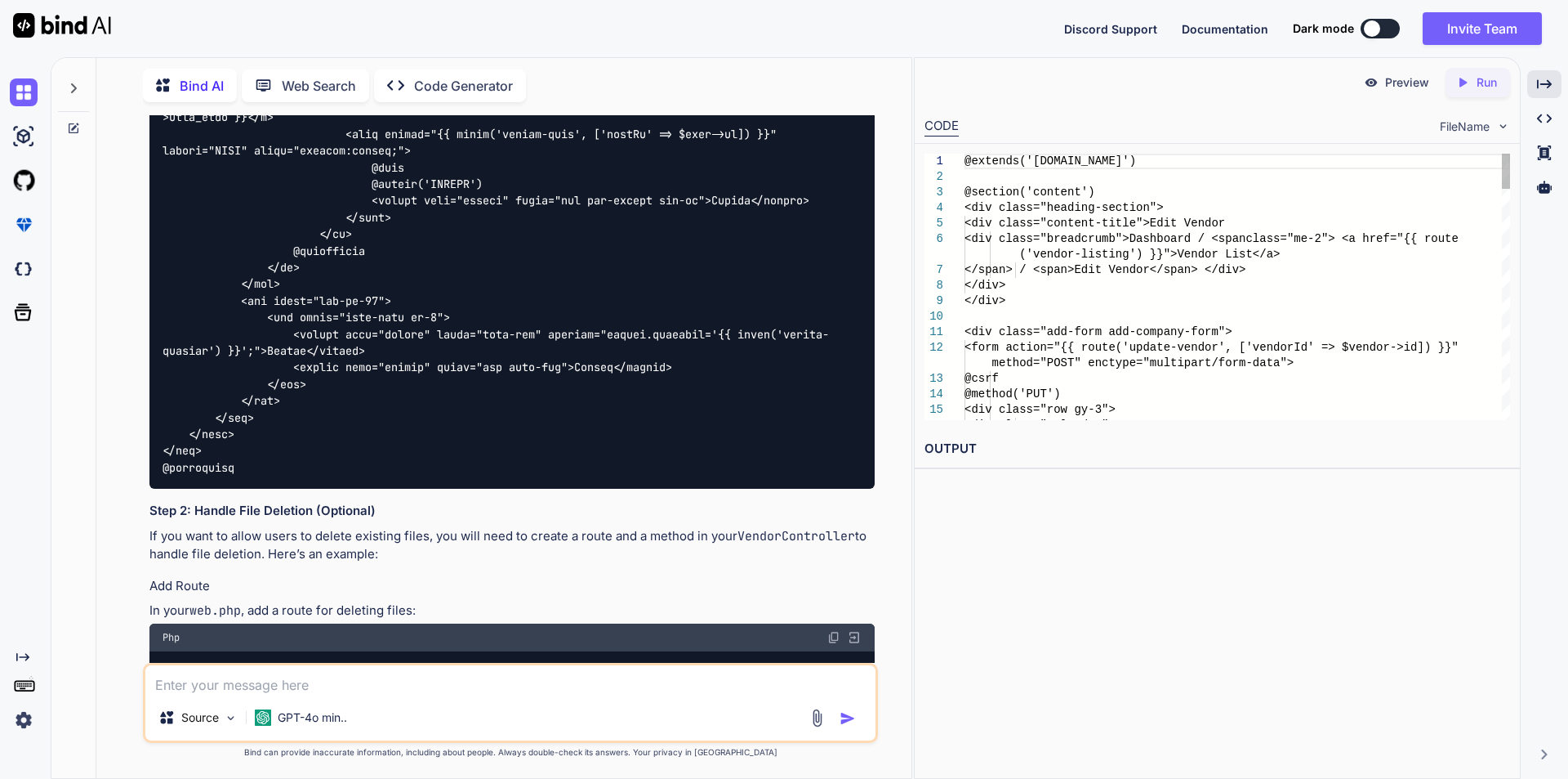
scroll to position [6308, 0]
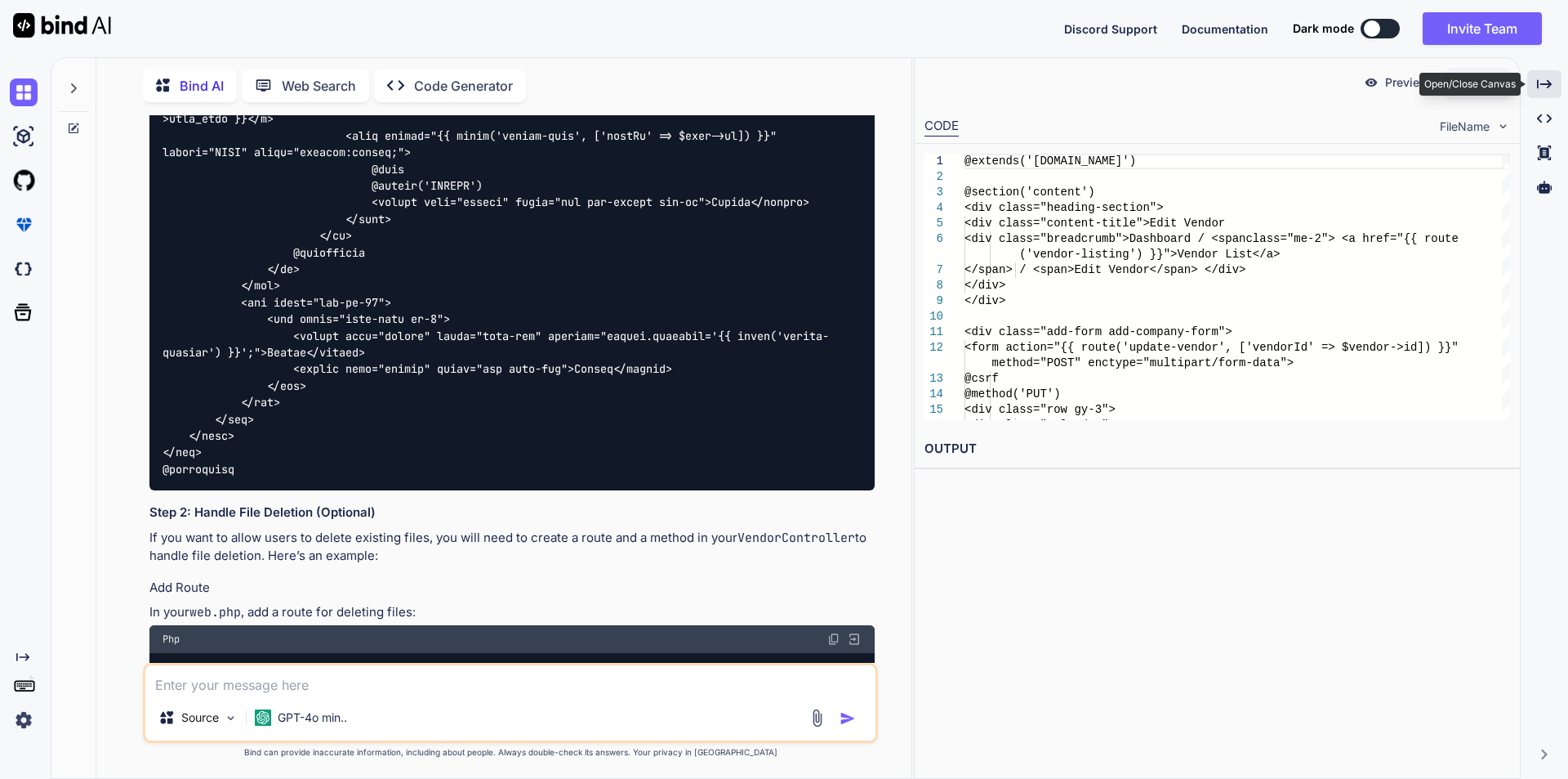
click at [1541, 86] on icon "Created with Pixso." at bounding box center [1544, 84] width 15 height 15
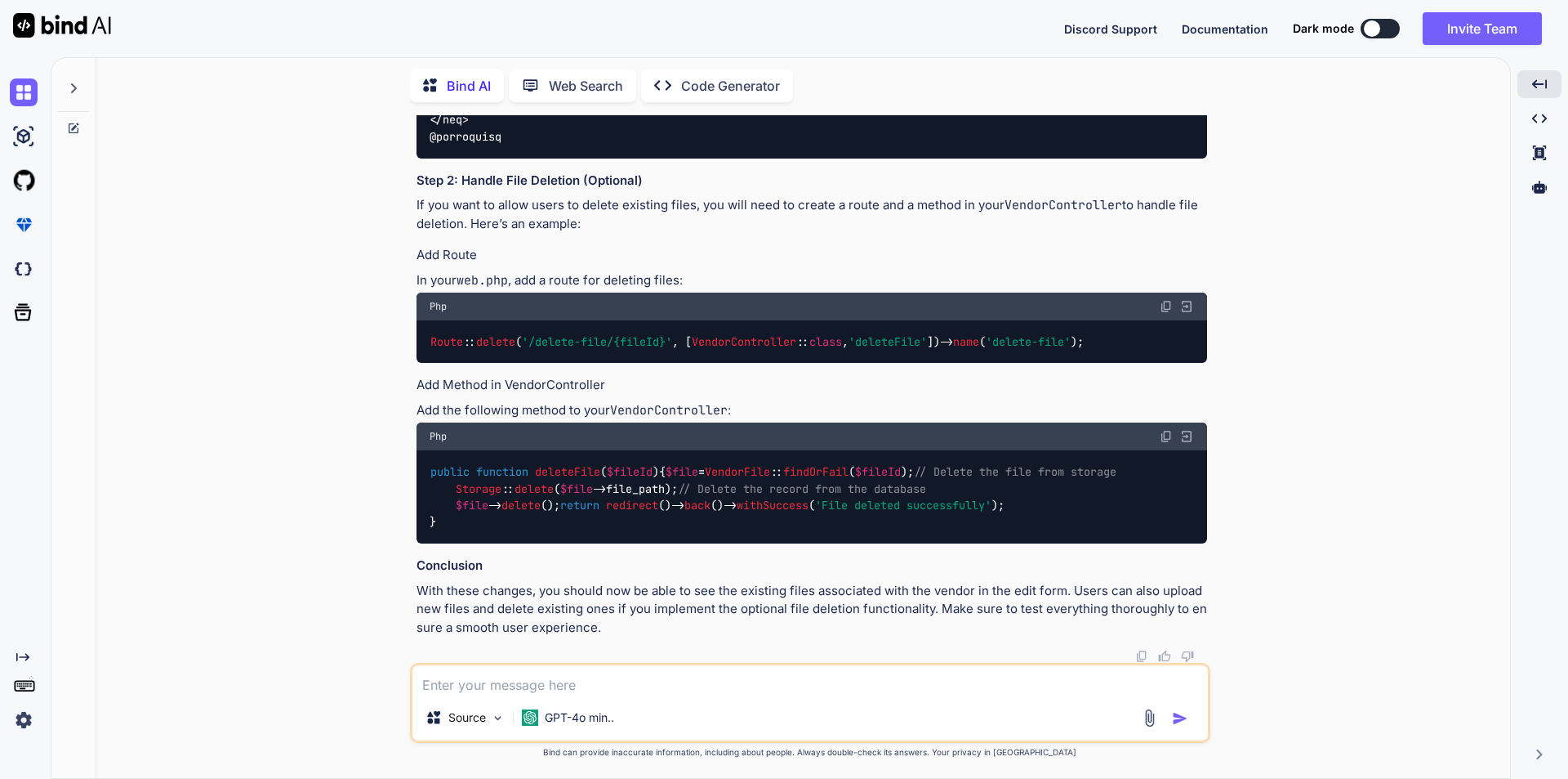
scroll to position [6960, 0]
drag, startPoint x: 558, startPoint y: 686, endPoint x: 571, endPoint y: 684, distance: 13.2
click at [561, 686] on textarea at bounding box center [809, 680] width 795 height 30
paste textarea "public function editVendor($vendorId) { $conferenceId = getSingleConferenceID()…"
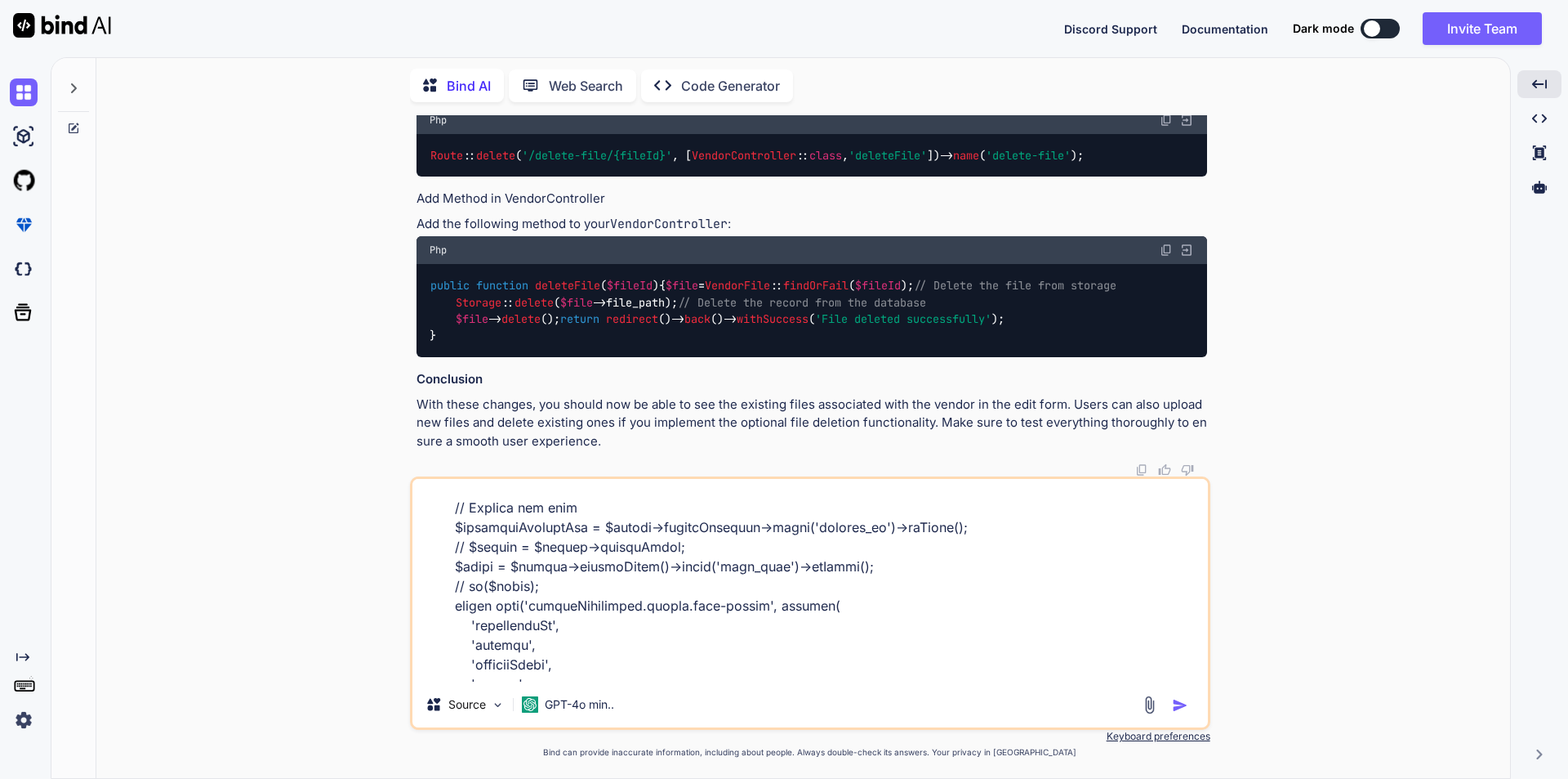
scroll to position [373, 0]
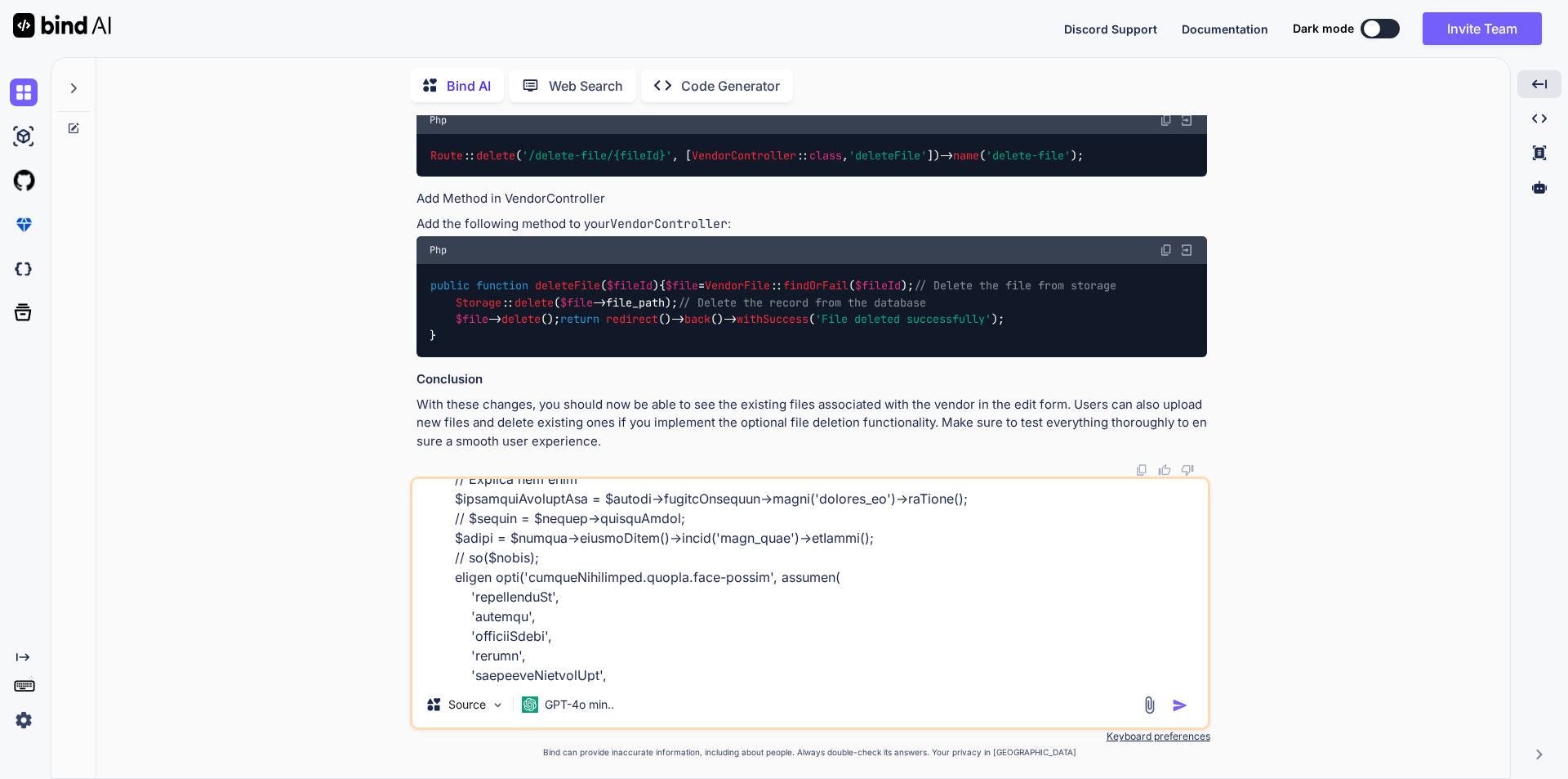
drag, startPoint x: 530, startPoint y: 558, endPoint x: 468, endPoint y: 561, distance: 62.1
click at [468, 561] on textarea at bounding box center [809, 580] width 795 height 202
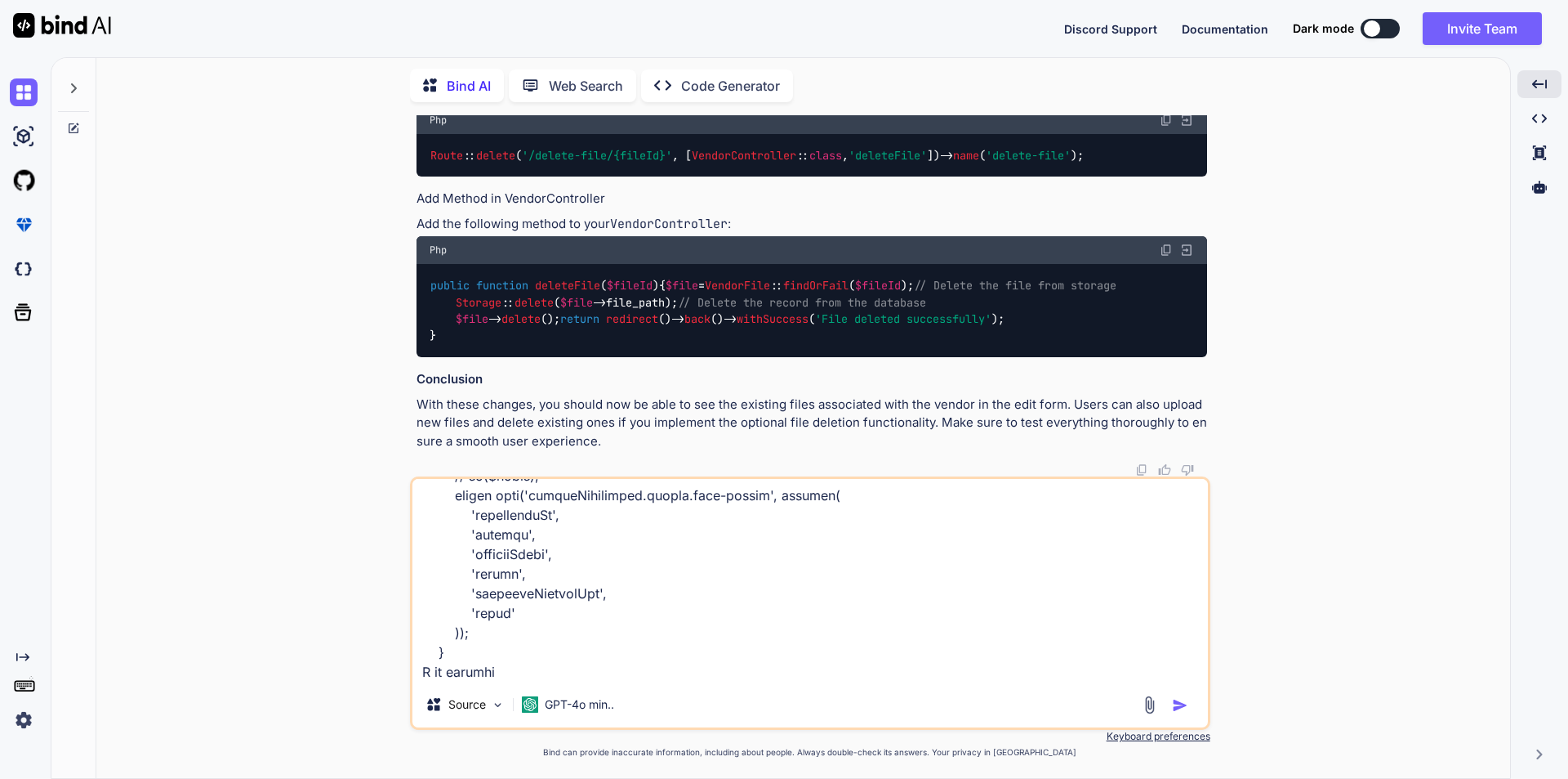
click at [535, 670] on textarea at bounding box center [809, 580] width 795 height 202
paste textarea "dd($files);"
click at [742, 666] on textarea at bounding box center [809, 580] width 795 height 202
paste textarea "<div class="col-md-12"> <label class="form-label">Upload Files</label> <div id=…"
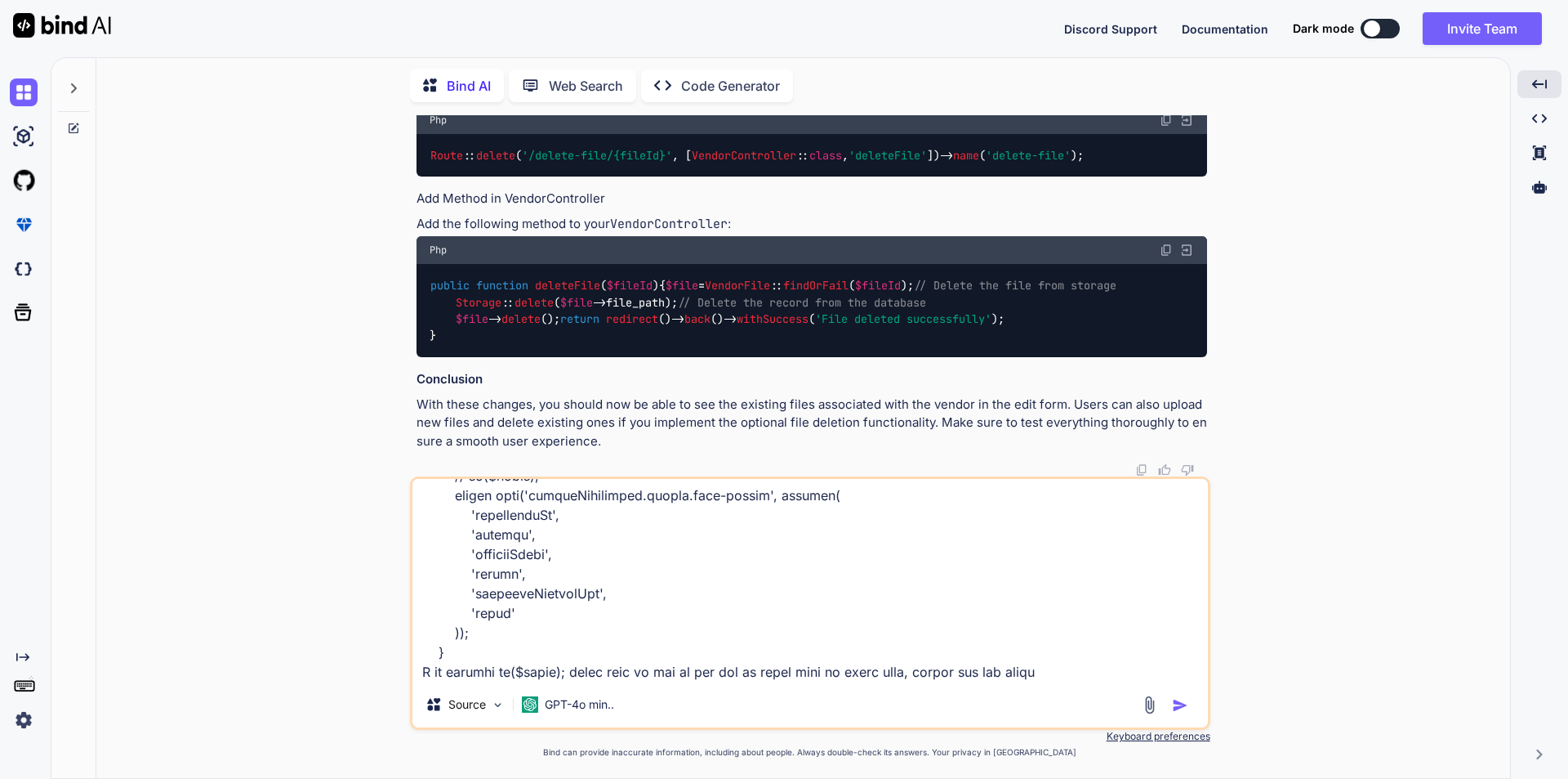
type textarea "public function editVendor($vendorId) { $conferenceId = getSingleConferenceID()…"
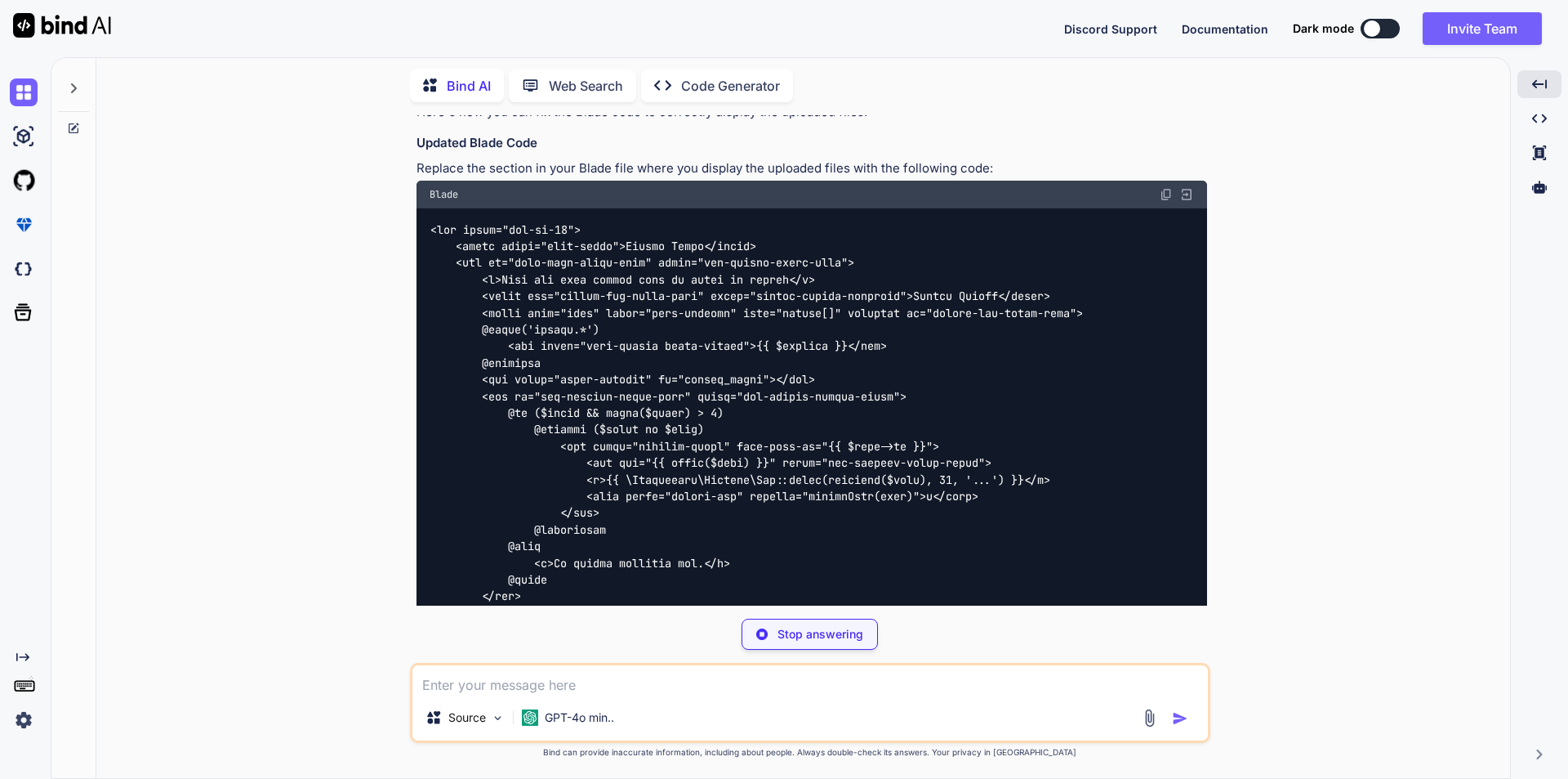
scroll to position [7621, 0]
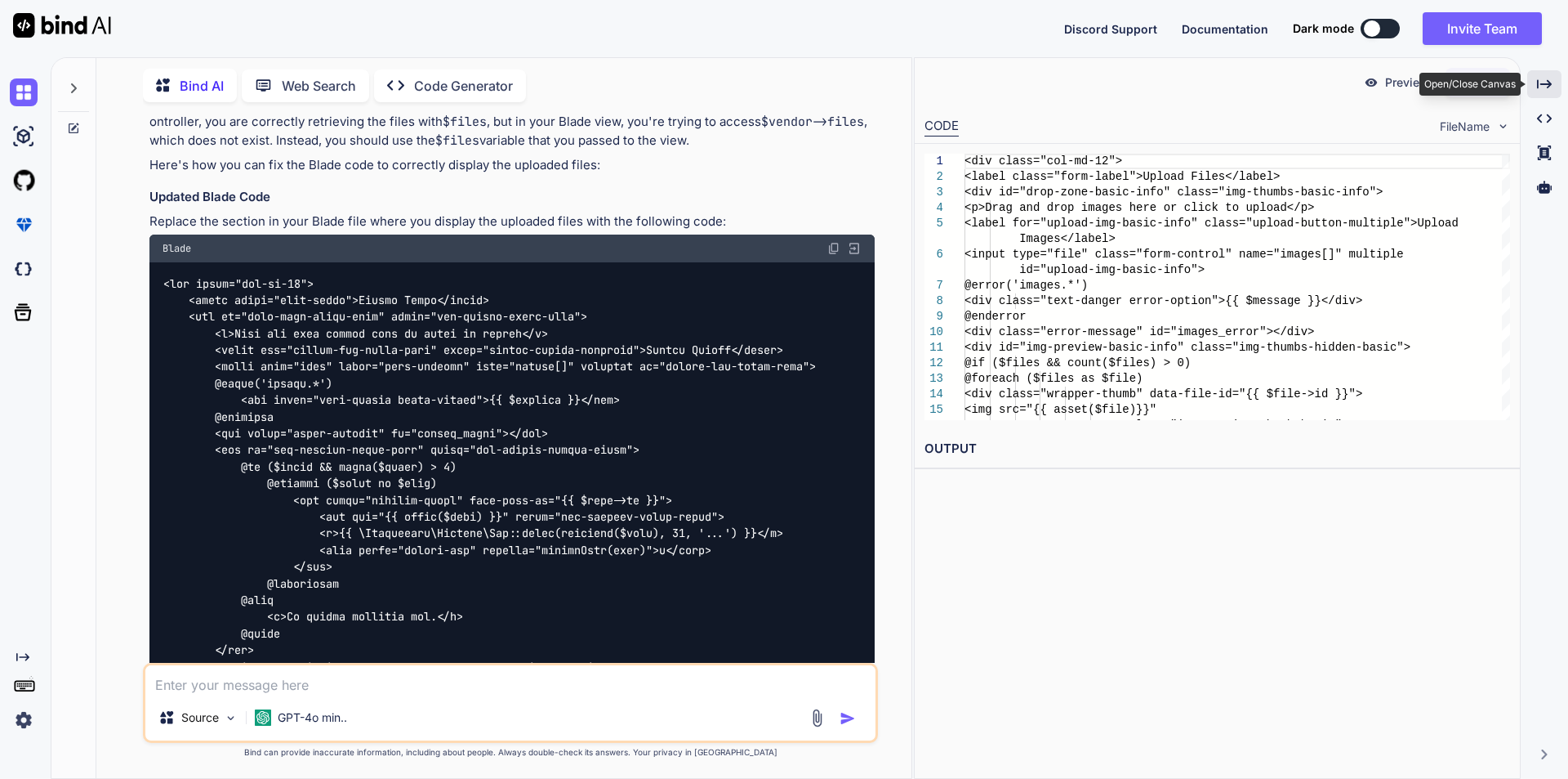
click at [1539, 75] on div "Created with Pixso." at bounding box center [1544, 85] width 34 height 28
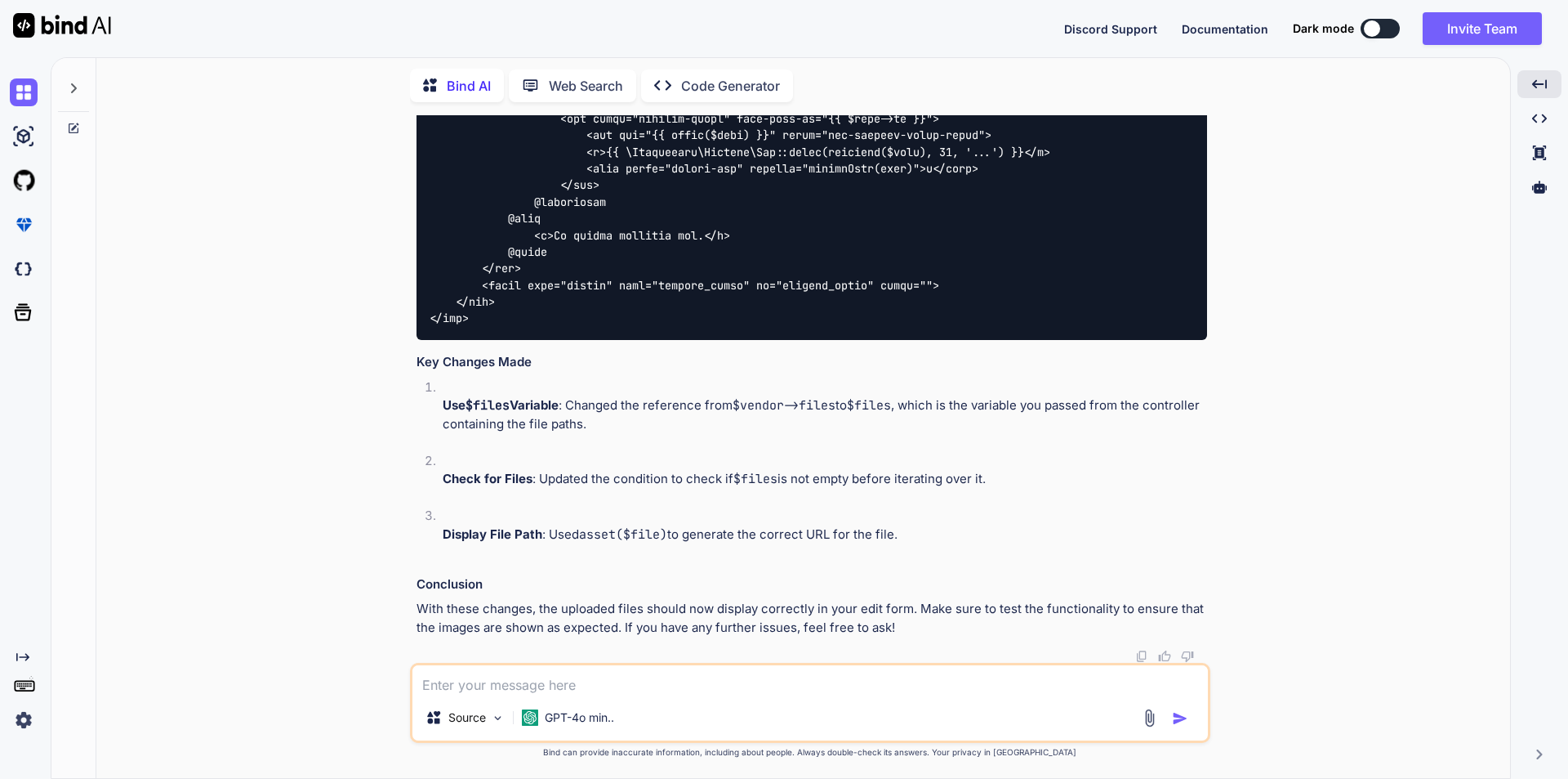
scroll to position [8122, 0]
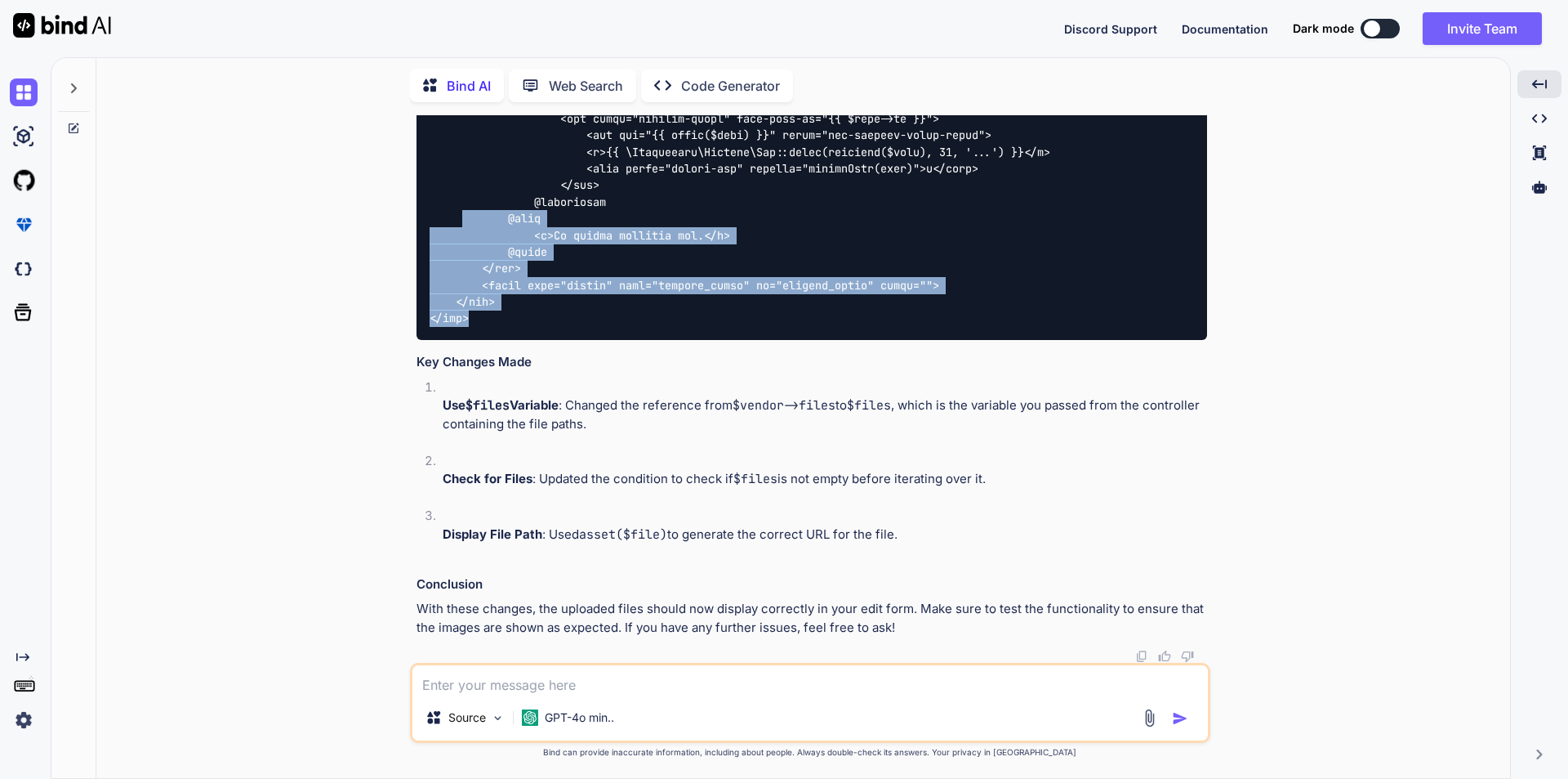
drag, startPoint x: 475, startPoint y: 480, endPoint x: 462, endPoint y: 390, distance: 90.9
click at [462, 340] on div at bounding box center [811, 110] width 790 height 459
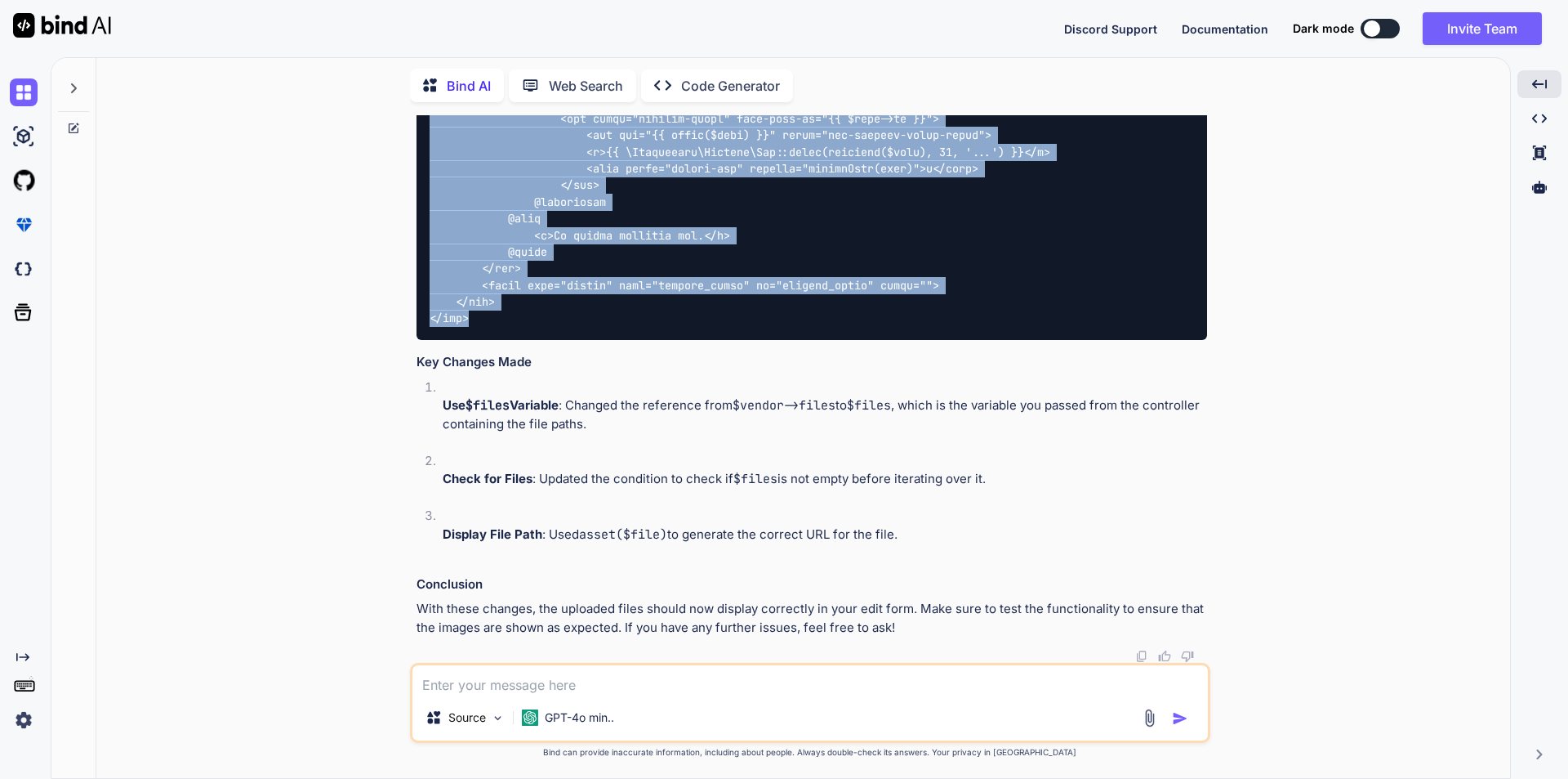
click at [430, 313] on code at bounding box center [757, 110] width 653 height 433
copy code "<div class="col-md-12"> <label class="form-label">Upload Files</label> <div id=…"
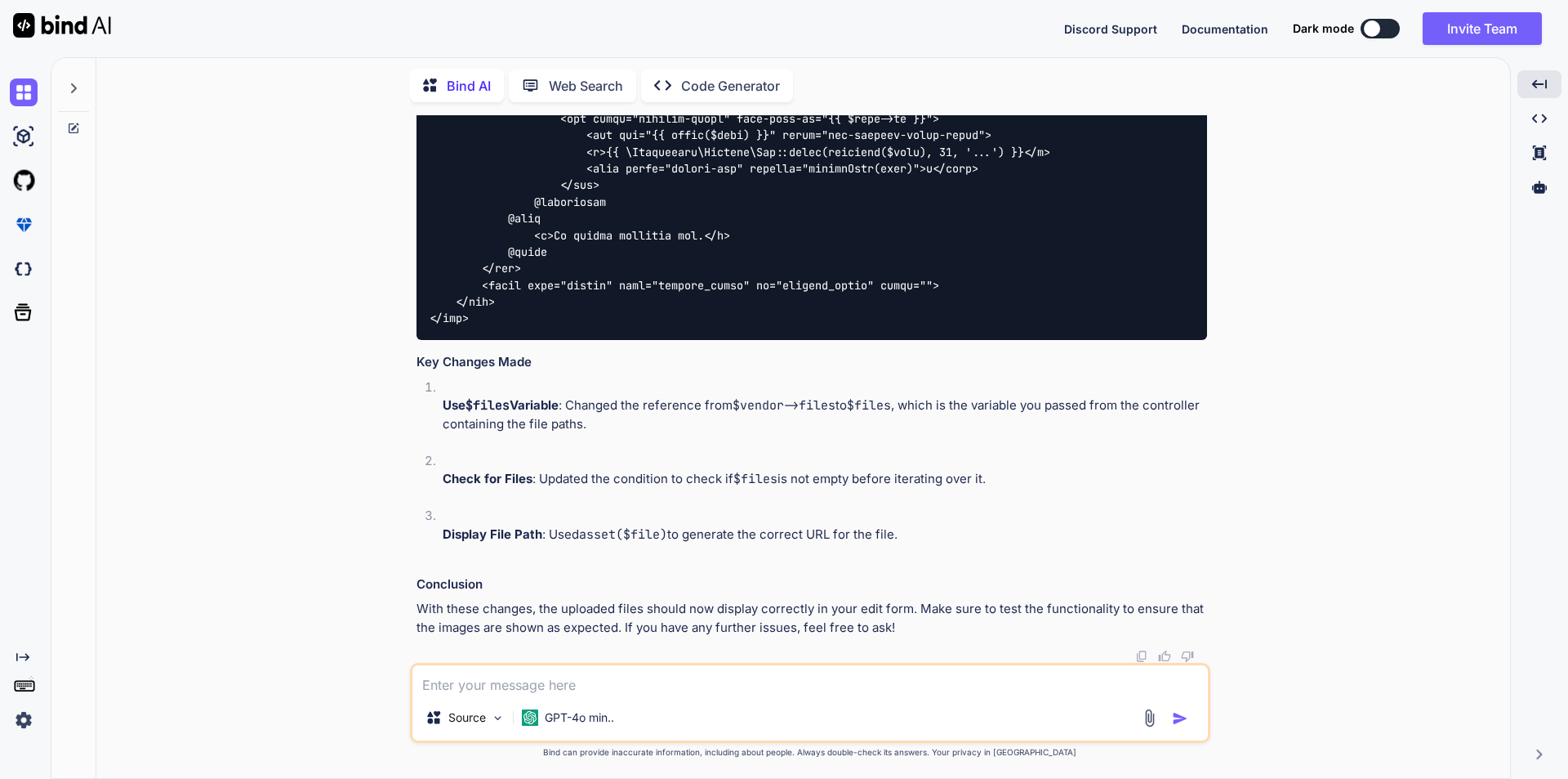
click at [606, 681] on textarea at bounding box center [809, 680] width 795 height 30
paste textarea "Attempt to read property "id" on string"
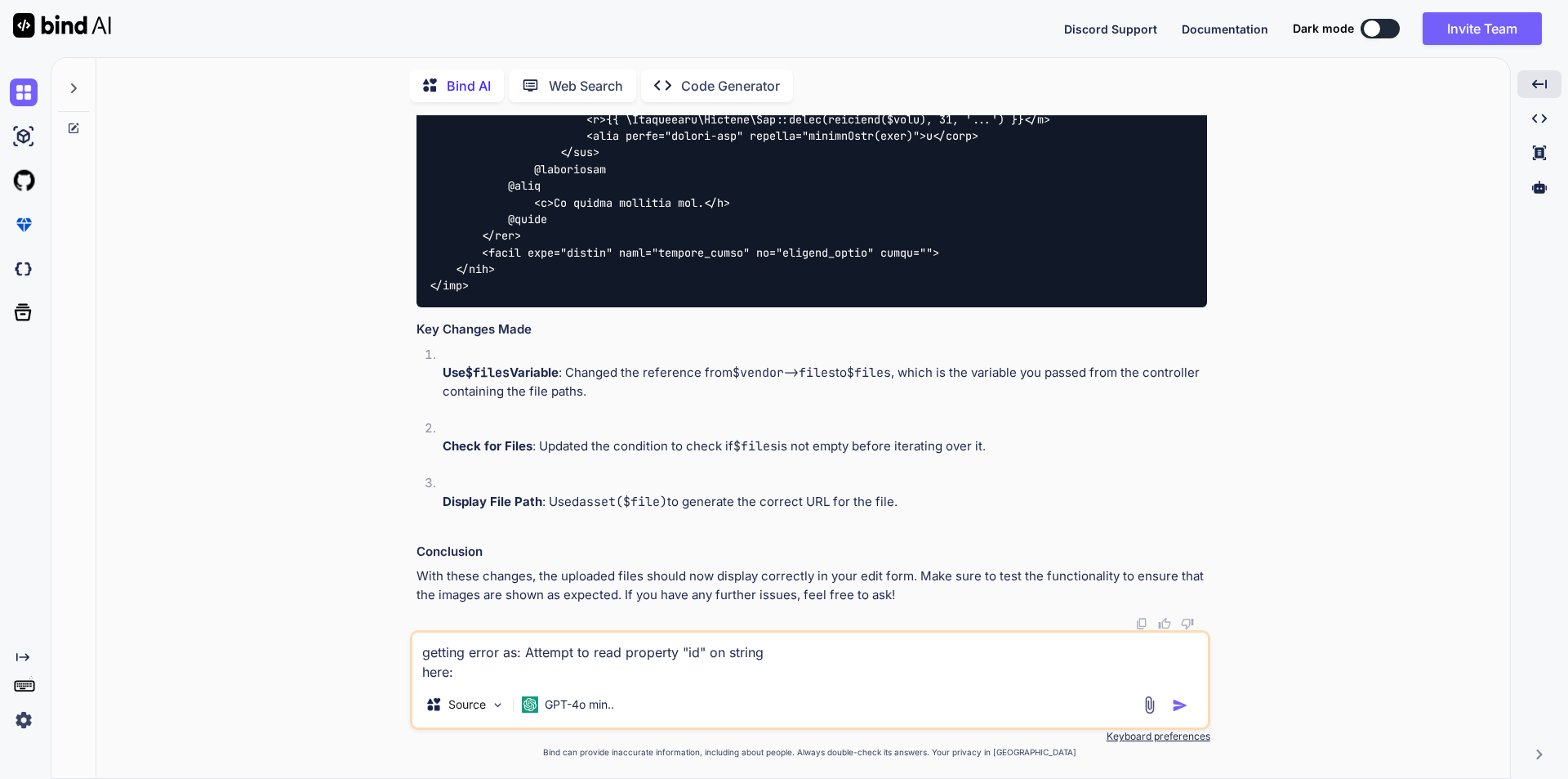
paste textarea "<div class="wrapper-thumb" data-file-id="{{ $file->id }}">"
type textarea "getting error as: Attempt to read property "id" on string here: <div class="wra…"
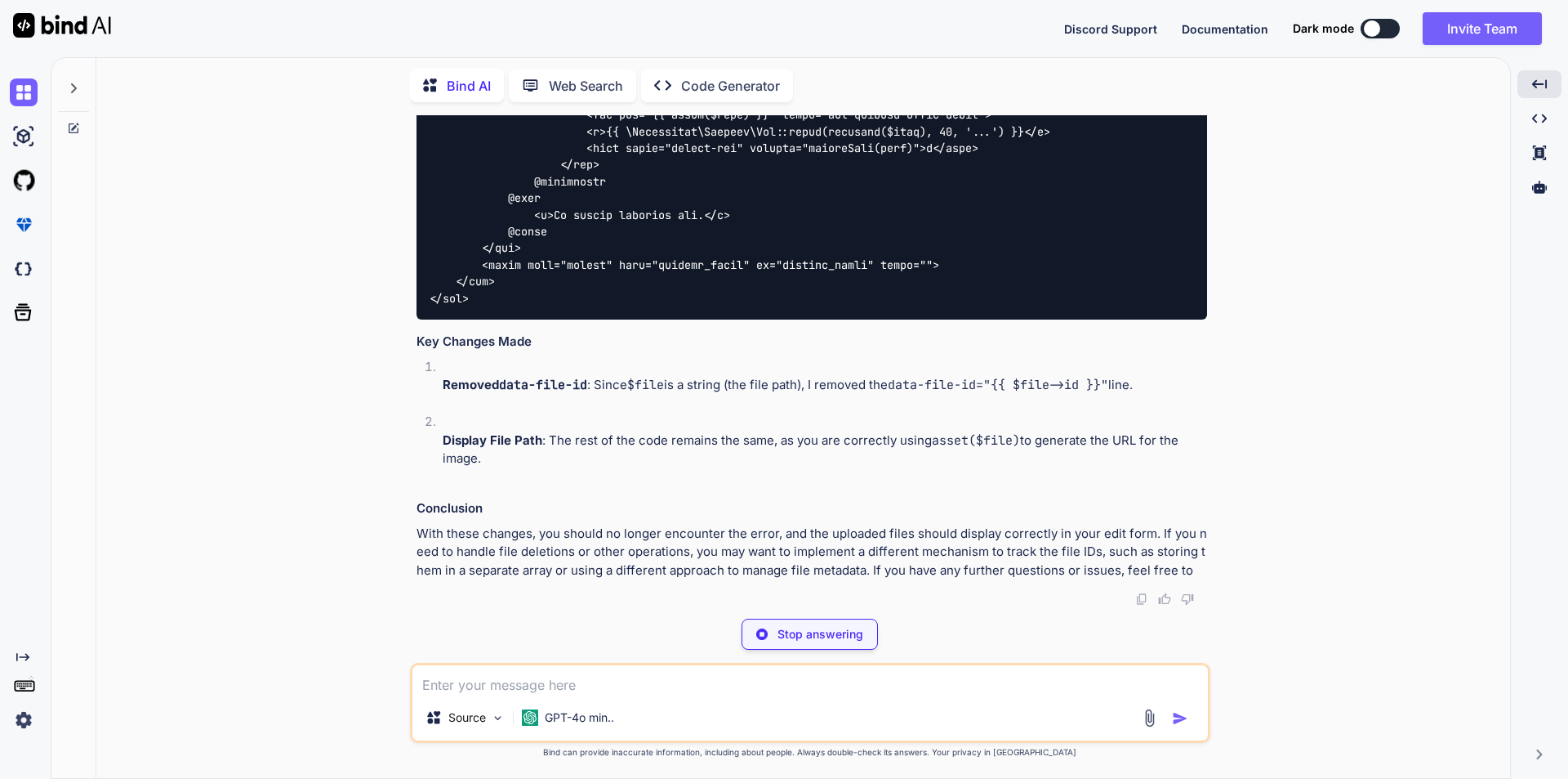
scroll to position [9324, 0]
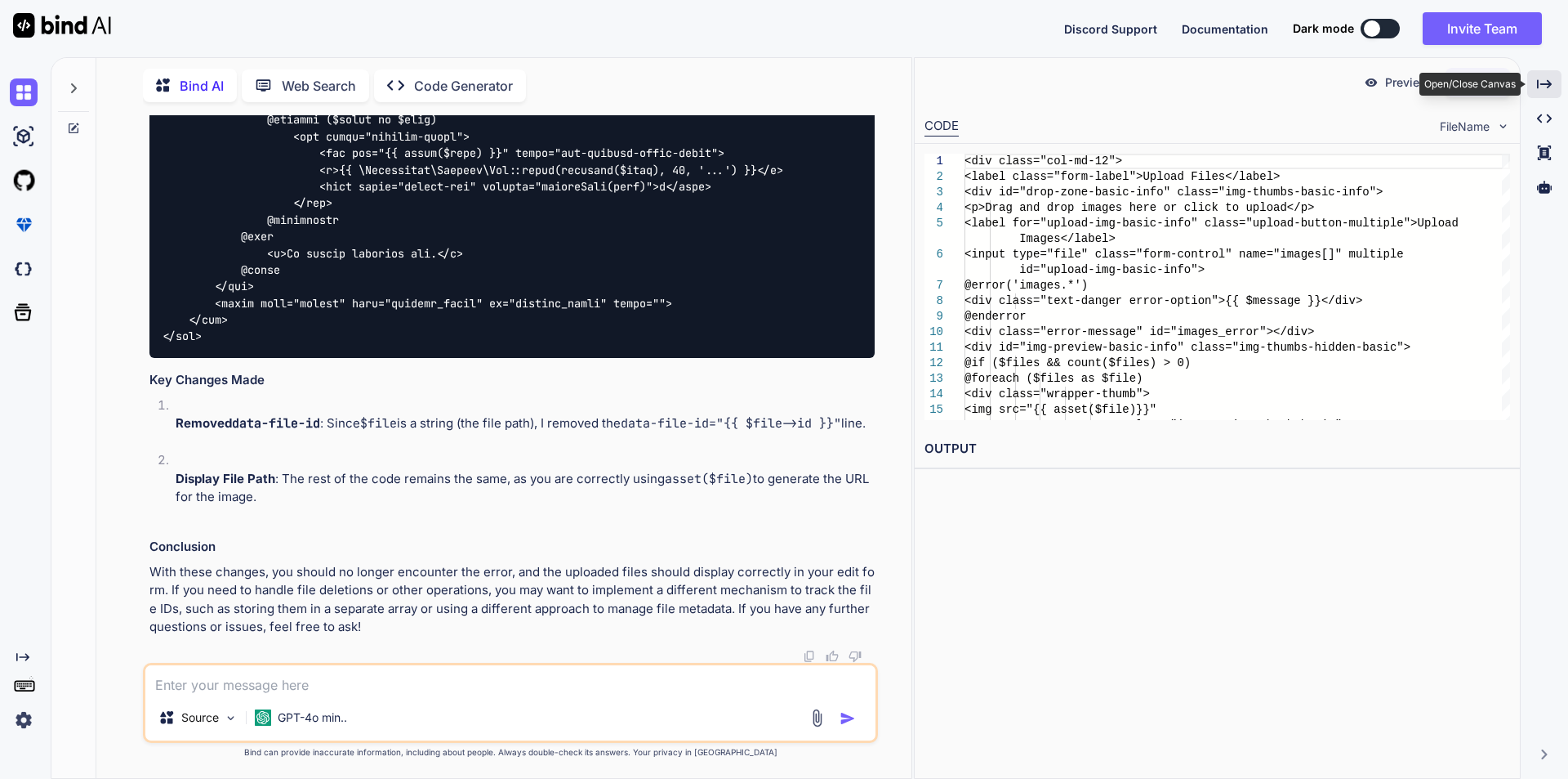
click at [1545, 82] on icon "Created with Pixso." at bounding box center [1544, 84] width 15 height 15
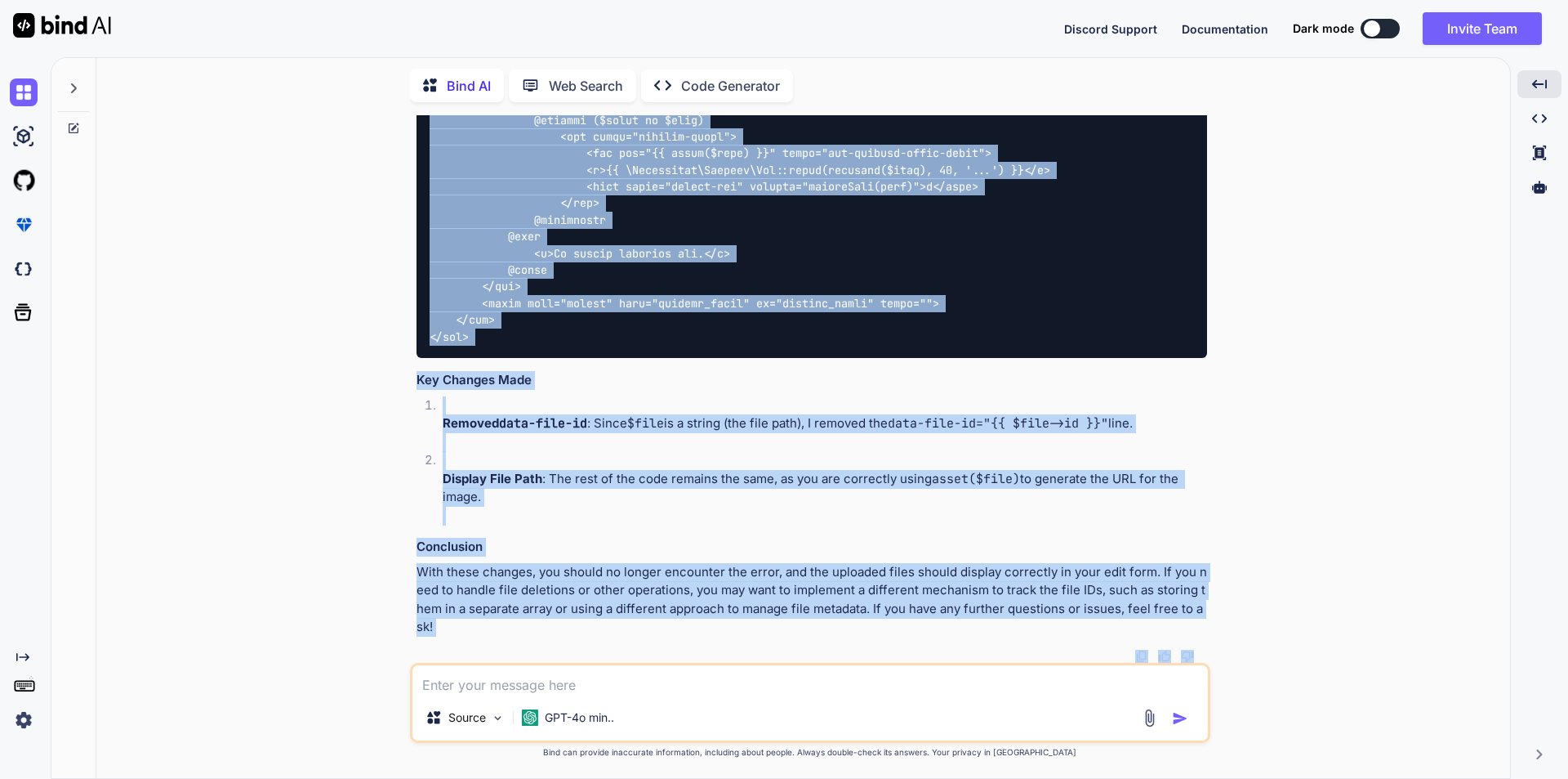
scroll to position [9335, 0]
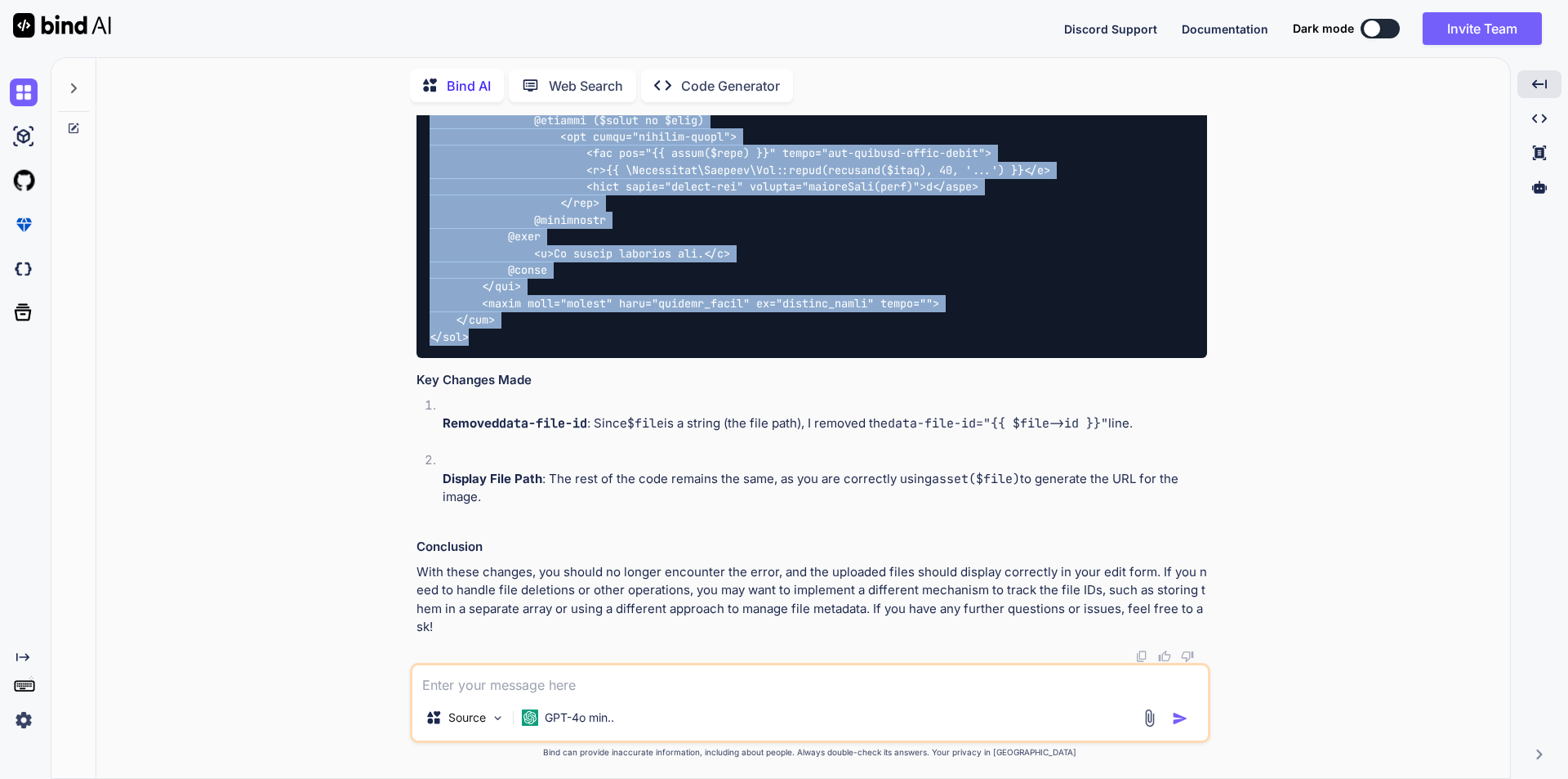
drag, startPoint x: 430, startPoint y: 243, endPoint x: 481, endPoint y: 334, distance: 104.3
click at [481, 334] on div at bounding box center [811, 128] width 790 height 459
copy code "<div class="col-md-12"> <label class="form-label">Upload Files</label> <div id=…"
